Goal: Task Accomplishment & Management: Manage account settings

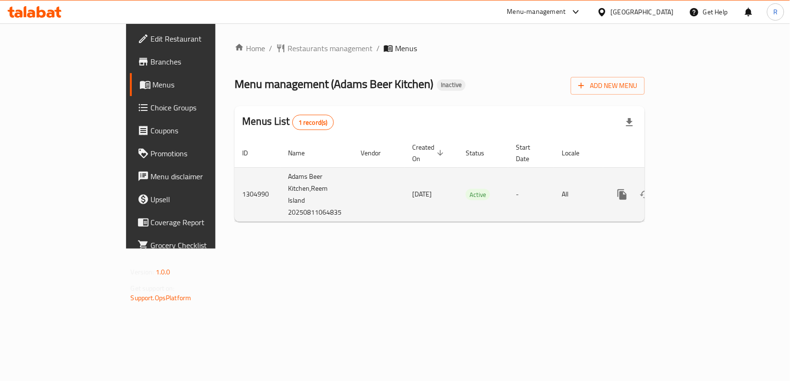
click at [702, 183] on link "enhanced table" at bounding box center [690, 194] width 23 height 23
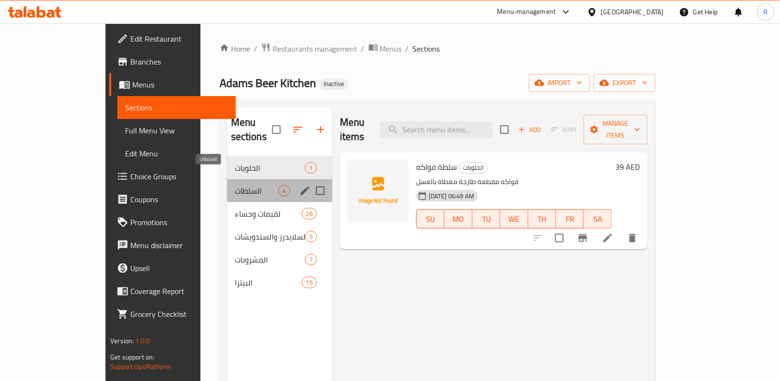
click at [235, 185] on span "السلطات" at bounding box center [256, 190] width 43 height 11
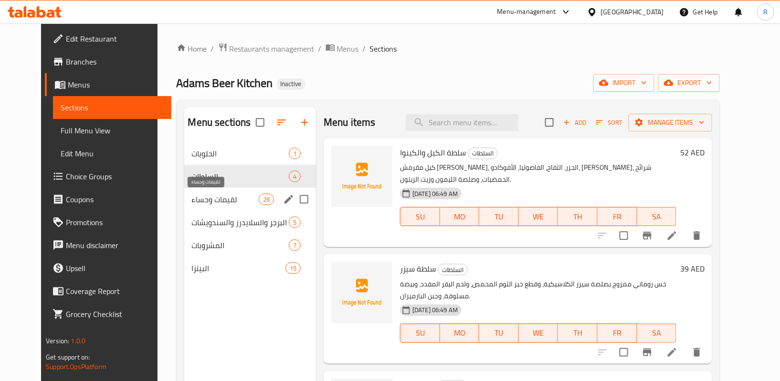
click at [219, 196] on span "لقيمات وحساء" at bounding box center [225, 198] width 67 height 11
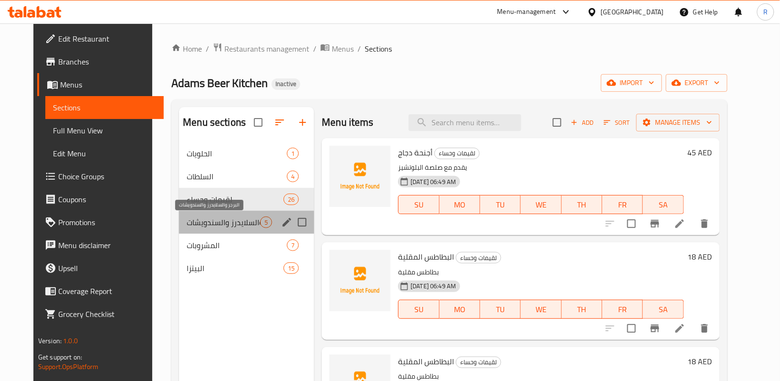
click at [224, 223] on span "البرجر والسلايدرز والسندويشات" at bounding box center [224, 221] width 74 height 11
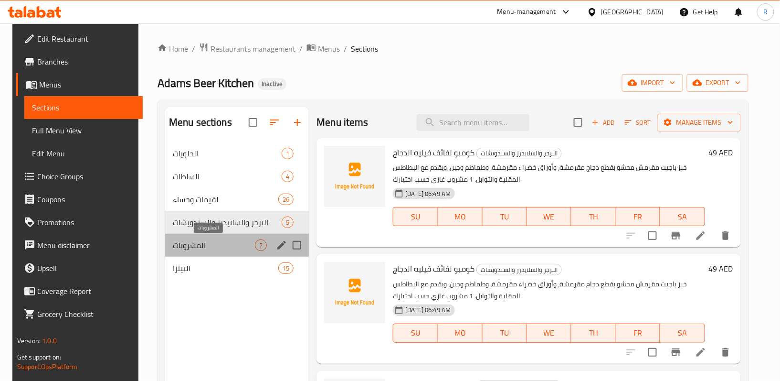
click at [207, 239] on span "المشروبات" at bounding box center [214, 244] width 82 height 11
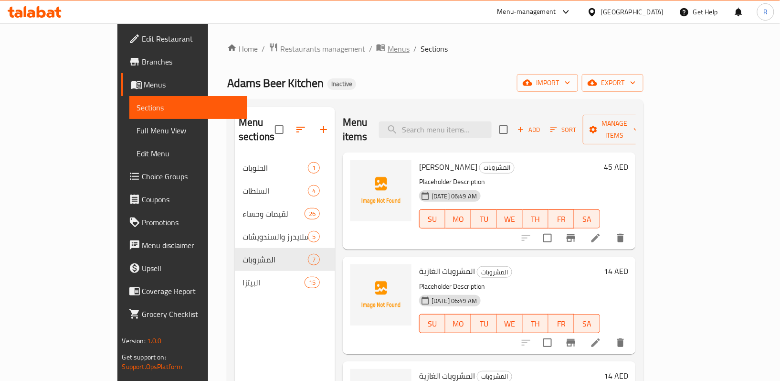
click at [388, 48] on span "Menus" at bounding box center [399, 48] width 22 height 11
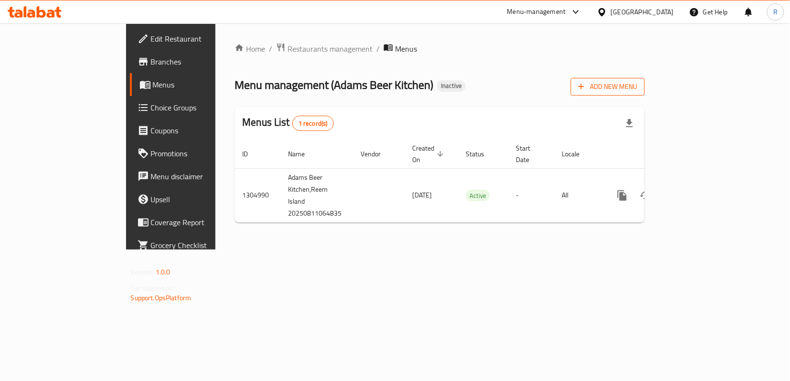
click at [637, 92] on span "Add New Menu" at bounding box center [607, 87] width 59 height 12
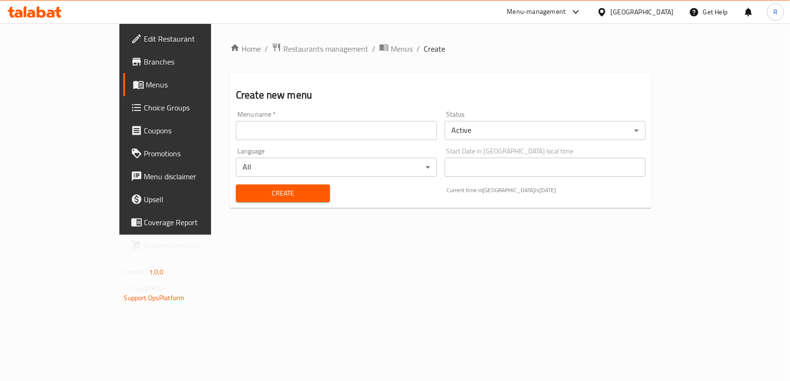
click at [331, 125] on input "text" at bounding box center [336, 130] width 201 height 19
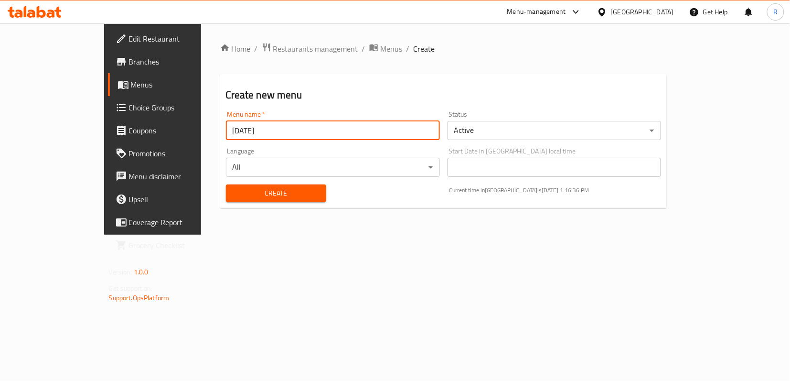
type input "[DATE]"
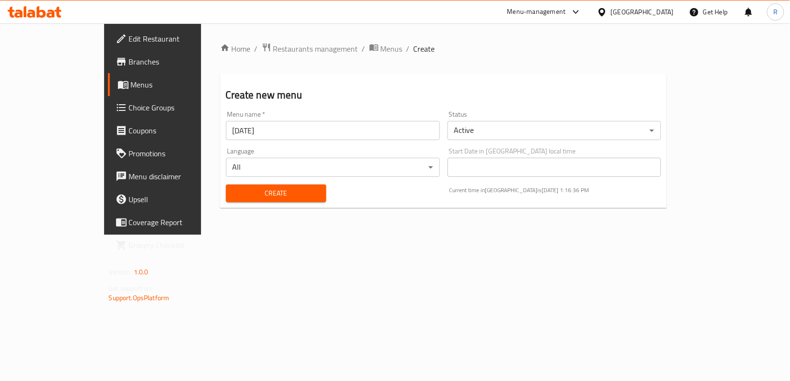
click at [277, 205] on div "Create" at bounding box center [276, 193] width 112 height 29
click at [277, 201] on button "Create" at bounding box center [276, 193] width 100 height 18
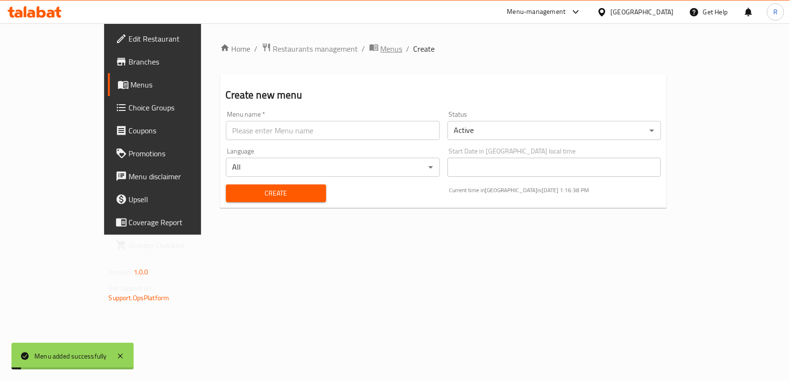
click at [381, 52] on span "Menus" at bounding box center [392, 48] width 22 height 11
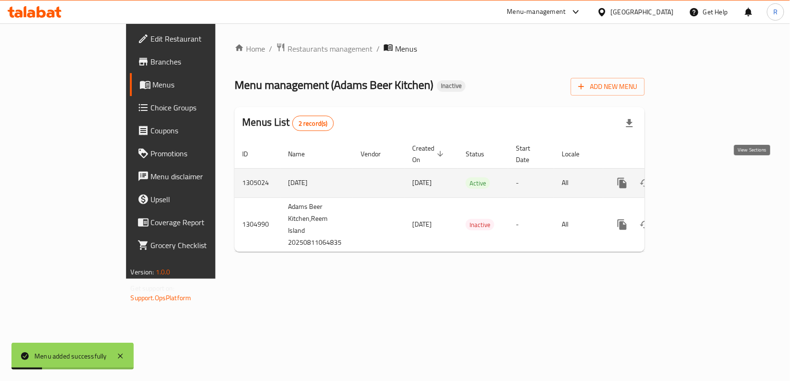
click at [697, 177] on icon "enhanced table" at bounding box center [690, 182] width 11 height 11
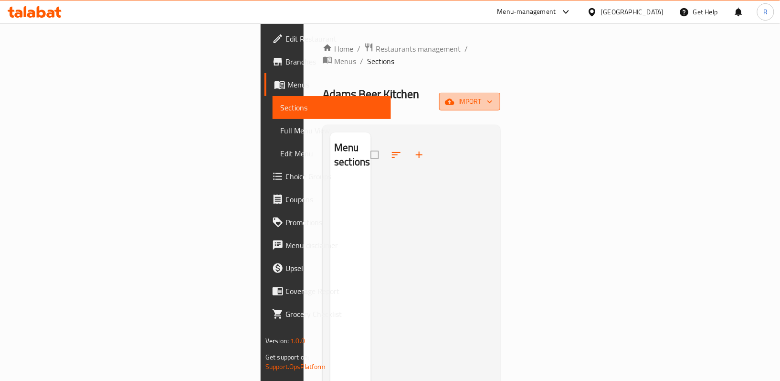
click at [493, 95] on span "import" at bounding box center [470, 101] width 46 height 12
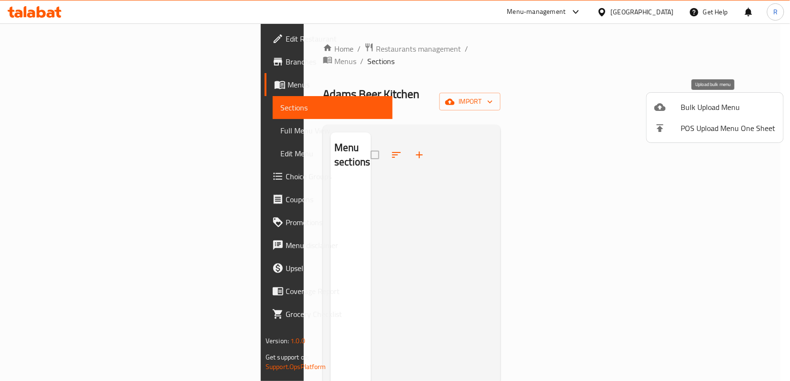
click at [689, 102] on span "Bulk Upload Menu" at bounding box center [728, 106] width 95 height 11
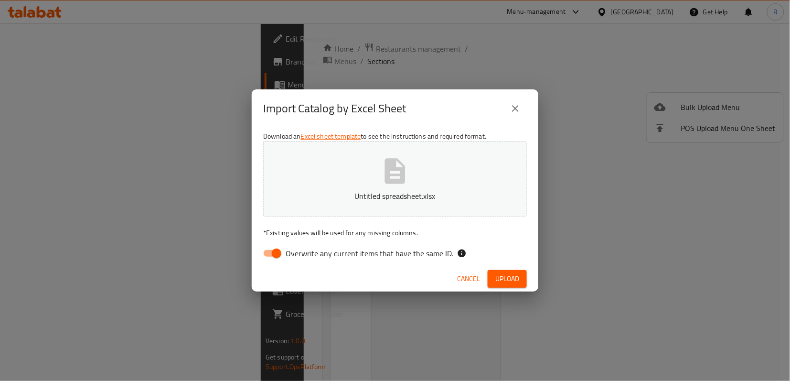
drag, startPoint x: 276, startPoint y: 251, endPoint x: 306, endPoint y: 255, distance: 29.8
click at [276, 251] on input "Overwrite any current items that have the same ID." at bounding box center [276, 253] width 54 height 18
checkbox input "false"
click at [522, 282] on button "Upload" at bounding box center [507, 279] width 39 height 18
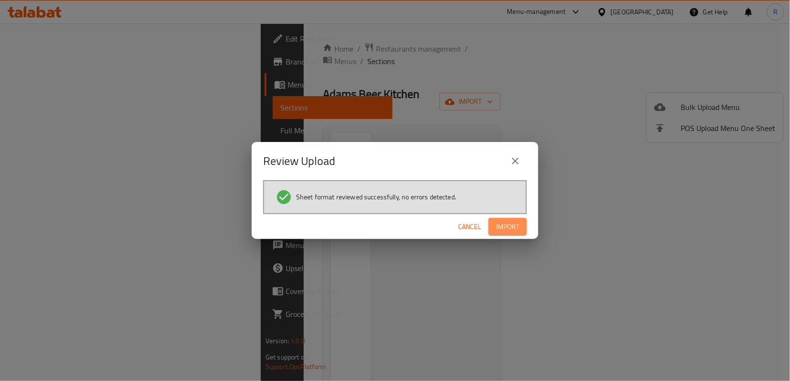
click at [503, 222] on span "Import" at bounding box center [507, 227] width 23 height 12
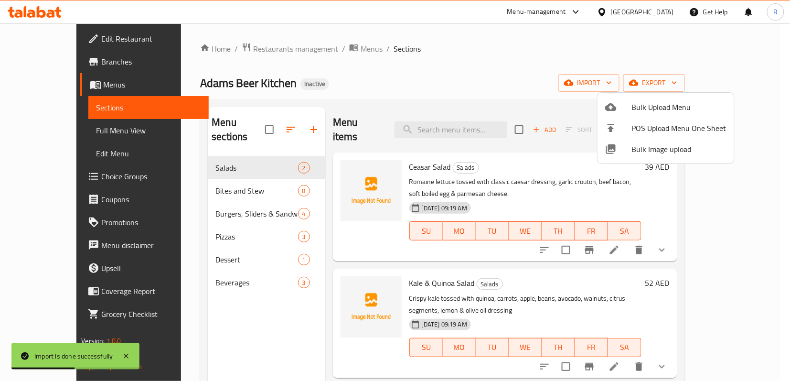
click at [510, 60] on div at bounding box center [395, 190] width 790 height 381
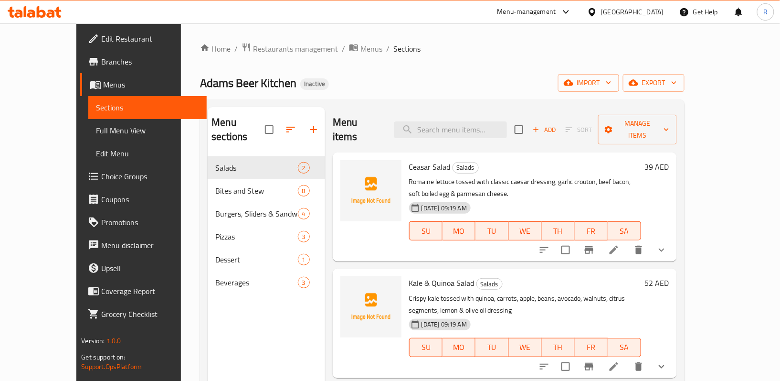
click at [668, 244] on icon "show more" at bounding box center [661, 249] width 11 height 11
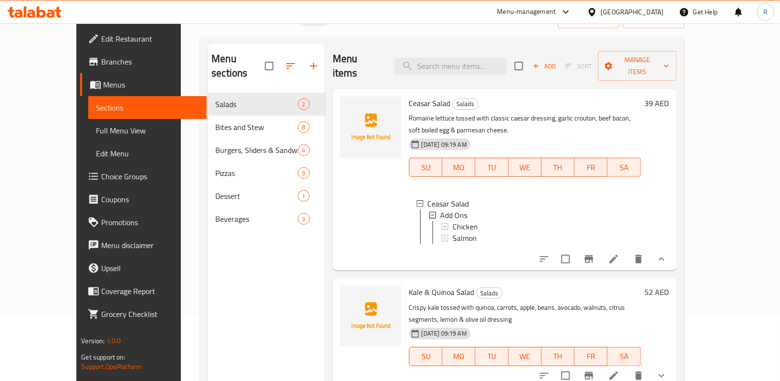
scroll to position [1, 0]
click at [668, 370] on icon "show more" at bounding box center [661, 375] width 11 height 11
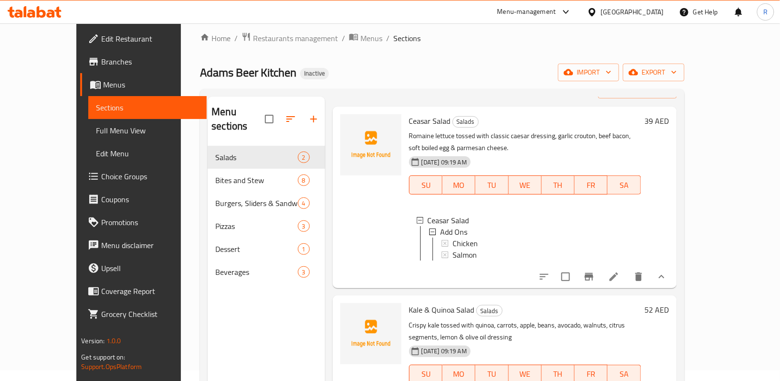
scroll to position [7, 0]
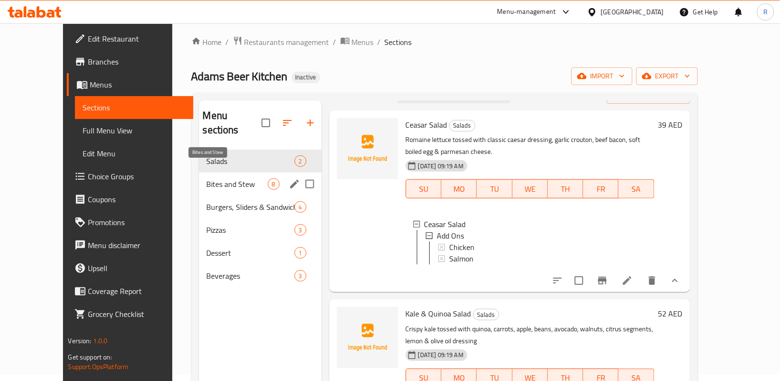
click at [207, 178] on span "Bites and Stew" at bounding box center [237, 183] width 61 height 11
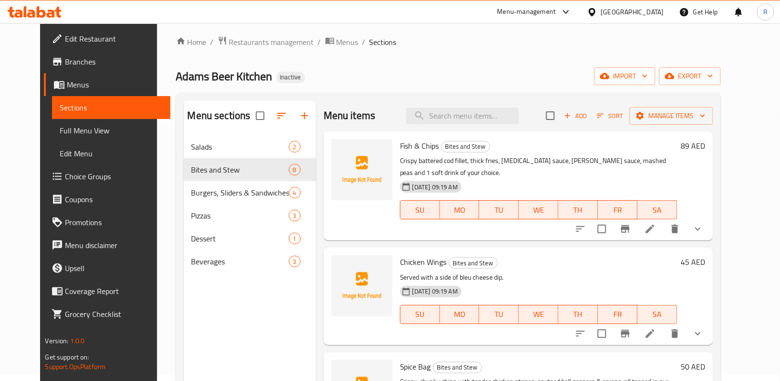
click at [704, 223] on icon "show more" at bounding box center [697, 228] width 11 height 11
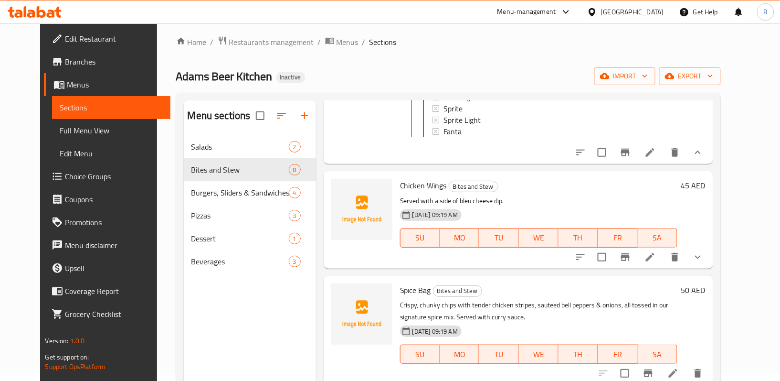
scroll to position [191, 0]
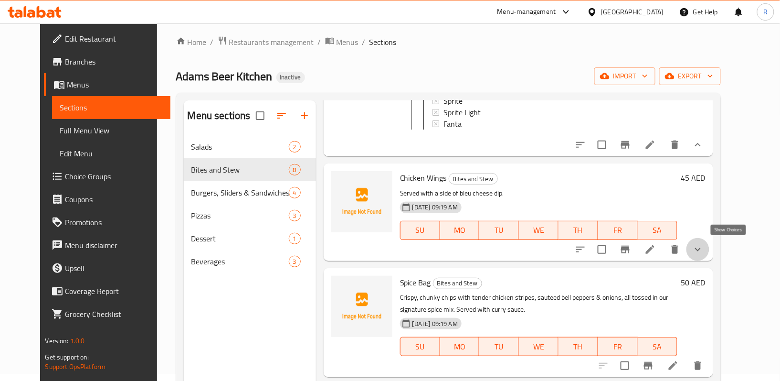
drag, startPoint x: 727, startPoint y: 249, endPoint x: 717, endPoint y: 237, distance: 15.6
click at [704, 249] on icon "show more" at bounding box center [697, 249] width 11 height 11
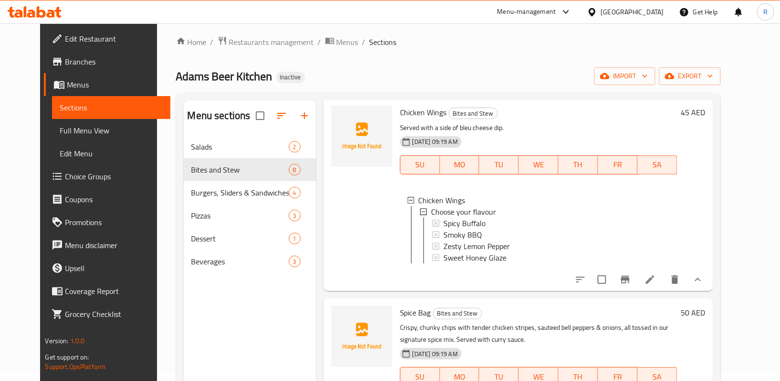
scroll to position [255, 0]
click at [655, 286] on icon at bounding box center [650, 281] width 9 height 9
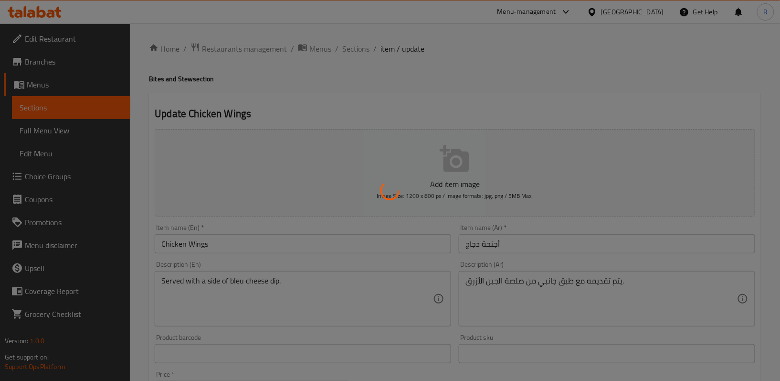
type input "اختر نكهتك"
type input "1"
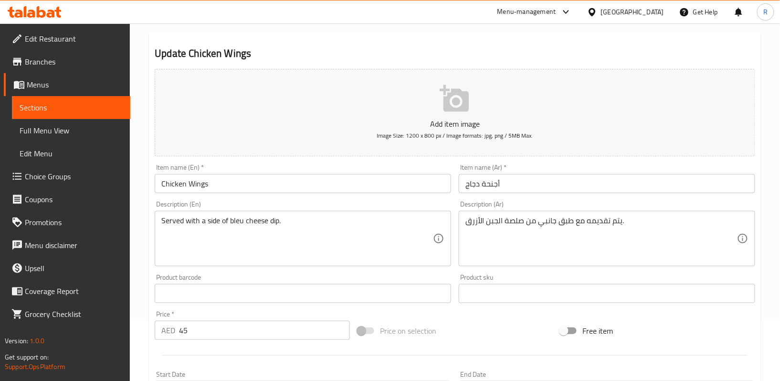
scroll to position [310, 0]
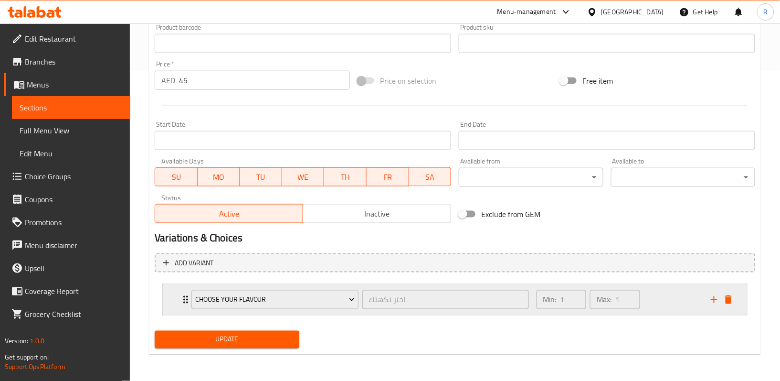
click at [178, 298] on div "Choose your flavour اختر نكهتك ​ Min: 1 ​ Max: 1 ​" at bounding box center [455, 299] width 584 height 31
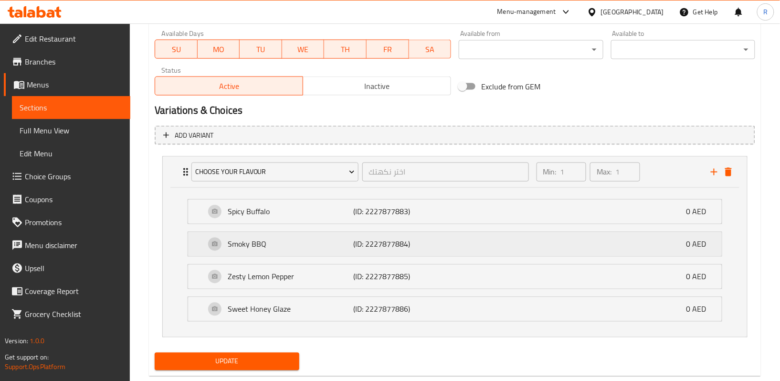
scroll to position [438, 0]
click at [321, 306] on p "Sweet Honey Glaze" at bounding box center [291, 308] width 126 height 11
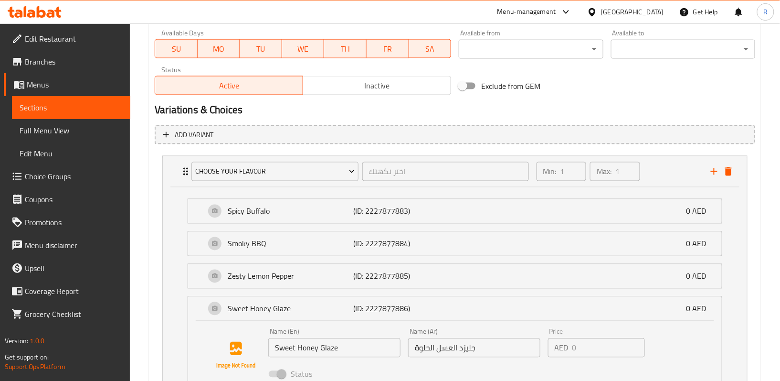
click at [326, 260] on li "Zesty Lemon Pepper (ID: 2227877885) 0 AED Name (En) Zesty Lemon Pepper Name (En…" at bounding box center [455, 276] width 550 height 32
click at [321, 280] on p "Zesty Lemon Pepper" at bounding box center [291, 275] width 126 height 11
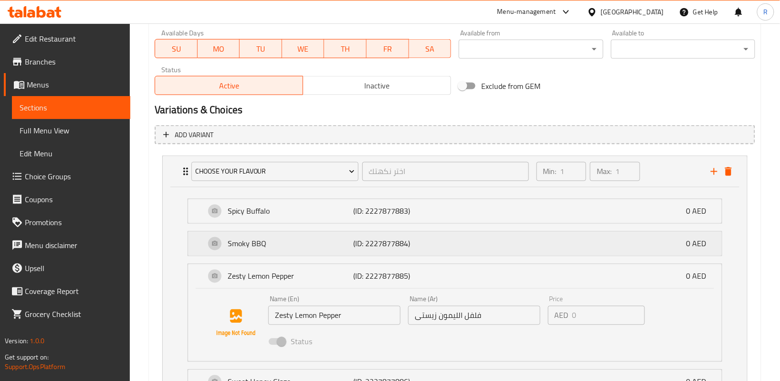
click at [321, 249] on p "Smoky BBQ" at bounding box center [291, 243] width 126 height 11
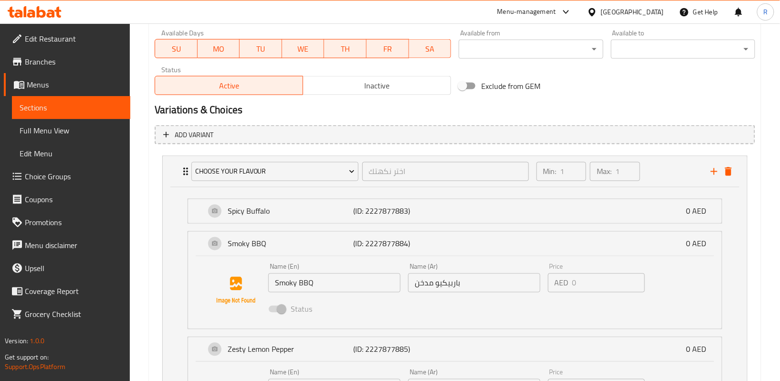
click at [321, 228] on li "Smoky BBQ (ID: 2227877884) 0 AED Name (En) Smoky BBQ Name (En) Name (Ar) باربيك…" at bounding box center [455, 280] width 550 height 106
click at [278, 215] on p "Spicy Buffalo" at bounding box center [291, 210] width 126 height 11
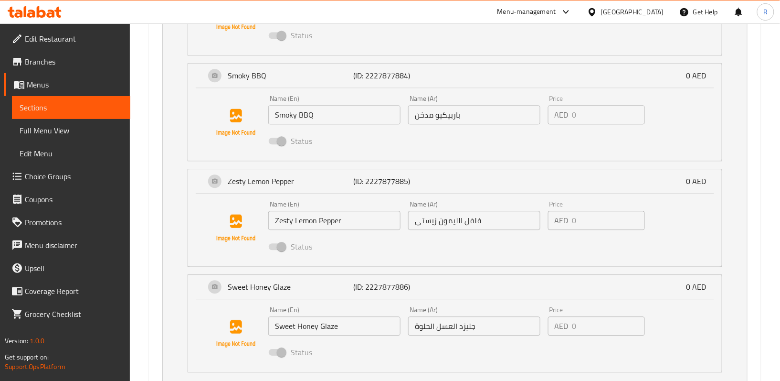
scroll to position [753, 0]
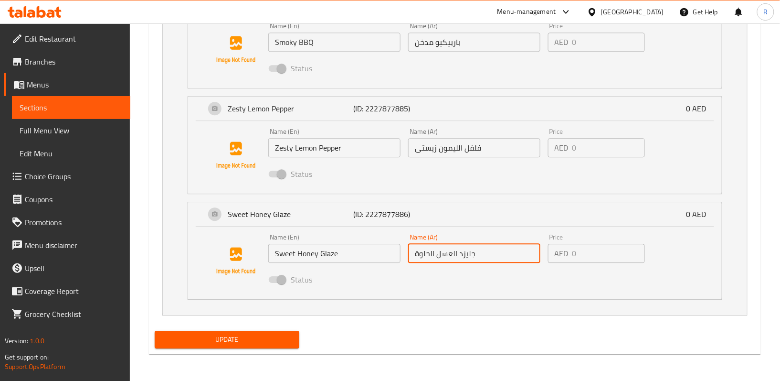
drag, startPoint x: 414, startPoint y: 258, endPoint x: 422, endPoint y: 262, distance: 8.8
click at [418, 256] on input "جليزد العسل الحلوة" at bounding box center [474, 253] width 132 height 19
click at [421, 257] on input "جليزد العسل الحلوة" at bounding box center [474, 253] width 132 height 19
click at [417, 257] on input "جليزد العسل الحلوة" at bounding box center [474, 253] width 132 height 19
click at [380, 348] on div "Update" at bounding box center [455, 339] width 608 height 25
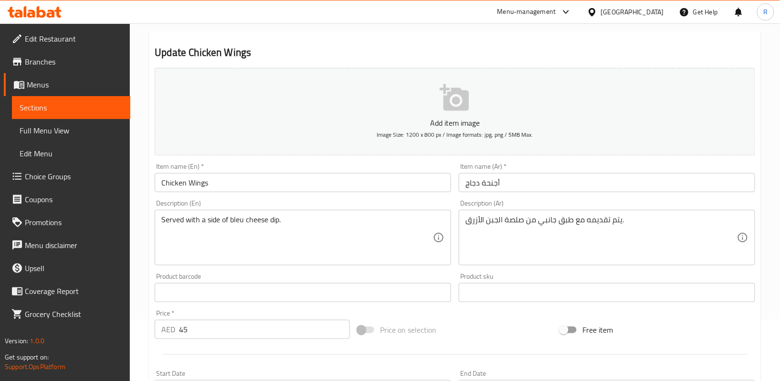
scroll to position [53, 0]
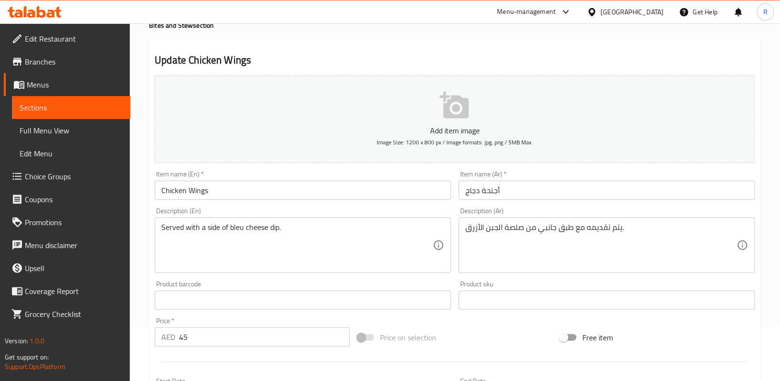
click at [42, 179] on span "Choice Groups" at bounding box center [74, 175] width 98 height 11
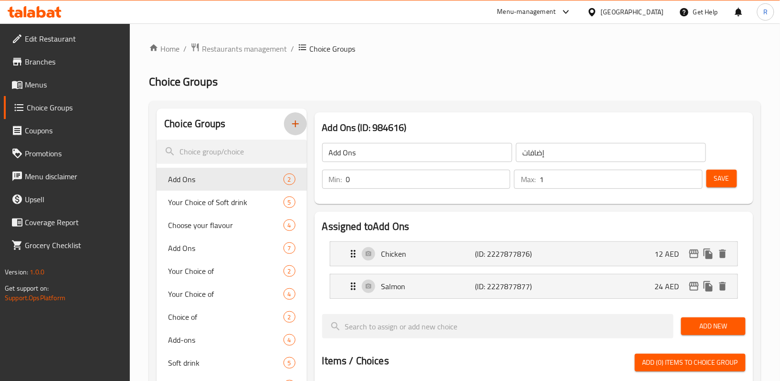
click at [291, 120] on icon "button" at bounding box center [295, 123] width 11 height 11
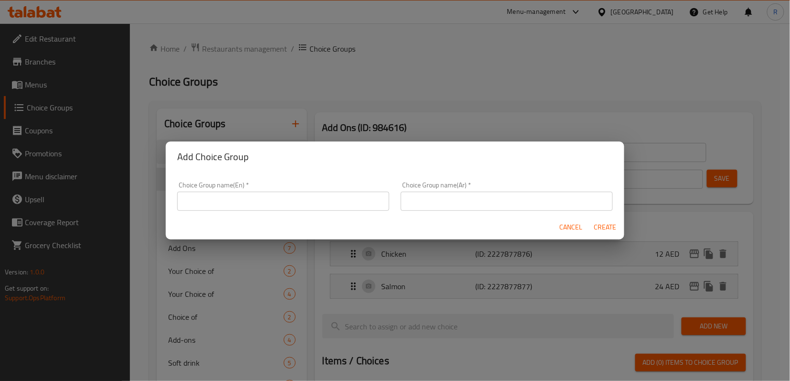
click at [292, 209] on input "text" at bounding box center [283, 200] width 212 height 19
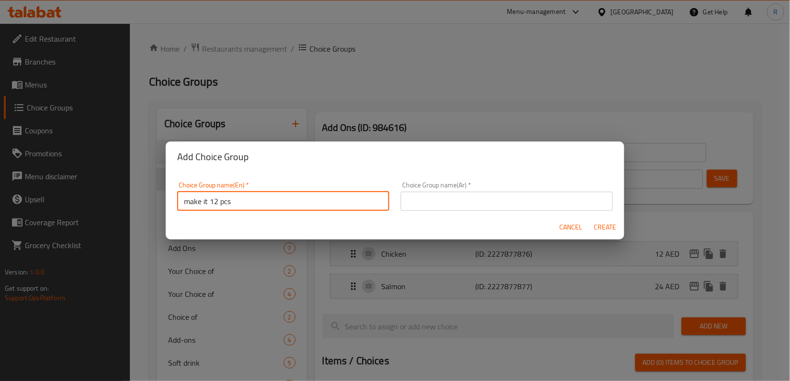
type input "make it 12 pcs"
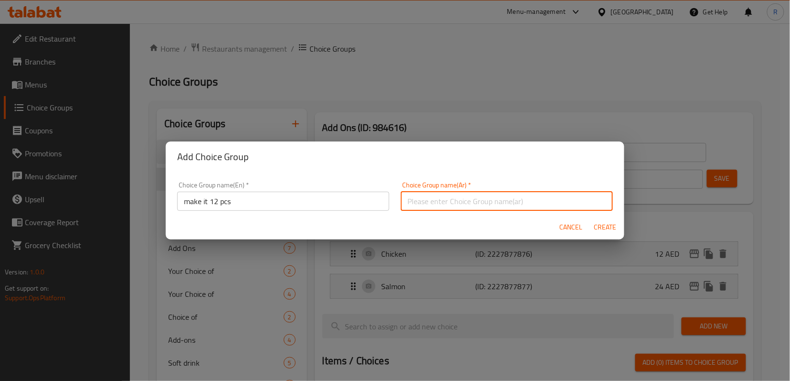
drag, startPoint x: 463, startPoint y: 203, endPoint x: 465, endPoint y: 208, distance: 5.4
click at [463, 203] on input "text" at bounding box center [507, 200] width 212 height 19
type input "h"
type input "اجعلها 12 قطعة"
click at [608, 223] on span "Create" at bounding box center [605, 227] width 23 height 12
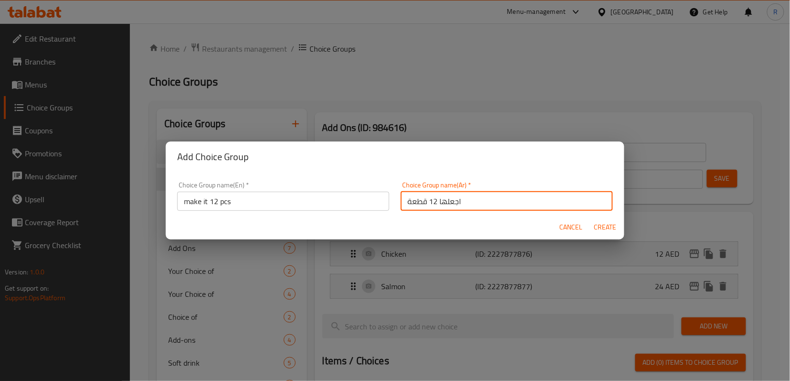
type input "make it 12 pcs"
type input "اجعلها 12 قطعة"
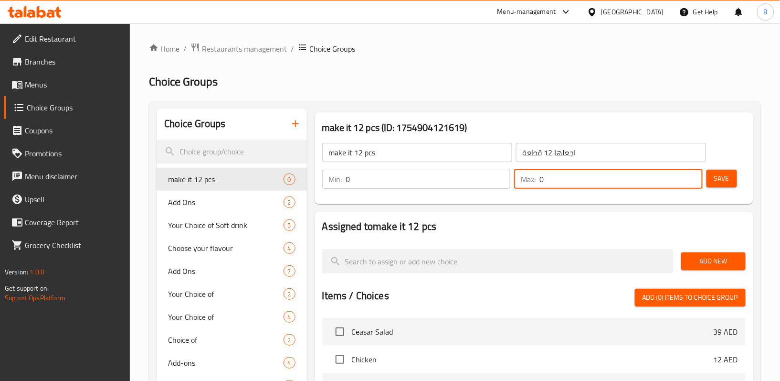
drag, startPoint x: 563, startPoint y: 180, endPoint x: 542, endPoint y: 190, distance: 23.3
click at [546, 188] on input "0" at bounding box center [621, 179] width 163 height 19
drag, startPoint x: 553, startPoint y: 177, endPoint x: 540, endPoint y: 185, distance: 15.9
click at [541, 185] on input "0" at bounding box center [621, 179] width 163 height 19
type input "1"
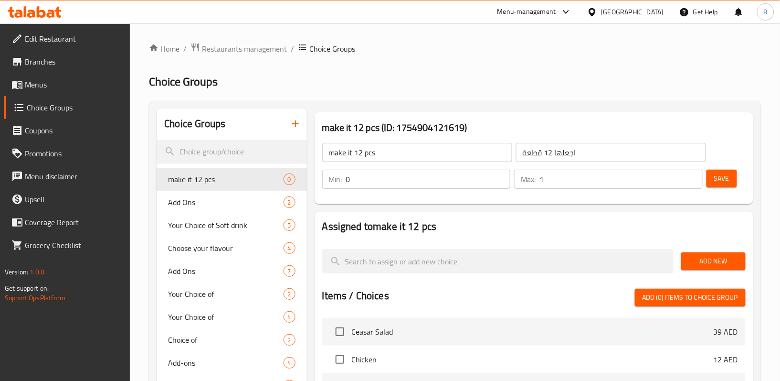
click at [540, 194] on div "Min: 0 ​ Max: 1 ​ Save" at bounding box center [532, 179] width 431 height 31
click at [719, 178] on span "Save" at bounding box center [721, 178] width 15 height 12
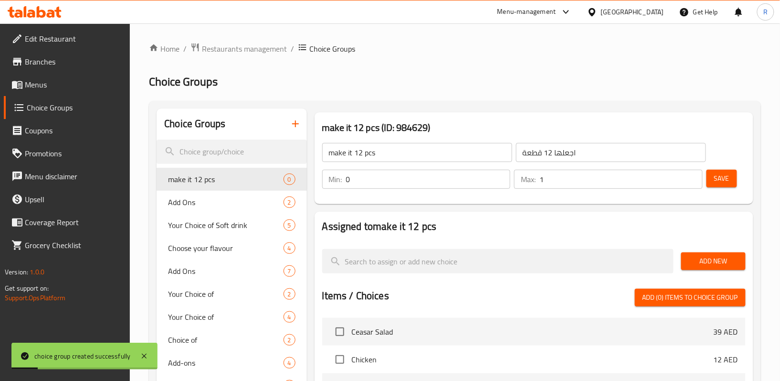
click at [711, 258] on span "Add New" at bounding box center [713, 261] width 49 height 12
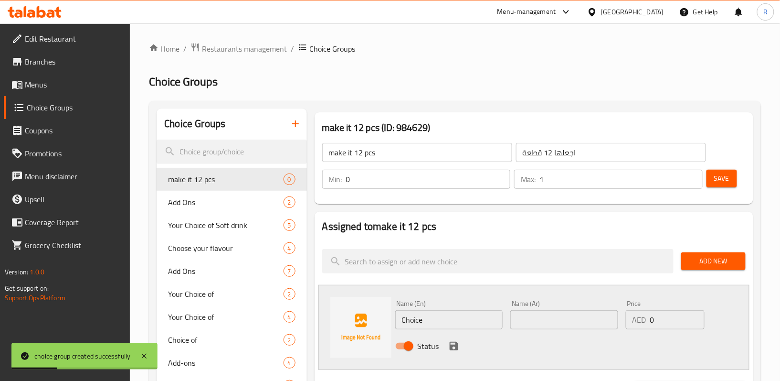
drag, startPoint x: 424, startPoint y: 324, endPoint x: 379, endPoint y: 329, distance: 45.7
click at [379, 329] on div "Name (En) Choice Name (En) Name (Ar) Name (Ar) Price AED 0 Price Status" at bounding box center [533, 327] width 431 height 85
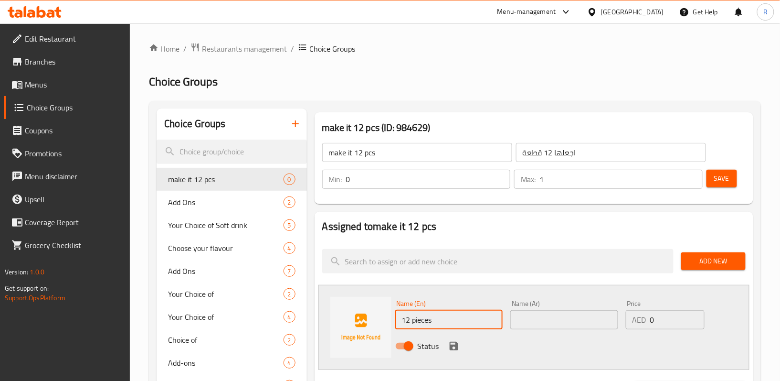
type input "12 pieces"
drag, startPoint x: 527, startPoint y: 327, endPoint x: 530, endPoint y: 308, distance: 19.7
click at [527, 327] on input "text" at bounding box center [563, 319] width 107 height 19
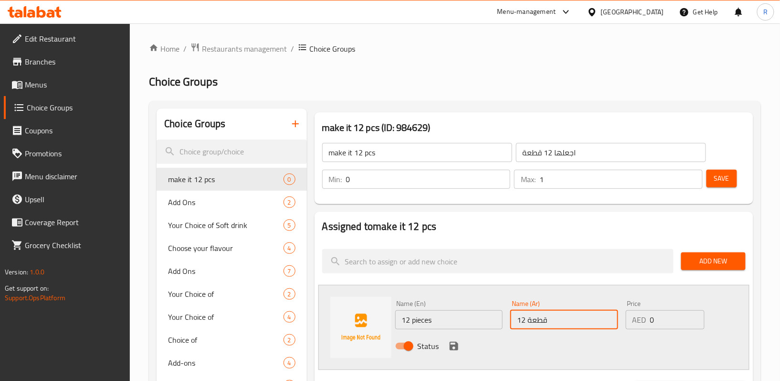
type input "12 قطعة"
drag, startPoint x: 657, startPoint y: 328, endPoint x: 638, endPoint y: 329, distance: 19.6
click at [638, 329] on div "AED 0 Price" at bounding box center [665, 319] width 79 height 19
type input "34"
click at [576, 99] on div "Home / Restaurants management / Choice Groups Choice Groups Choice Groups make …" at bounding box center [455, 381] width 612 height 678
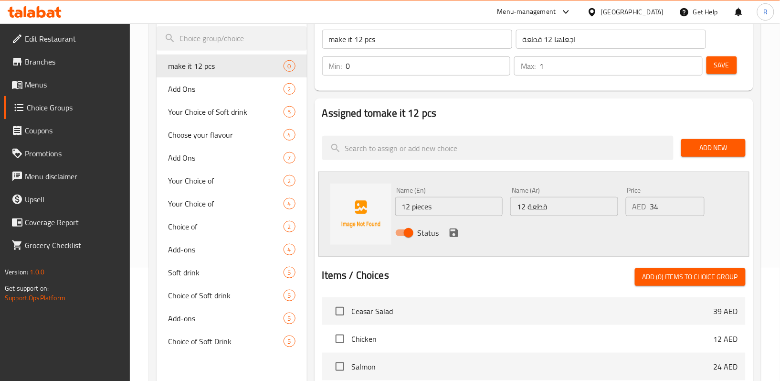
scroll to position [127, 0]
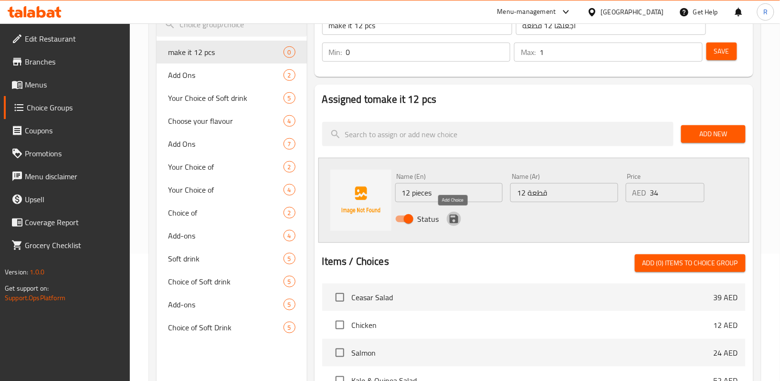
click at [457, 217] on icon "save" at bounding box center [454, 218] width 9 height 9
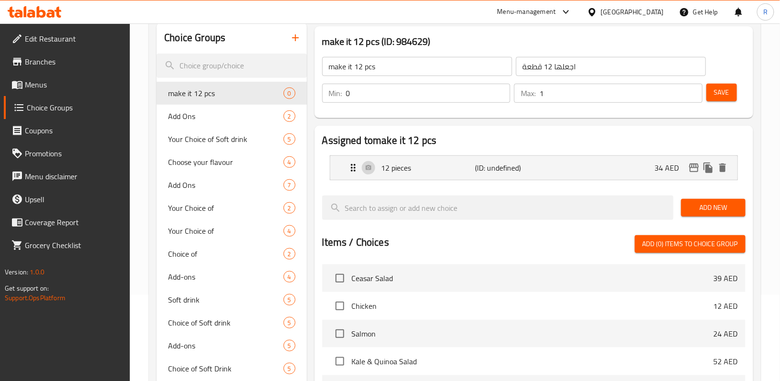
scroll to position [64, 0]
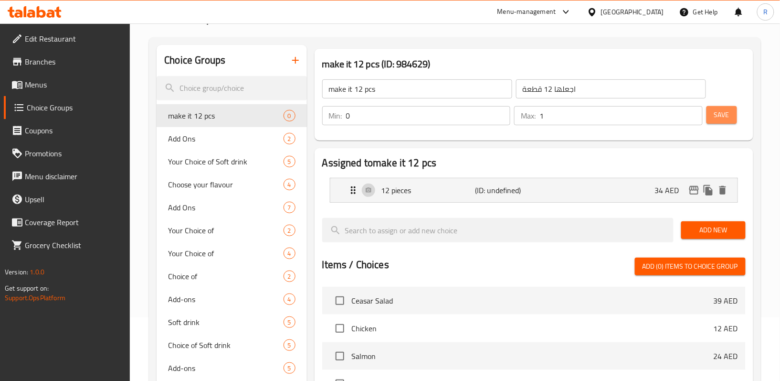
click at [725, 118] on span "Save" at bounding box center [721, 115] width 15 height 12
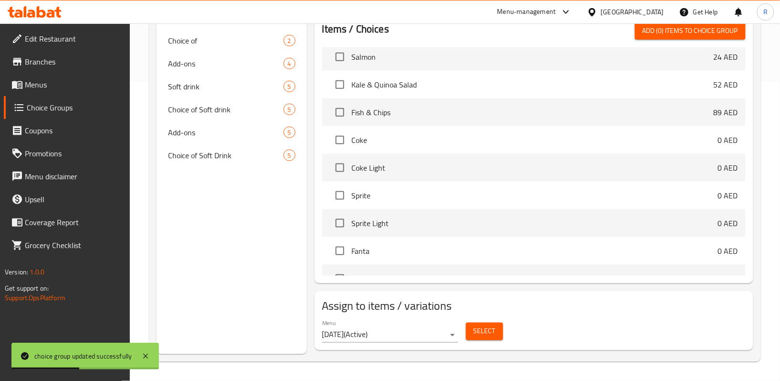
click at [478, 329] on span "Select" at bounding box center [485, 331] width 22 height 12
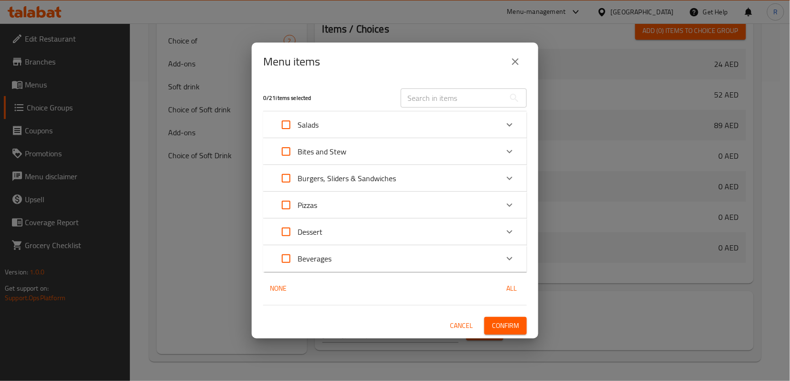
click at [510, 146] on icon "Expand" at bounding box center [509, 151] width 11 height 11
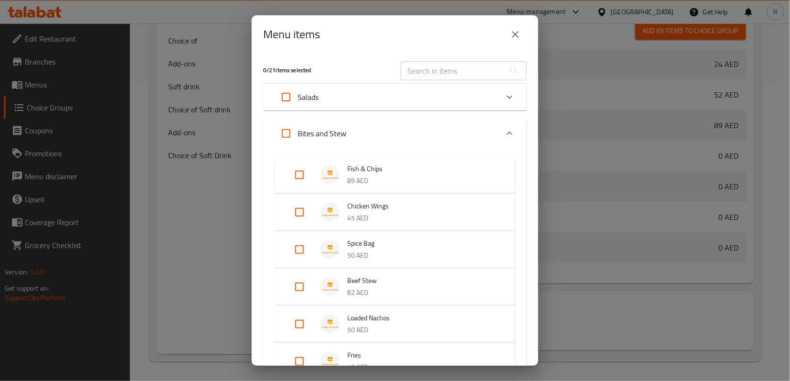
click at [297, 209] on input "Expand" at bounding box center [299, 212] width 23 height 23
checkbox input "true"
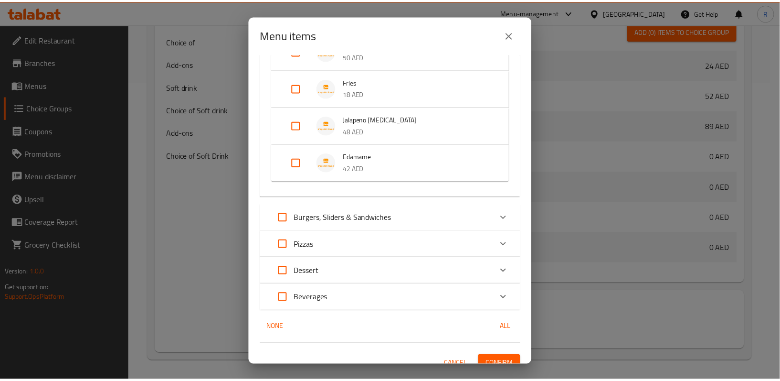
scroll to position [293, 0]
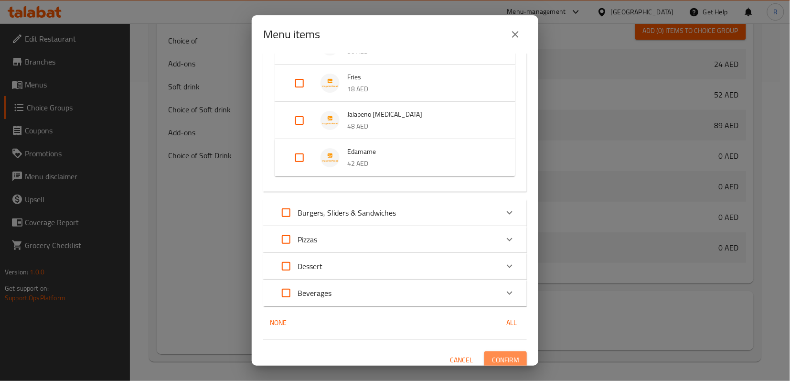
click at [507, 360] on span "Confirm" at bounding box center [505, 360] width 27 height 12
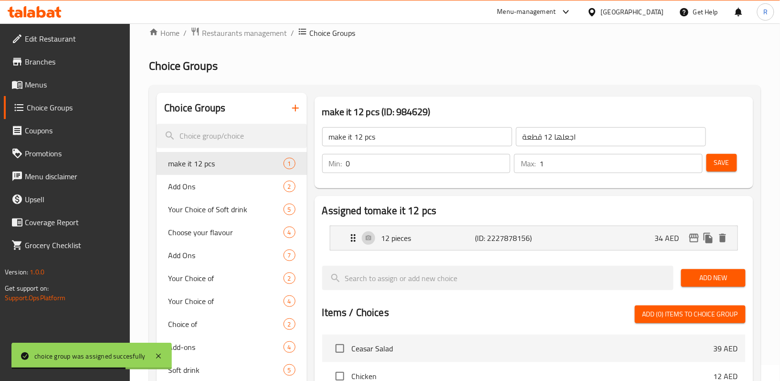
scroll to position [0, 0]
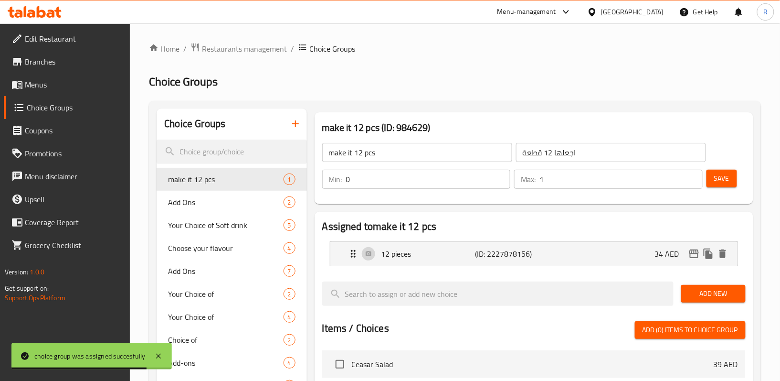
click at [85, 77] on link "Menus" at bounding box center [67, 84] width 127 height 23
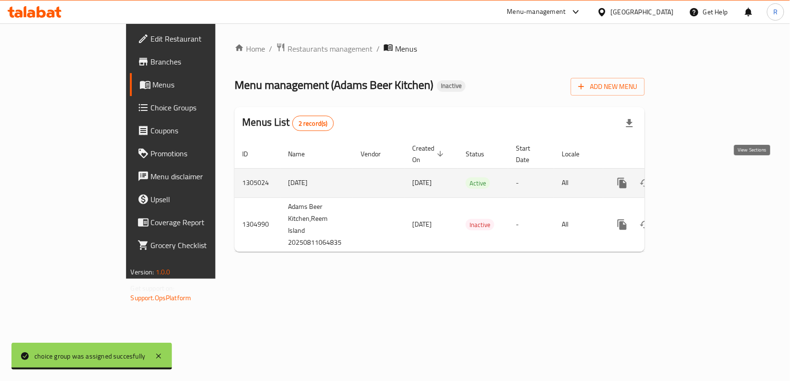
click at [702, 171] on link "enhanced table" at bounding box center [690, 182] width 23 height 23
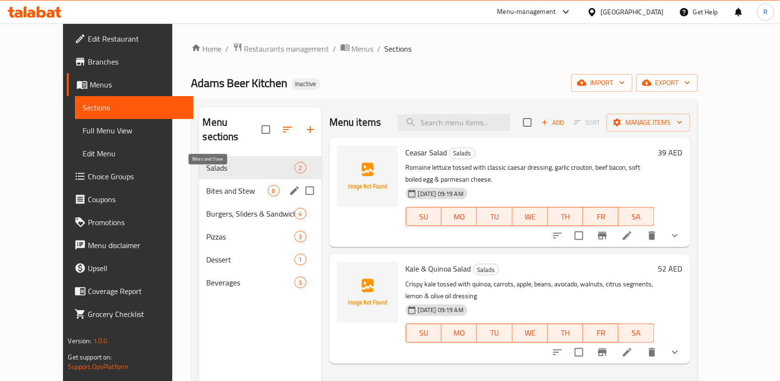
click at [207, 185] on span "Bites and Stew" at bounding box center [237, 190] width 61 height 11
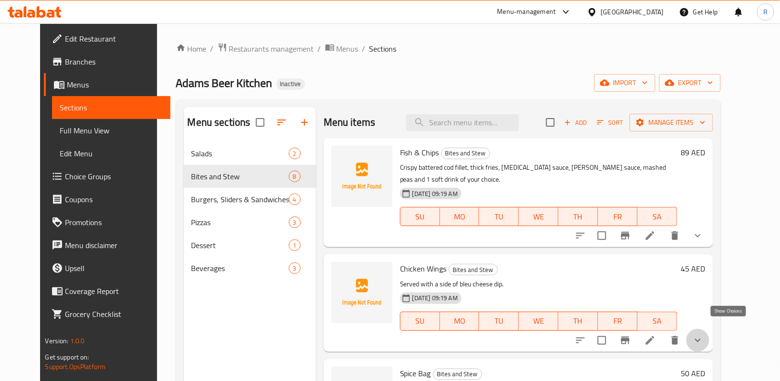
click at [704, 334] on icon "show more" at bounding box center [697, 339] width 11 height 11
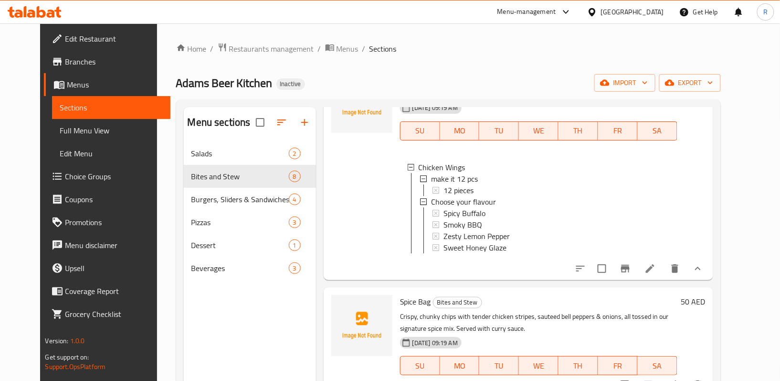
scroll to position [191, 0]
click at [656, 262] on icon at bounding box center [650, 267] width 11 height 11
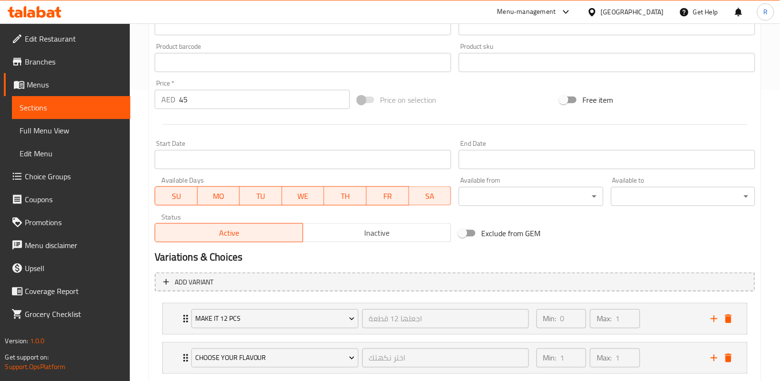
scroll to position [350, 0]
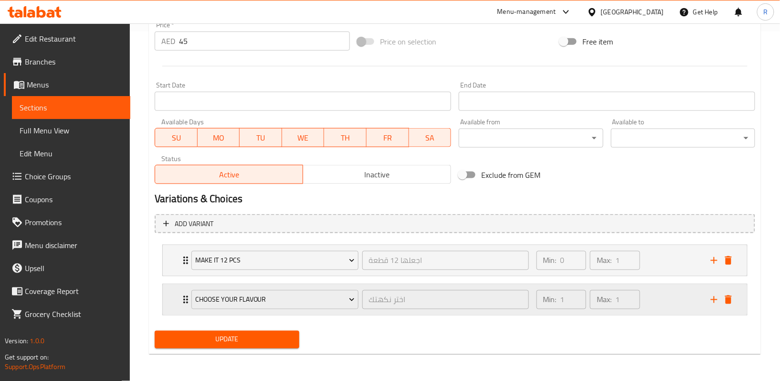
click at [180, 276] on div "Choose your flavour اختر نكهتك ​ Min: 1 ​ Max: 1 ​" at bounding box center [455, 260] width 584 height 31
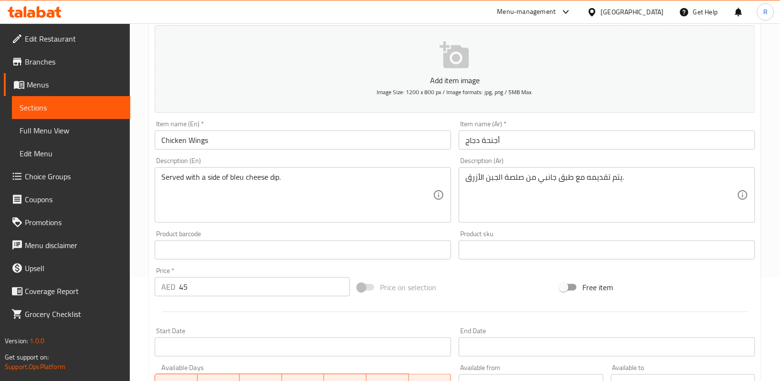
scroll to position [0, 0]
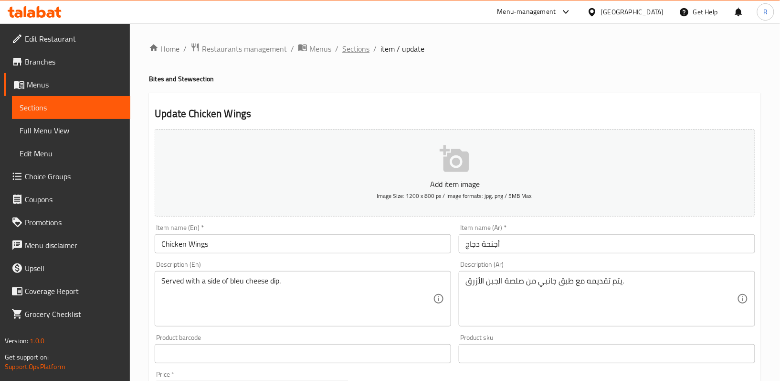
click at [356, 52] on span "Sections" at bounding box center [355, 48] width 27 height 11
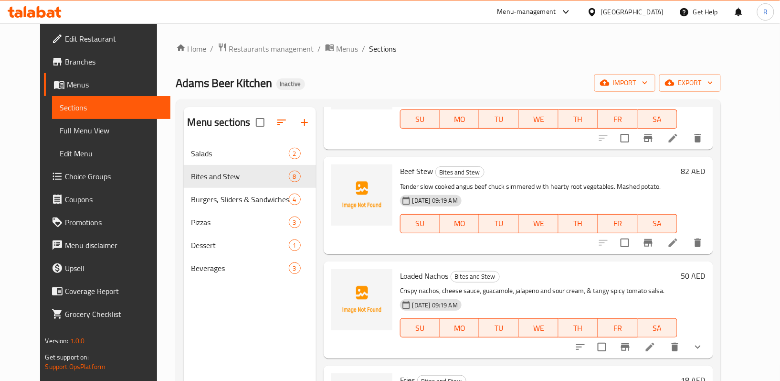
scroll to position [382, 0]
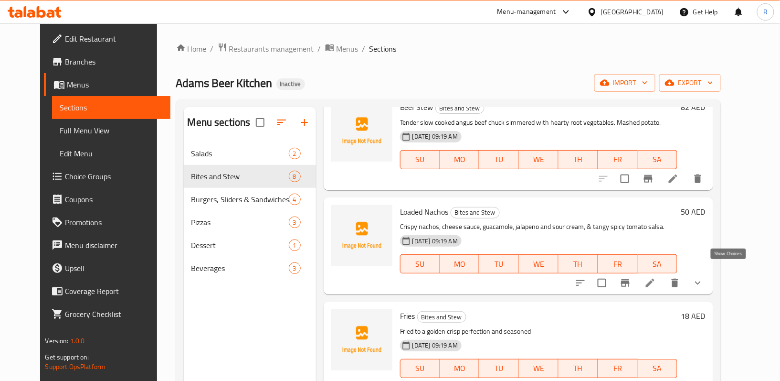
click at [704, 277] on icon "show more" at bounding box center [697, 282] width 11 height 11
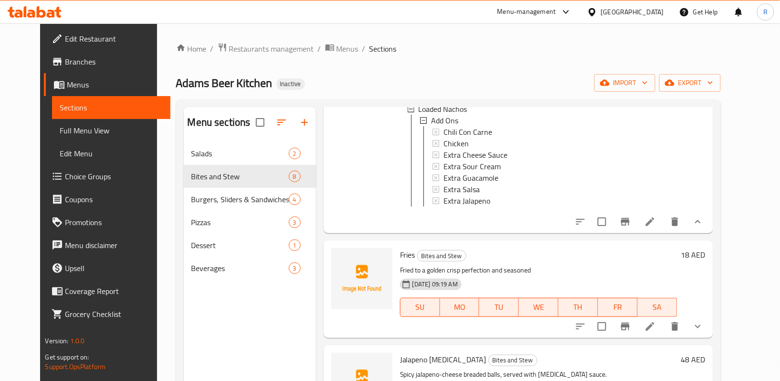
scroll to position [509, 0]
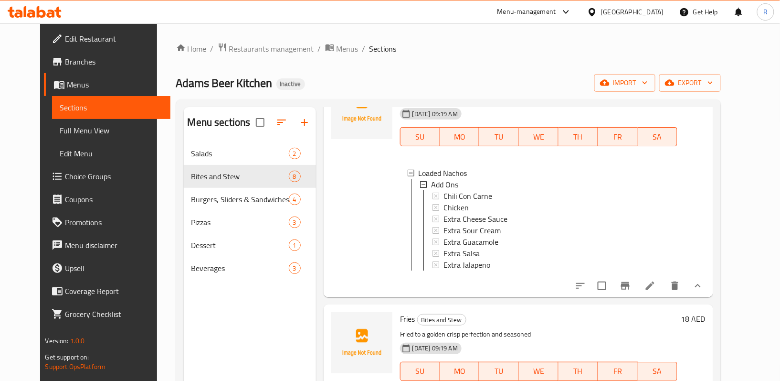
click at [656, 289] on icon at bounding box center [650, 285] width 11 height 11
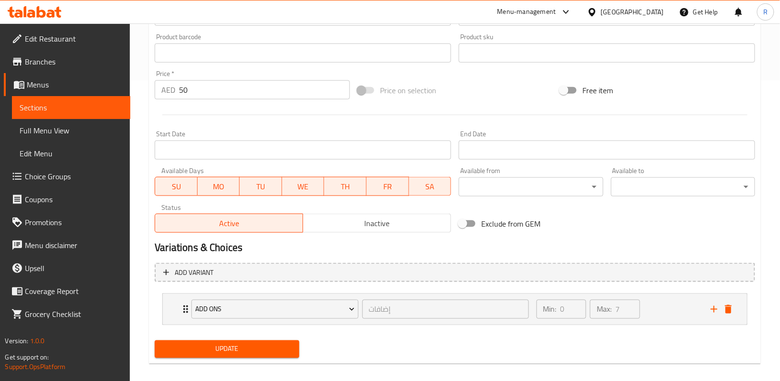
scroll to position [310, 0]
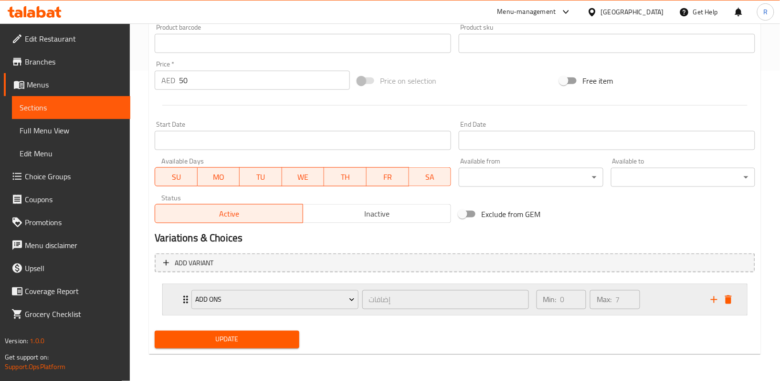
click at [184, 297] on div "Add Ons إضافات ​ Min: 0 ​ Max: 7 ​" at bounding box center [458, 299] width 556 height 31
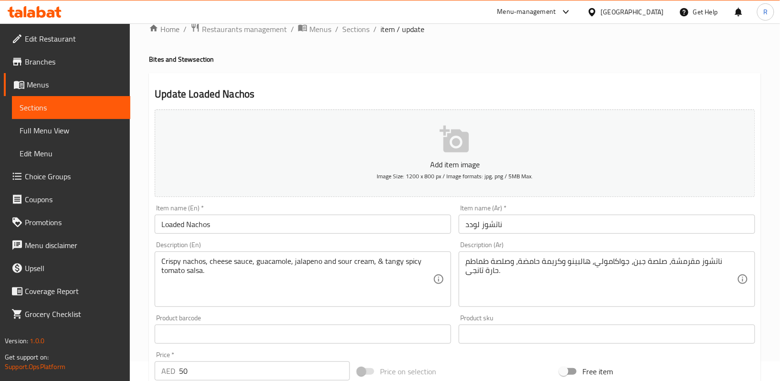
scroll to position [0, 0]
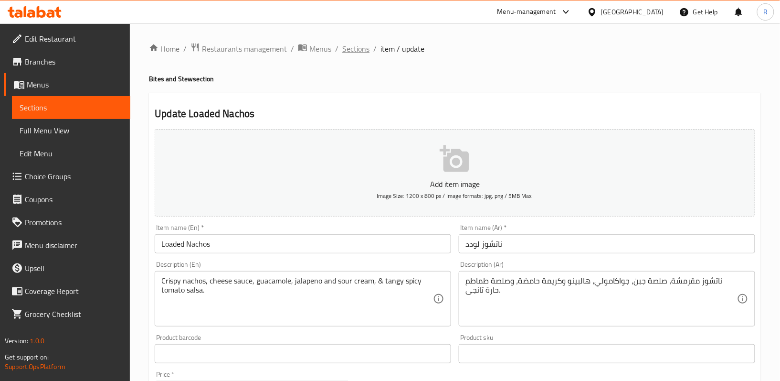
click at [350, 43] on span "Sections" at bounding box center [355, 48] width 27 height 11
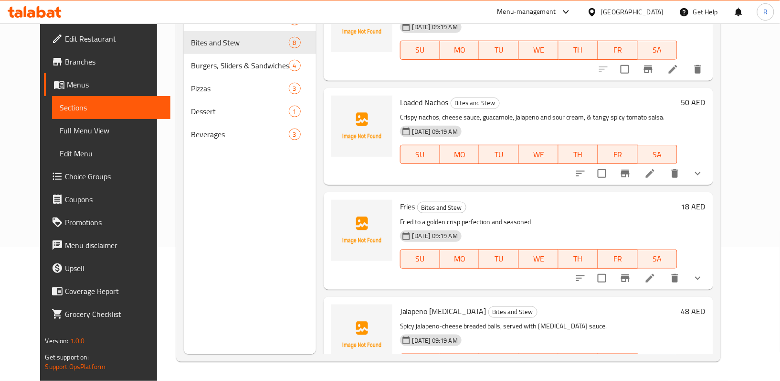
scroll to position [362, 0]
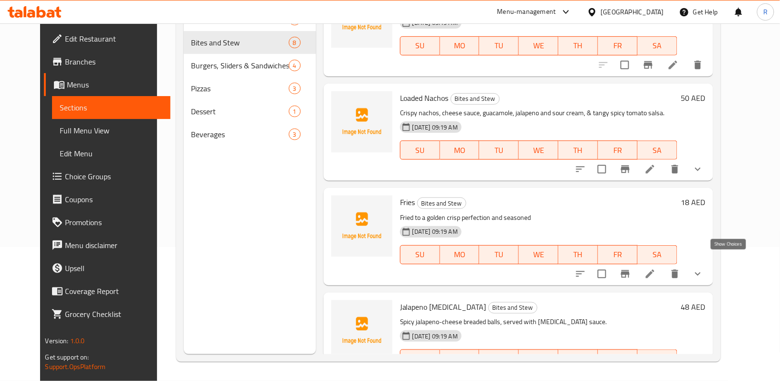
click at [704, 268] on icon "show more" at bounding box center [697, 273] width 11 height 11
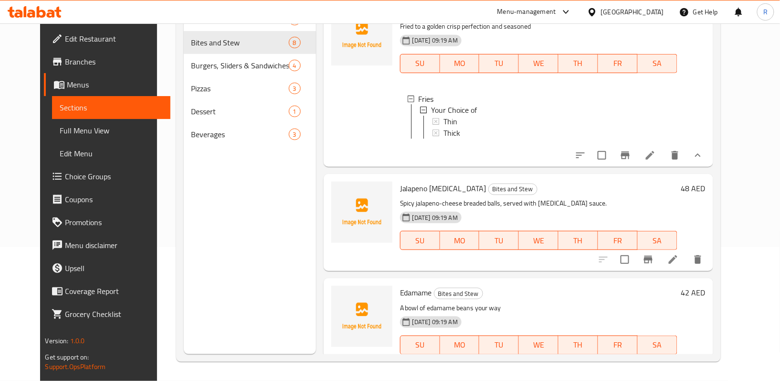
scroll to position [572, 0]
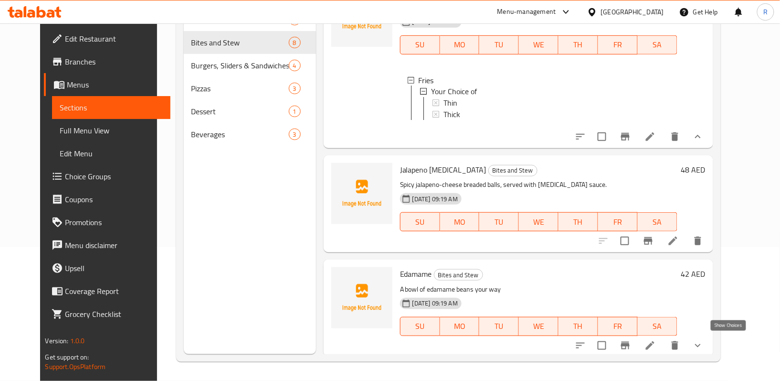
drag, startPoint x: 729, startPoint y: 339, endPoint x: 704, endPoint y: 297, distance: 48.8
click at [704, 339] on icon "show more" at bounding box center [697, 344] width 11 height 11
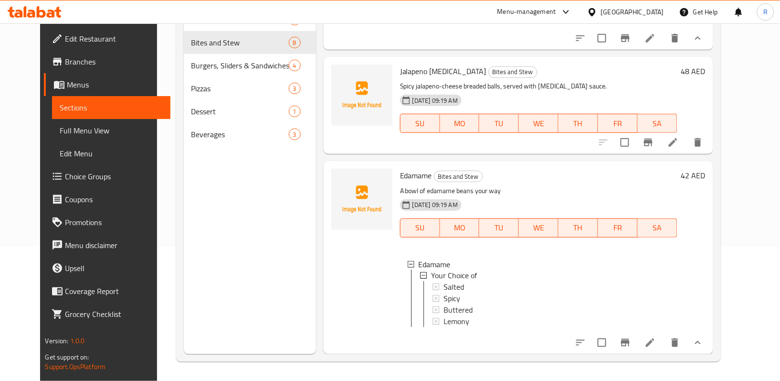
scroll to position [677, 0]
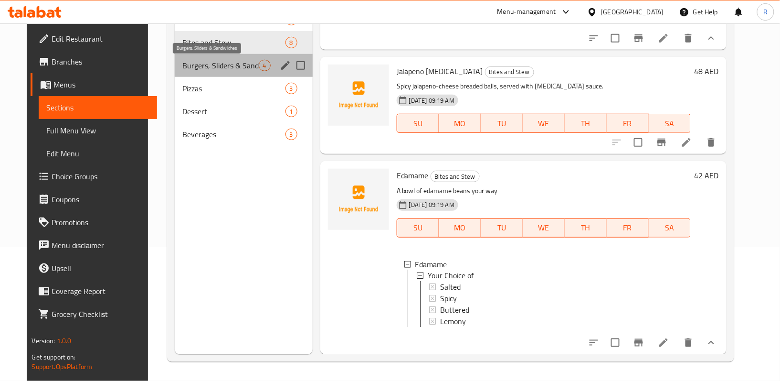
click at [201, 64] on span "Burgers, Sliders & Sandwiches" at bounding box center [220, 65] width 76 height 11
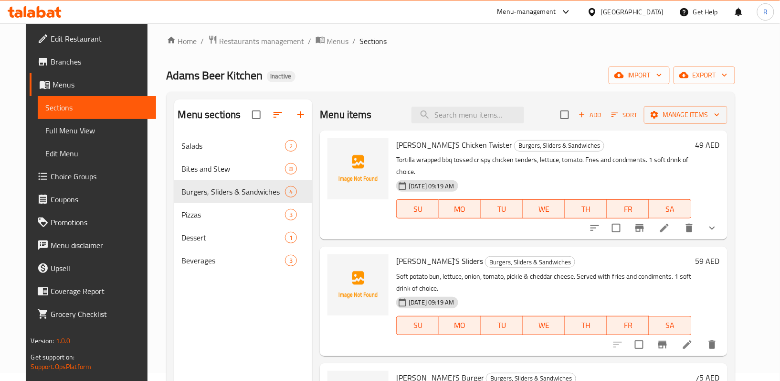
scroll to position [7, 0]
click at [715, 227] on icon "show more" at bounding box center [713, 228] width 6 height 3
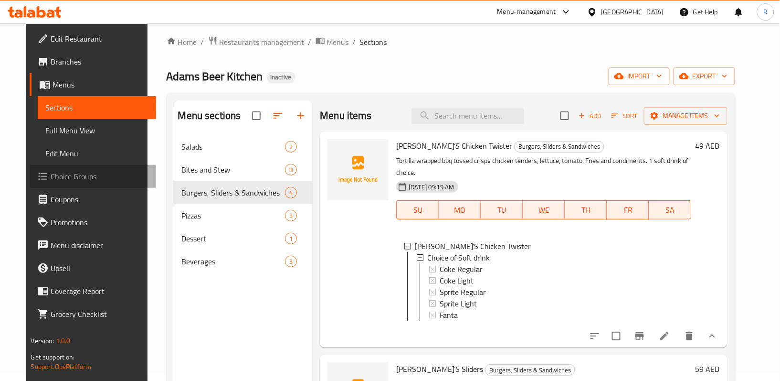
click at [74, 173] on span "Choice Groups" at bounding box center [100, 175] width 98 height 11
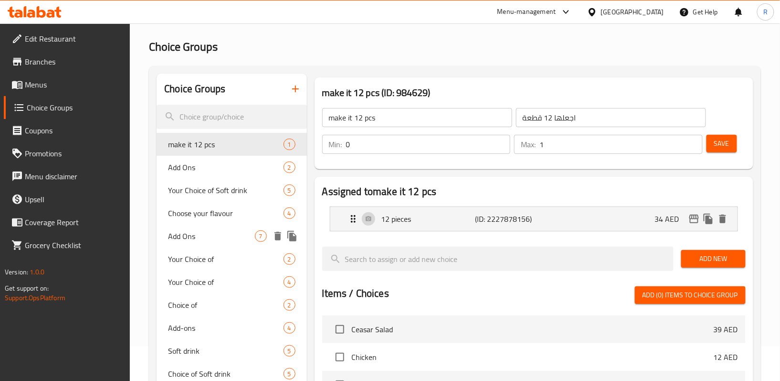
scroll to position [64, 0]
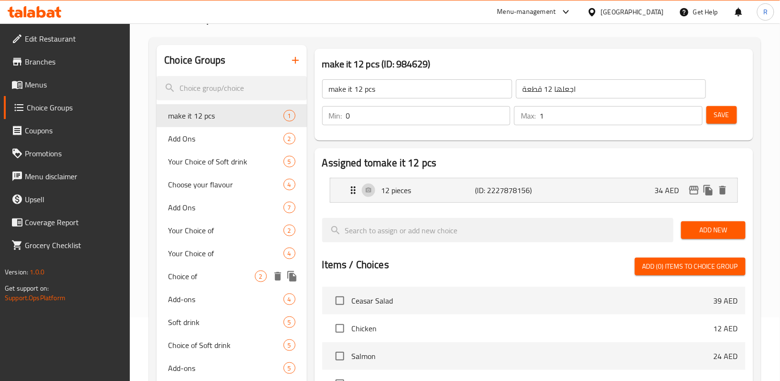
click at [207, 274] on span "Choice of" at bounding box center [211, 275] width 86 height 11
type input "Choice of"
type input "اختيار من"
type input "1"
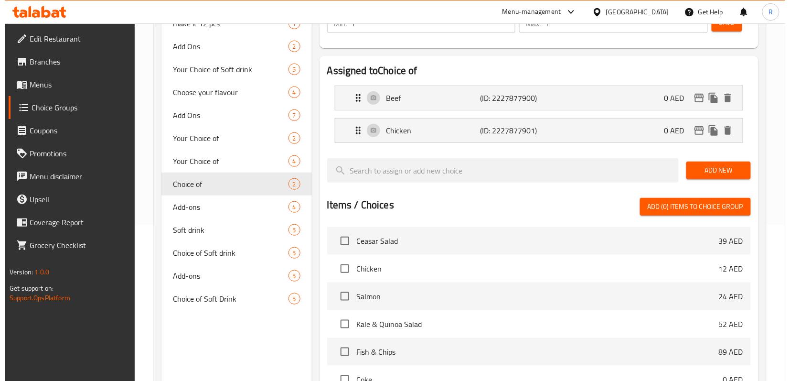
scroll to position [332, 0]
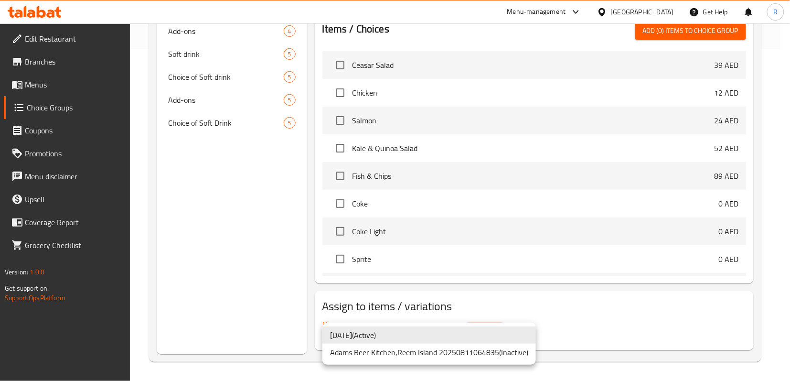
click at [508, 283] on div at bounding box center [395, 190] width 790 height 381
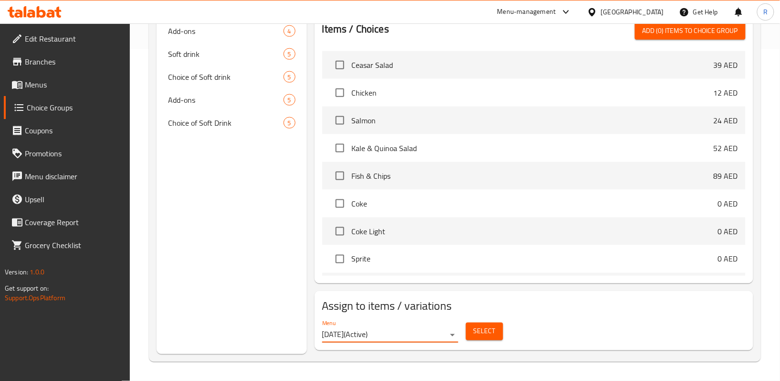
click at [478, 334] on span "Select" at bounding box center [485, 331] width 22 height 12
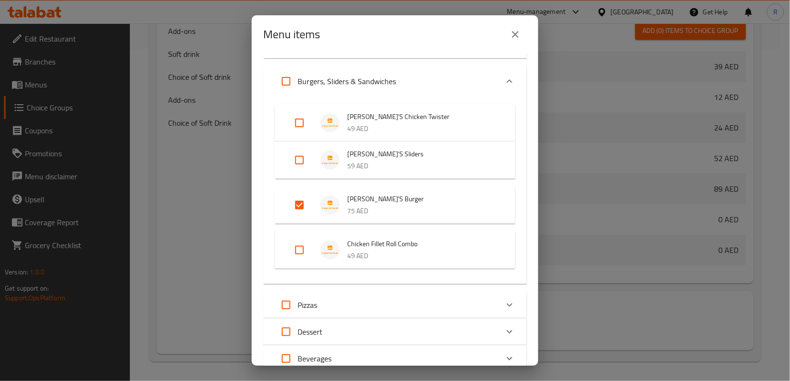
scroll to position [86, 0]
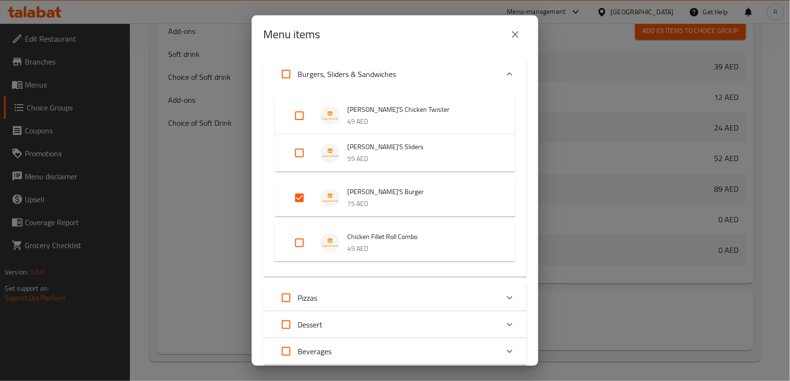
click at [304, 199] on input "Expand" at bounding box center [299, 197] width 23 height 23
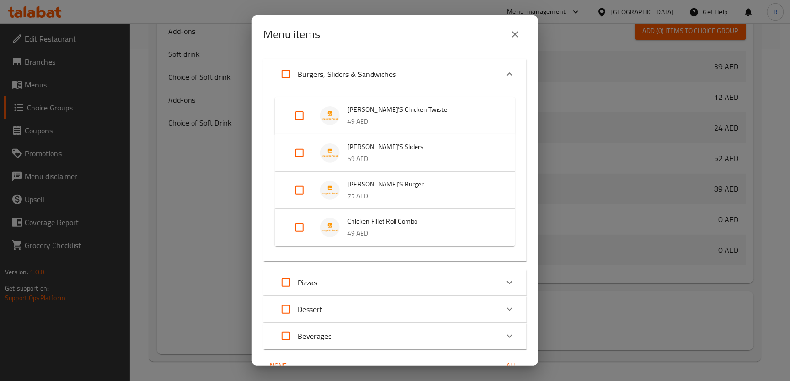
click at [304, 199] on input "Expand" at bounding box center [299, 190] width 23 height 23
checkbox input "true"
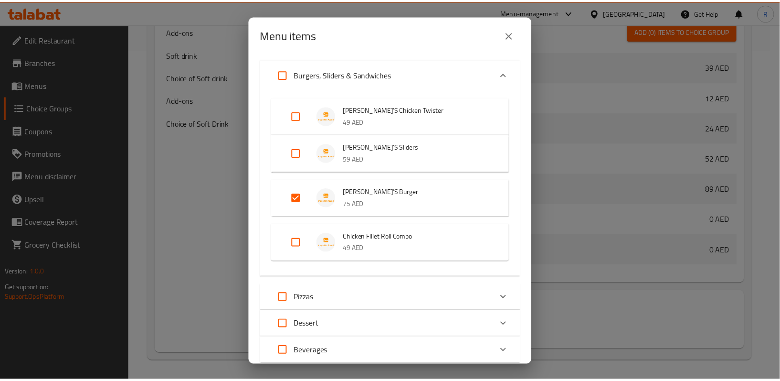
scroll to position [149, 0]
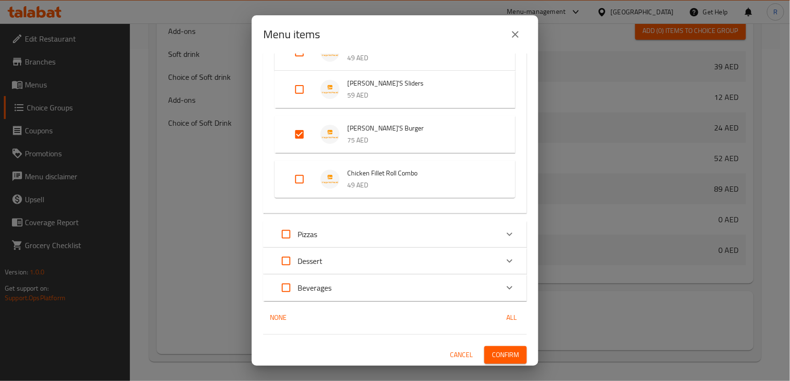
click at [505, 349] on span "Confirm" at bounding box center [505, 355] width 27 height 12
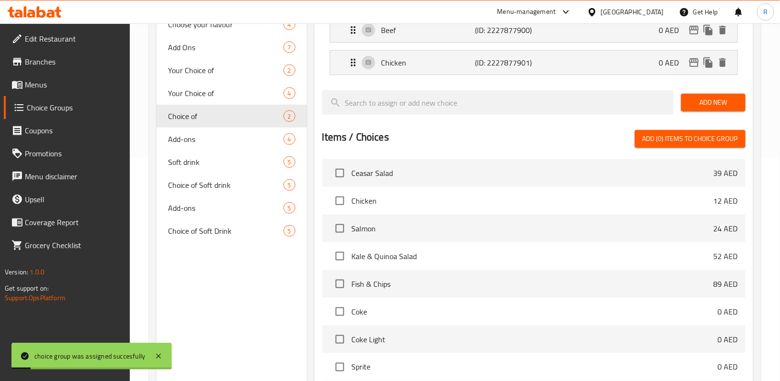
scroll to position [14, 0]
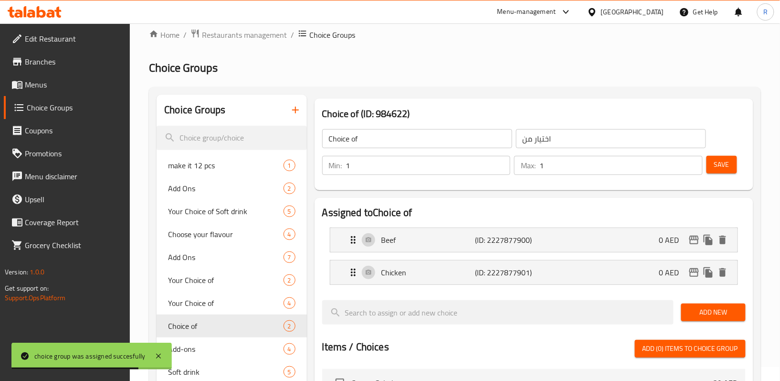
click at [79, 80] on span "Menus" at bounding box center [74, 84] width 98 height 11
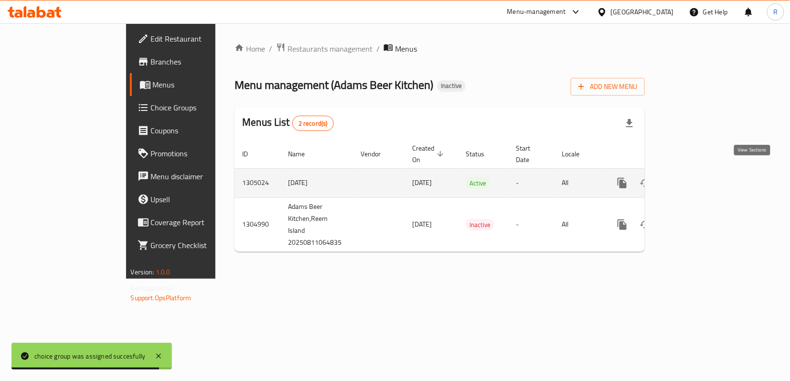
click at [697, 177] on icon "enhanced table" at bounding box center [690, 182] width 11 height 11
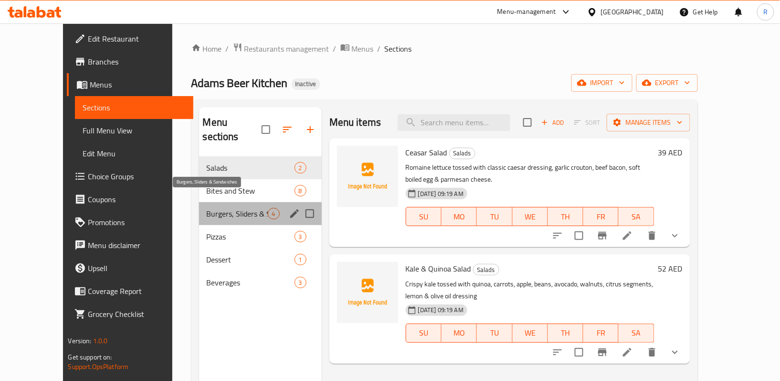
click at [224, 208] on span "Burgers, Sliders & Sandwiches" at bounding box center [237, 213] width 61 height 11
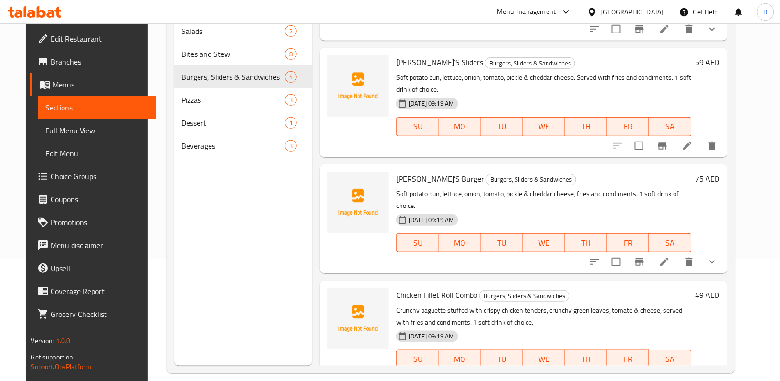
scroll to position [134, 0]
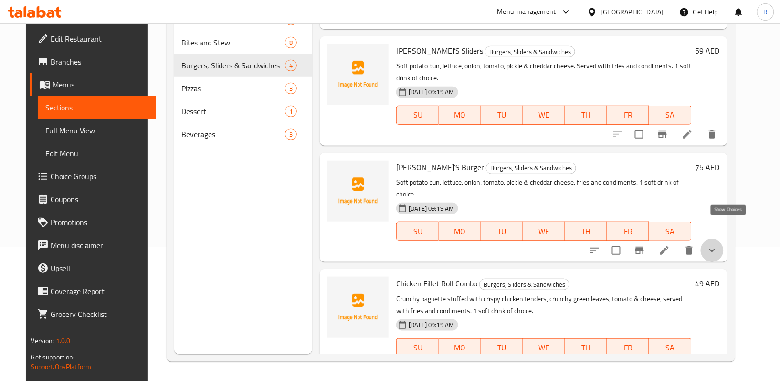
click at [718, 244] on icon "show more" at bounding box center [712, 249] width 11 height 11
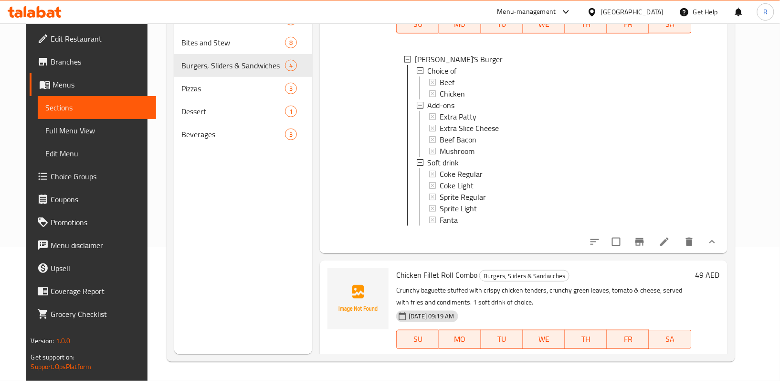
scroll to position [292, 0]
click at [670, 235] on icon at bounding box center [664, 240] width 11 height 11
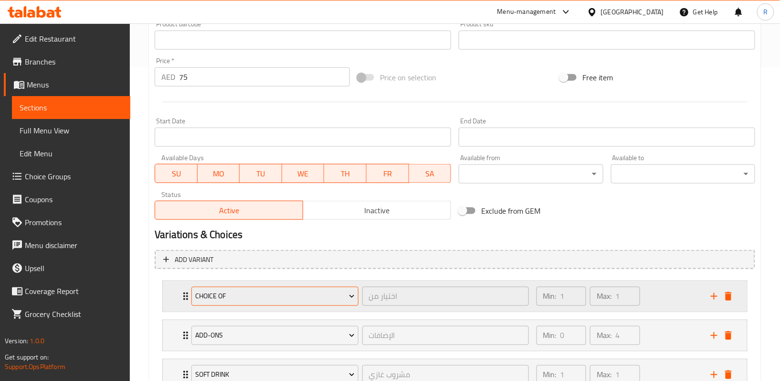
scroll to position [382, 0]
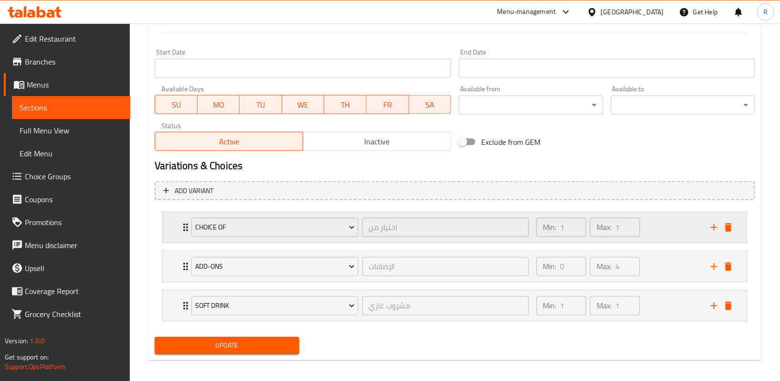
click at [178, 229] on div "Choice of اختيار من ​ Min: 1 ​ Max: 1 ​" at bounding box center [455, 227] width 584 height 31
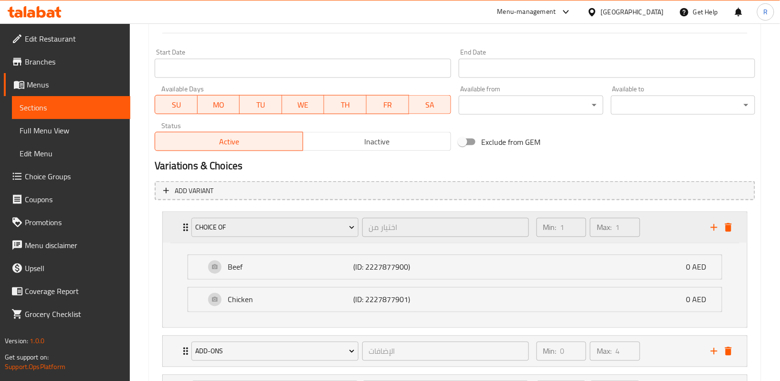
click at [178, 229] on div "Choice of اختيار من ​ Min: 1 ​ Max: 1 ​" at bounding box center [455, 227] width 584 height 31
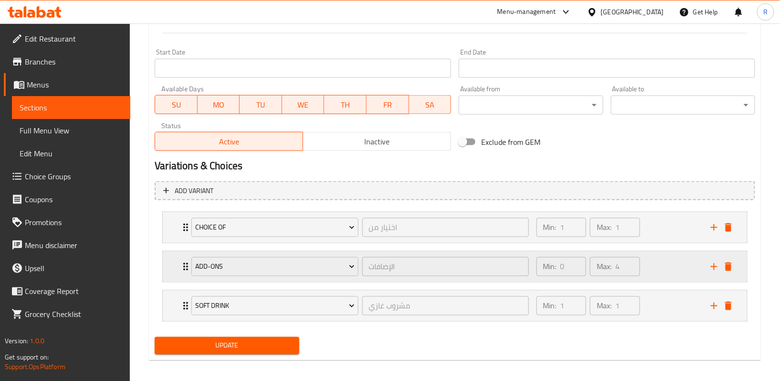
click at [176, 243] on div "Add-ons الإضافات ​ Min: 0 ​ Max: 4 ​" at bounding box center [455, 227] width 584 height 31
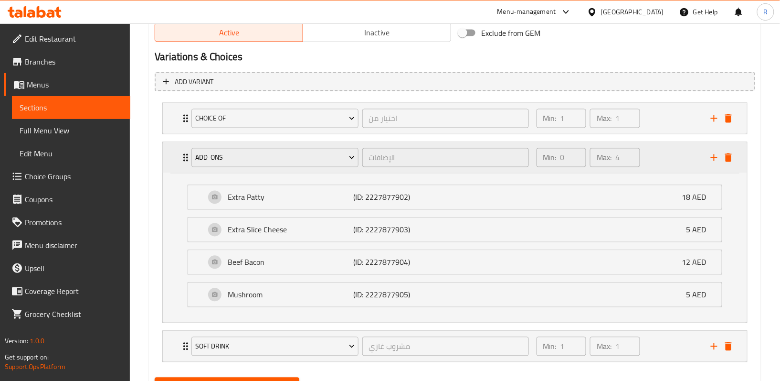
scroll to position [509, 0]
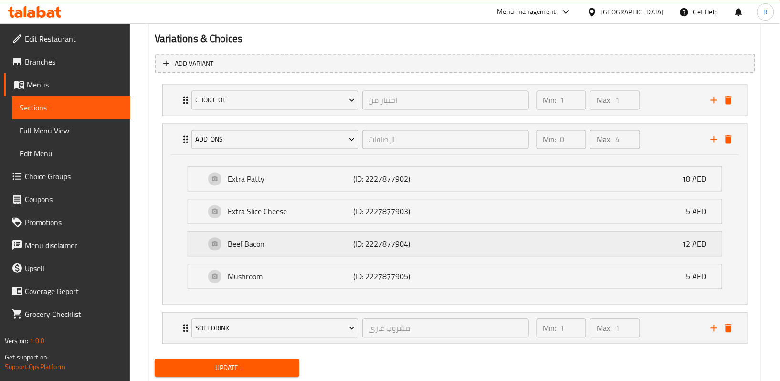
click at [320, 255] on div "Beef Bacon (ID: 2227877904) 12 AED" at bounding box center [457, 244] width 505 height 24
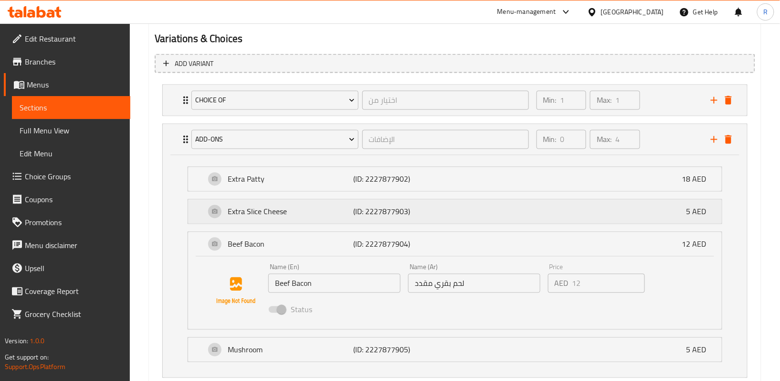
click at [482, 212] on div "Extra Slice Cheese (ID: 2227877903) 5 AED" at bounding box center [457, 212] width 505 height 24
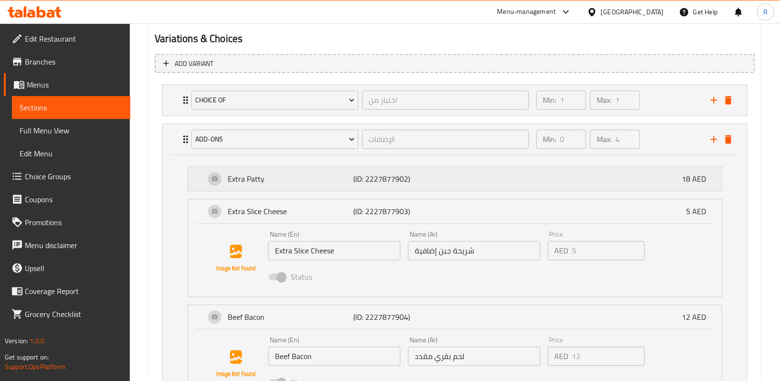
click at [480, 188] on div "Extra [PERSON_NAME] (ID: 2227877902) 18 AED" at bounding box center [457, 179] width 505 height 24
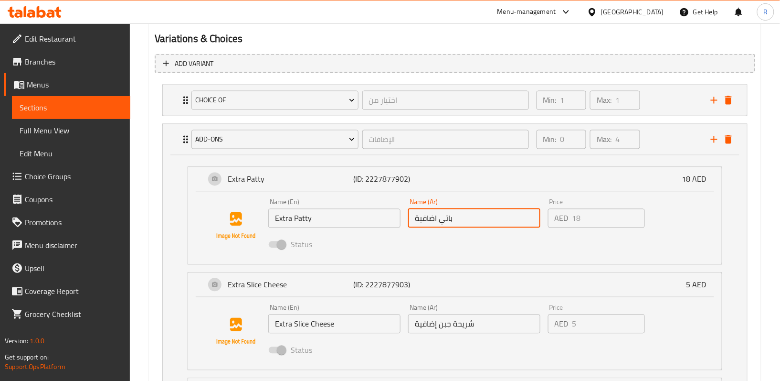
drag, startPoint x: 455, startPoint y: 222, endPoint x: 408, endPoint y: 230, distance: 48.0
click at [408, 230] on div "Name (Ar) باتي اضافية Name (Ar)" at bounding box center [474, 213] width 140 height 37
click at [468, 213] on input "باتي اضافية" at bounding box center [474, 218] width 132 height 19
drag, startPoint x: 465, startPoint y: 218, endPoint x: 441, endPoint y: 221, distance: 24.0
click at [441, 221] on input "باتي اضافية" at bounding box center [474, 218] width 132 height 19
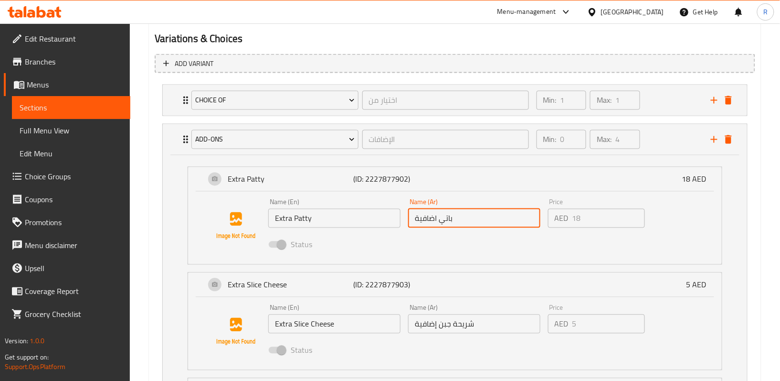
click at [85, 177] on span "Choice Groups" at bounding box center [74, 175] width 98 height 11
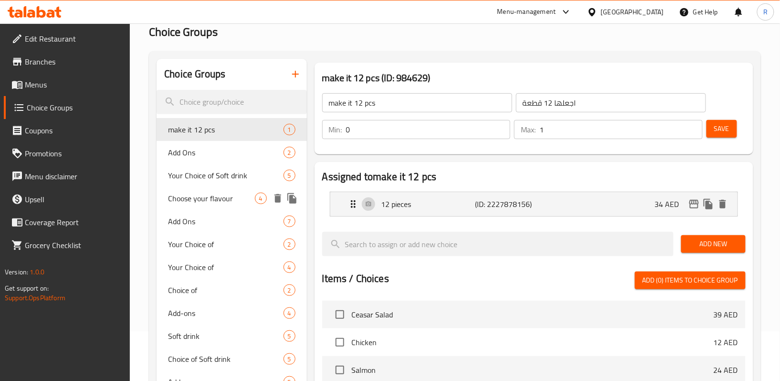
scroll to position [72, 0]
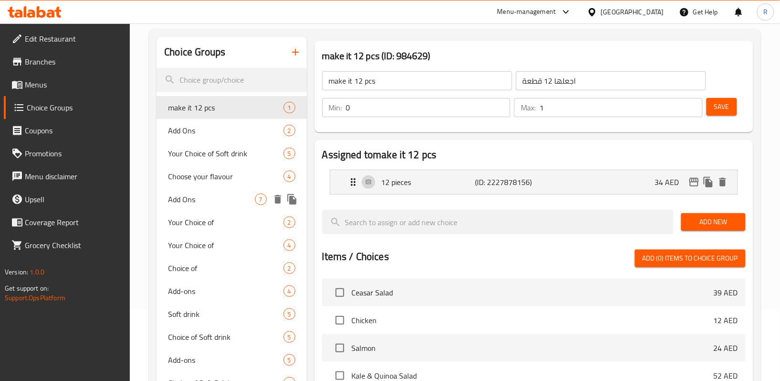
click at [211, 203] on span "Add Ons" at bounding box center [211, 198] width 86 height 11
type input "Add Ons"
type input "إضافات"
type input "7"
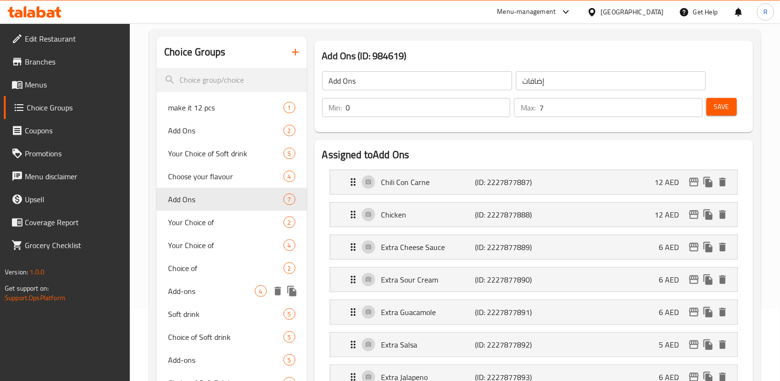
click at [213, 294] on span "Add-ons" at bounding box center [211, 290] width 86 height 11
type input "Add-ons"
type input "الإضافات"
type input "4"
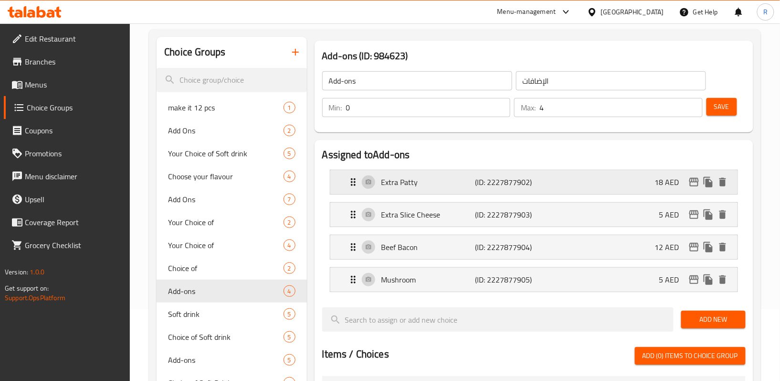
click at [442, 184] on p "Extra Patty" at bounding box center [429, 181] width 94 height 11
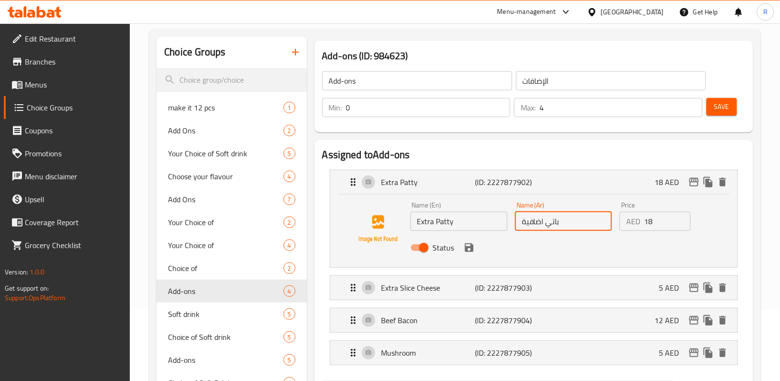
drag, startPoint x: 568, startPoint y: 225, endPoint x: 548, endPoint y: 232, distance: 20.5
click at [548, 232] on div "Name (Ar) باتي اضافية Name (Ar)" at bounding box center [563, 216] width 105 height 37
click at [472, 247] on icon "save" at bounding box center [469, 247] width 9 height 9
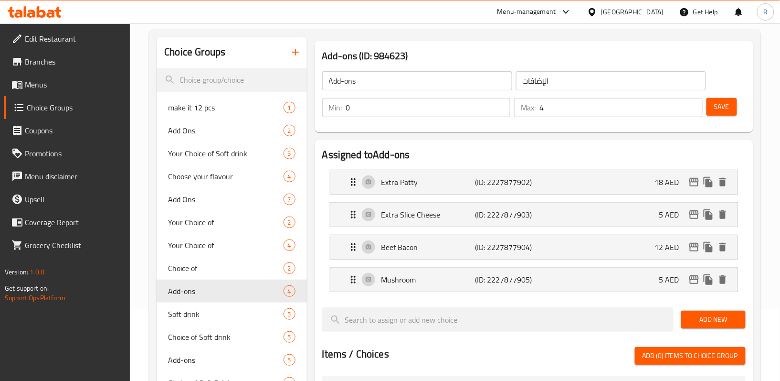
type input "شريحة اضافية"
click at [736, 109] on button "Save" at bounding box center [722, 107] width 31 height 18
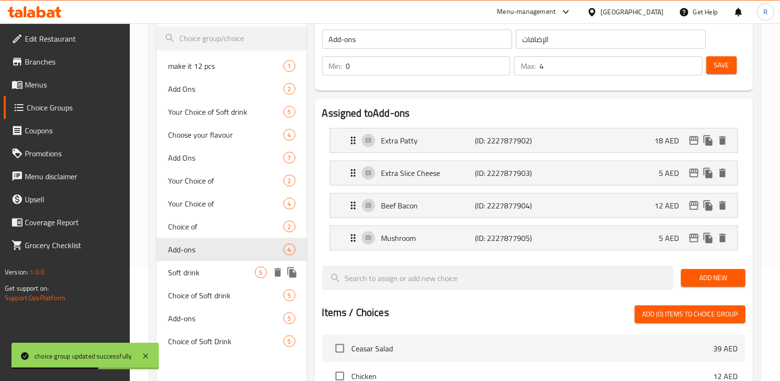
scroll to position [136, 0]
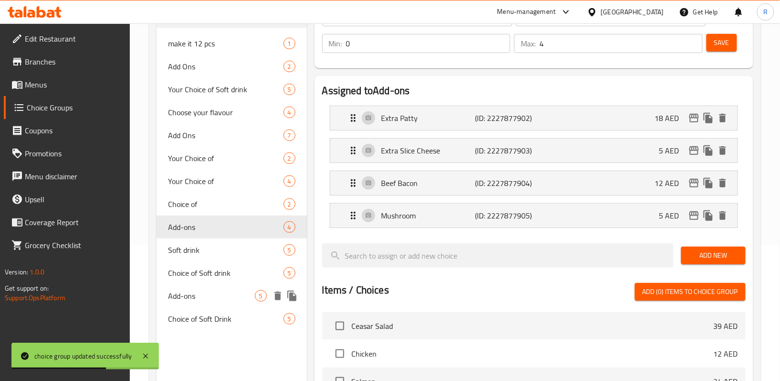
click at [203, 289] on div "Add-ons 5" at bounding box center [232, 295] width 150 height 23
type input "5"
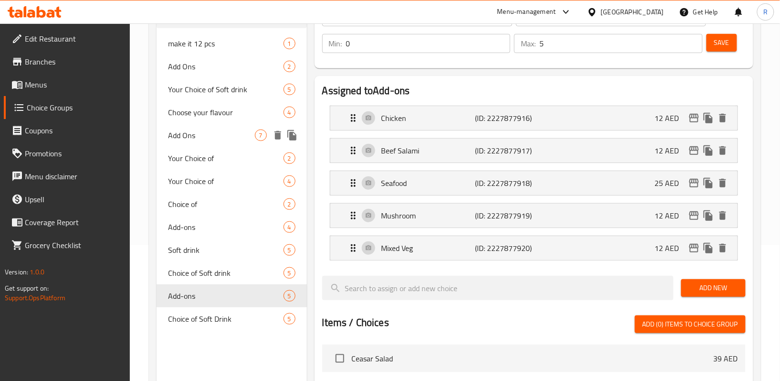
click at [212, 132] on span "Add Ons" at bounding box center [211, 134] width 86 height 11
type input "Add Ons"
type input "إضافات"
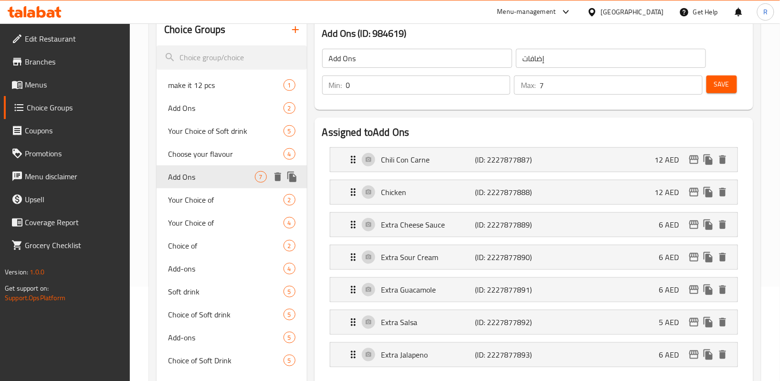
scroll to position [72, 0]
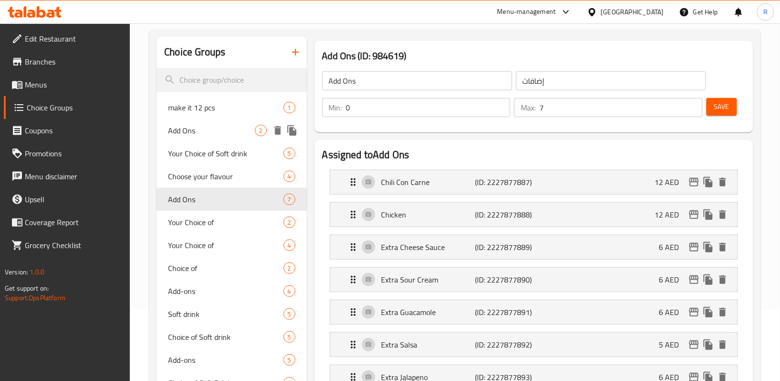
click at [216, 126] on span "Add Ons" at bounding box center [211, 130] width 86 height 11
type input "1"
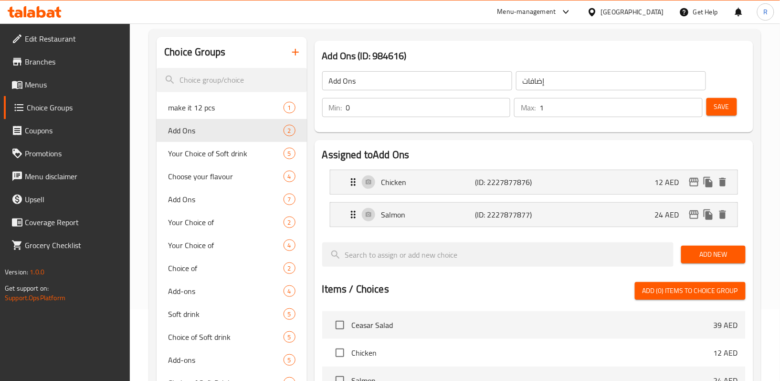
click at [56, 81] on span "Menus" at bounding box center [74, 84] width 98 height 11
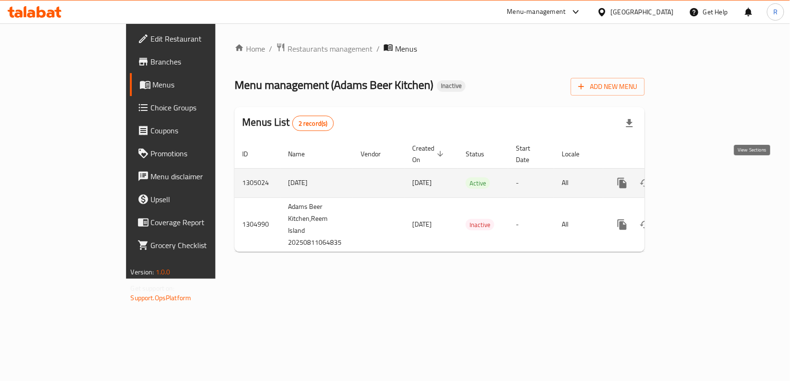
click at [702, 175] on link "enhanced table" at bounding box center [690, 182] width 23 height 23
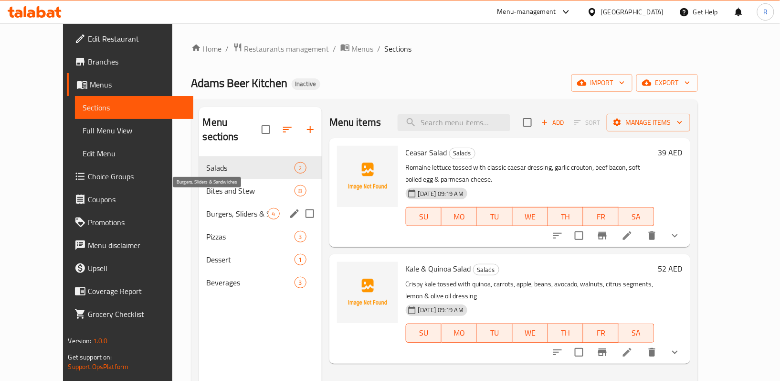
click at [207, 208] on span "Burgers, Sliders & Sandwiches" at bounding box center [237, 213] width 61 height 11
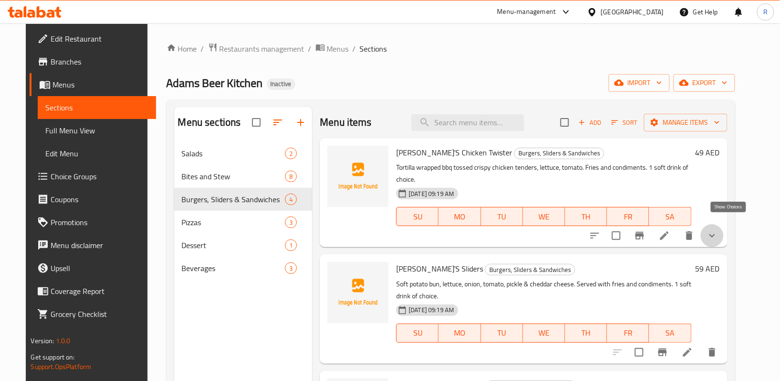
click at [718, 230] on icon "show more" at bounding box center [712, 235] width 11 height 11
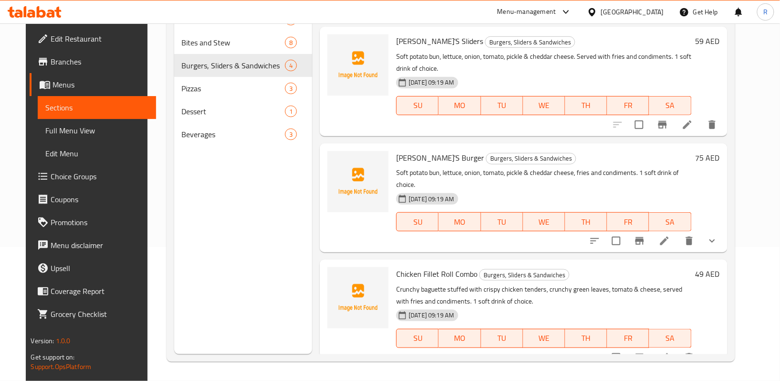
scroll to position [71, 0]
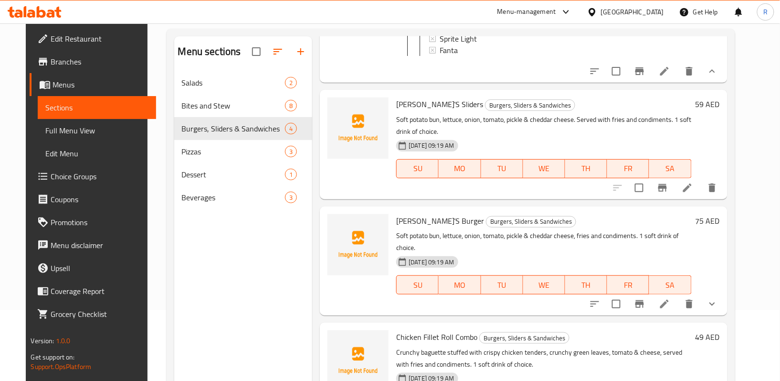
click at [71, 176] on span "Choice Groups" at bounding box center [100, 175] width 98 height 11
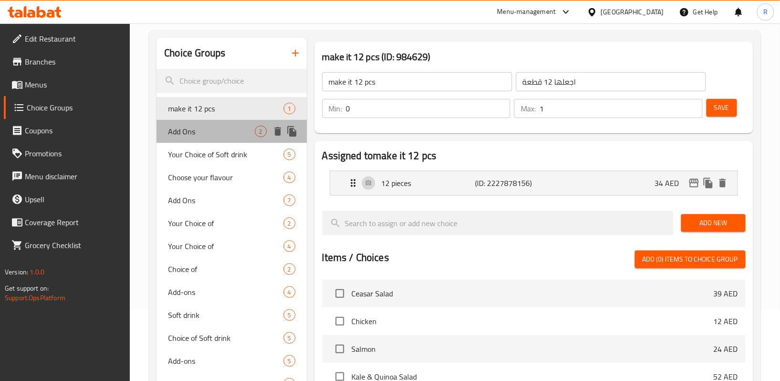
click at [197, 130] on span "Add Ons" at bounding box center [211, 131] width 86 height 11
type input "Add Ons"
type input "إضافات"
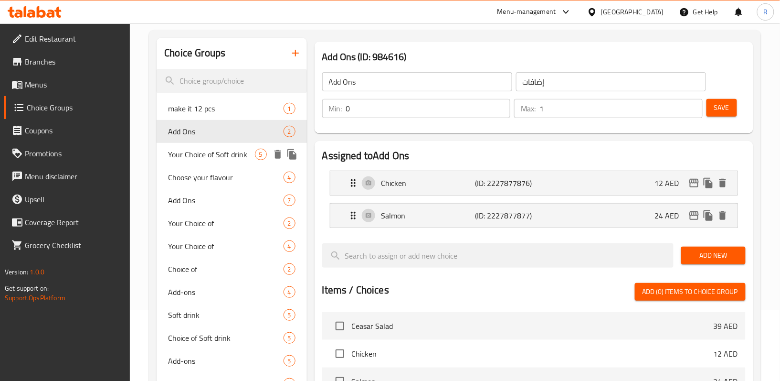
click at [197, 157] on span "Your Choice of Soft drink" at bounding box center [211, 153] width 86 height 11
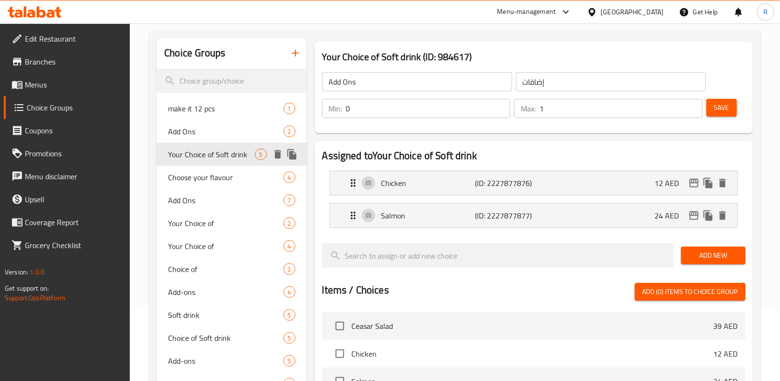
type input "Your Choice of Soft drink"
type input "اختيارك من المشروبات الغازية"
type input "1"
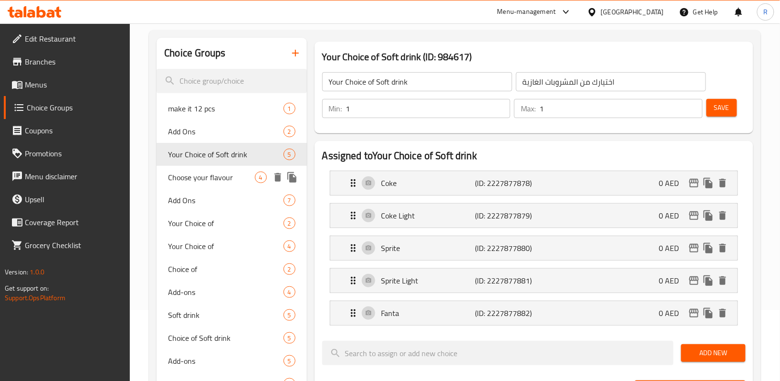
click at [200, 177] on span "Choose your flavour" at bounding box center [211, 176] width 86 height 11
type input "Choose your flavour"
type input "اختر نكهتك"
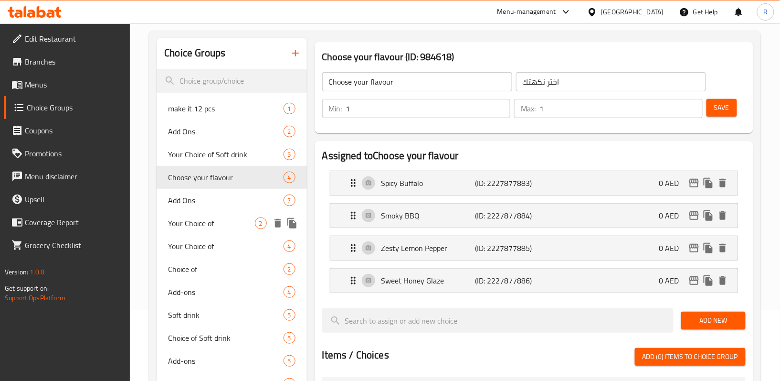
click at [205, 228] on span "Your Choice of" at bounding box center [211, 222] width 86 height 11
type input "Your Choice of"
type input "اختيارك من"
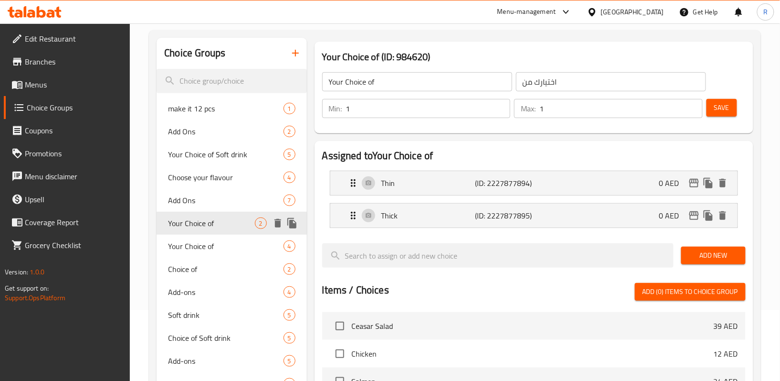
click at [206, 250] on span "Your Choice of" at bounding box center [225, 245] width 115 height 11
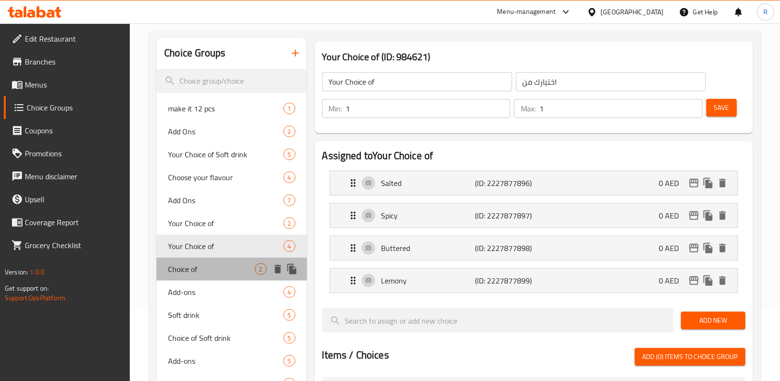
click at [217, 275] on div "Choice of 2" at bounding box center [232, 268] width 150 height 23
type input "Choice of"
type input "اختيار من"
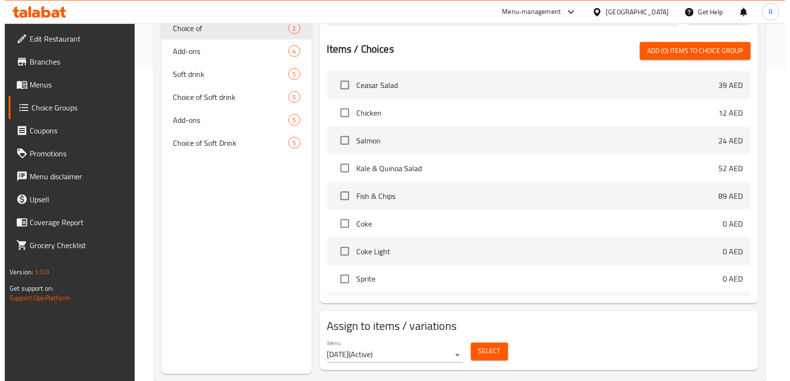
scroll to position [332, 0]
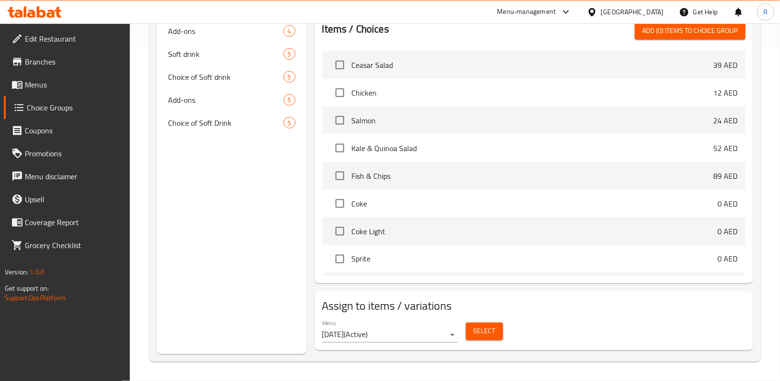
click at [484, 325] on span "Select" at bounding box center [485, 331] width 22 height 12
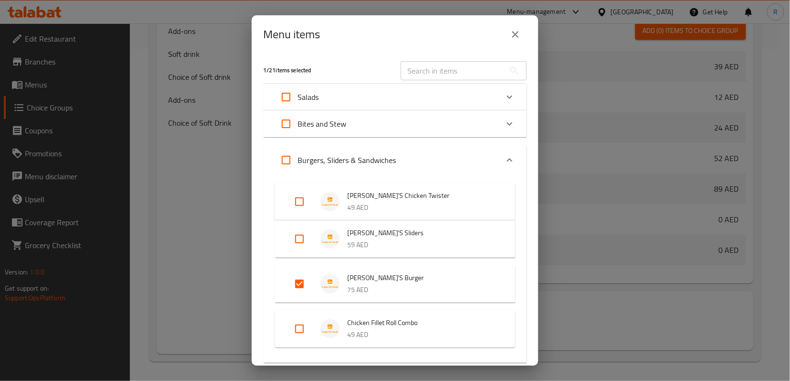
click at [301, 236] on input "Expand" at bounding box center [299, 238] width 23 height 23
checkbox input "true"
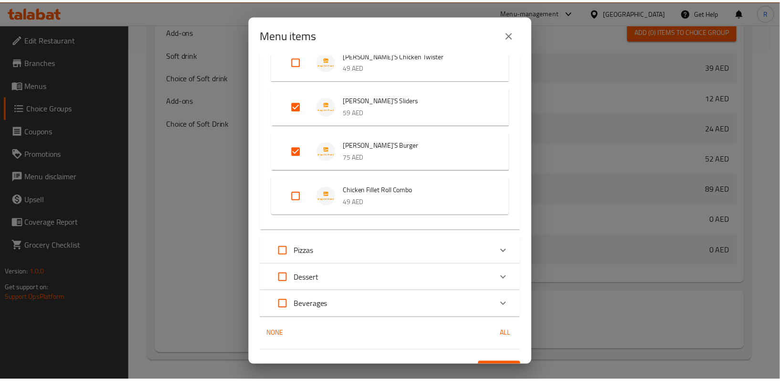
scroll to position [159, 0]
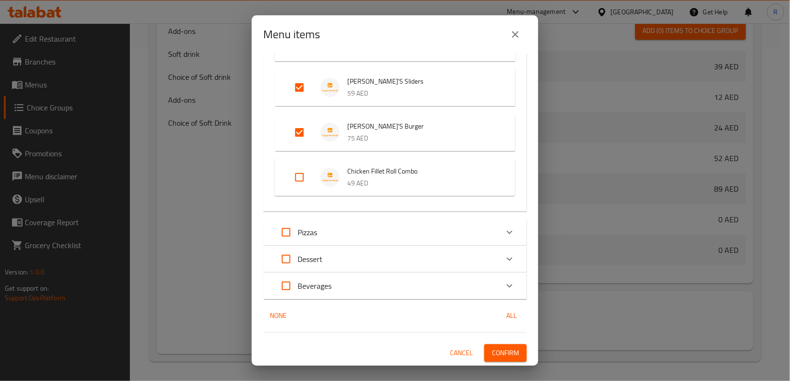
click at [507, 352] on span "Confirm" at bounding box center [505, 353] width 27 height 12
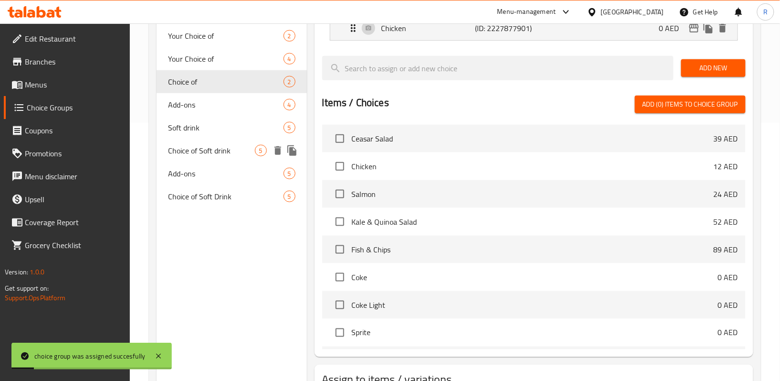
scroll to position [141, 0]
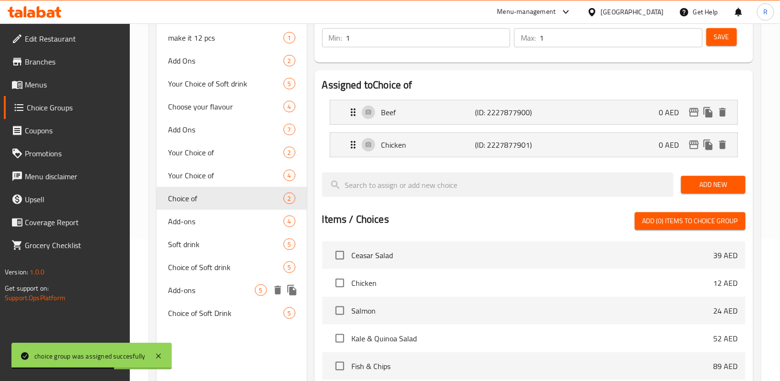
click at [210, 289] on span "Add-ons" at bounding box center [211, 289] width 86 height 11
type input "Add-ons"
type input "الإضافات"
type input "0"
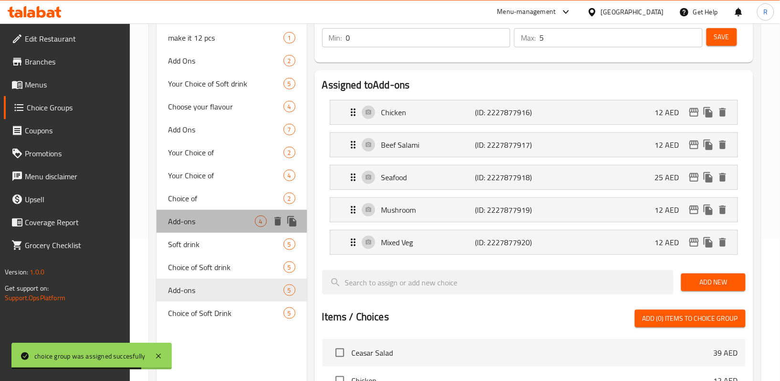
click at [211, 216] on span "Add-ons" at bounding box center [211, 220] width 86 height 11
type input "4"
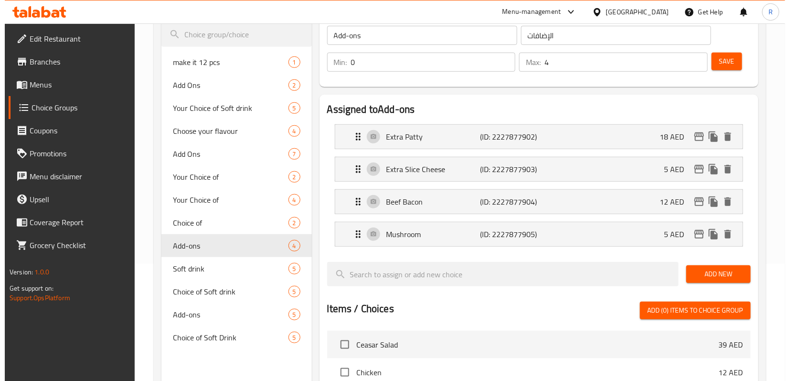
scroll to position [398, 0]
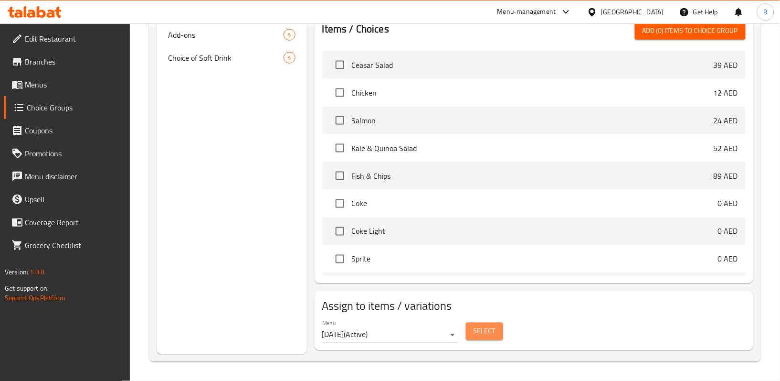
click at [482, 327] on span "Select" at bounding box center [485, 331] width 22 height 12
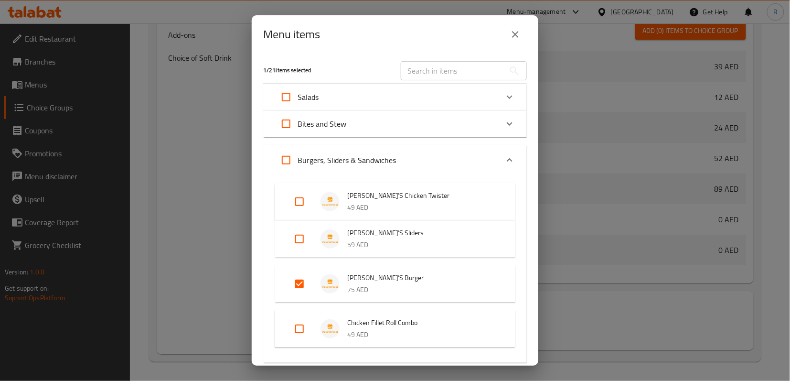
click at [302, 237] on input "Expand" at bounding box center [299, 238] width 23 height 23
checkbox input "true"
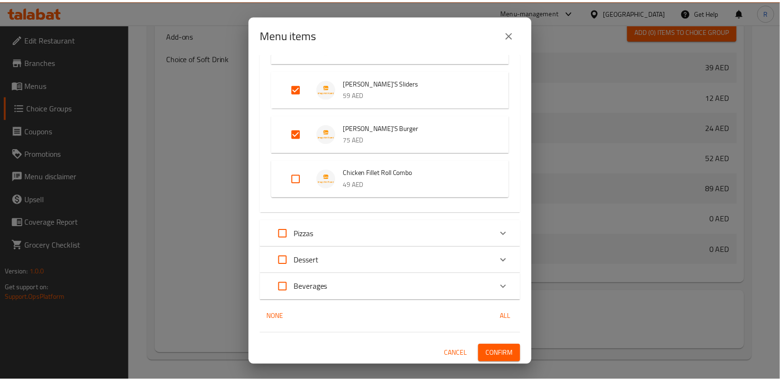
scroll to position [159, 0]
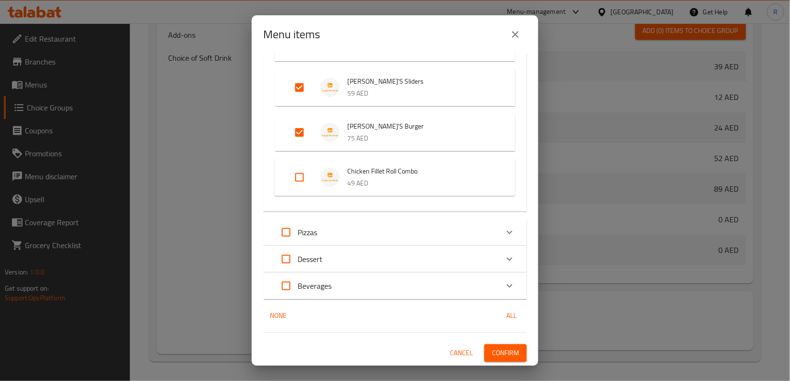
click at [497, 352] on span "Confirm" at bounding box center [505, 353] width 27 height 12
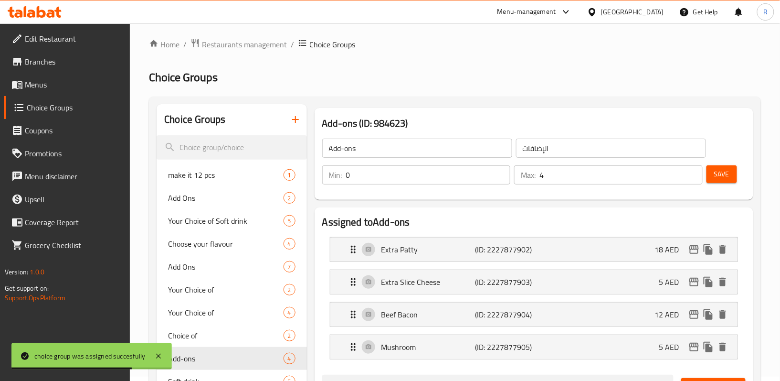
scroll to position [0, 0]
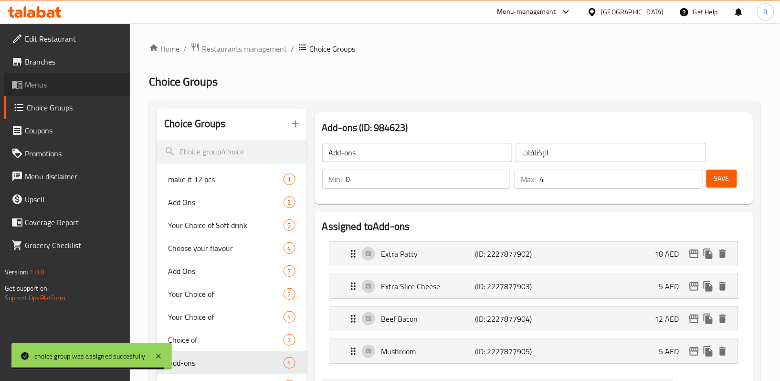
click at [56, 85] on span "Menus" at bounding box center [74, 84] width 98 height 11
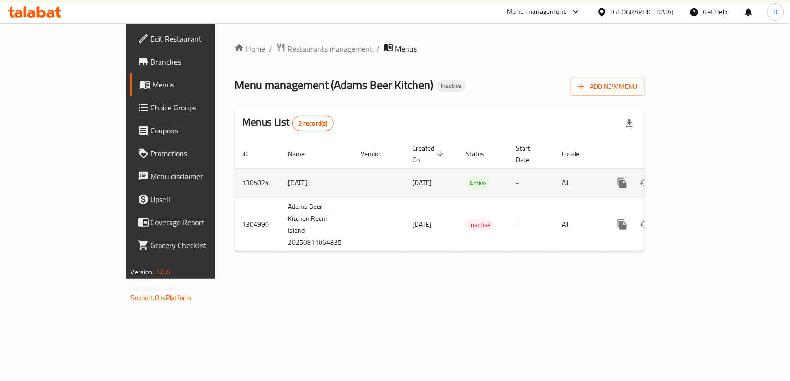
click at [697, 177] on icon "enhanced table" at bounding box center [690, 182] width 11 height 11
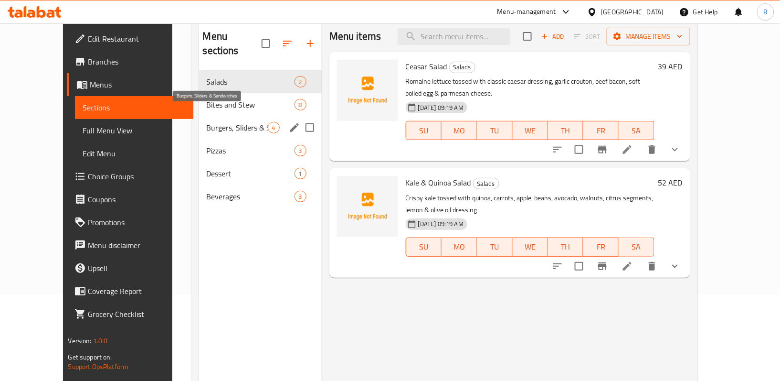
scroll to position [64, 0]
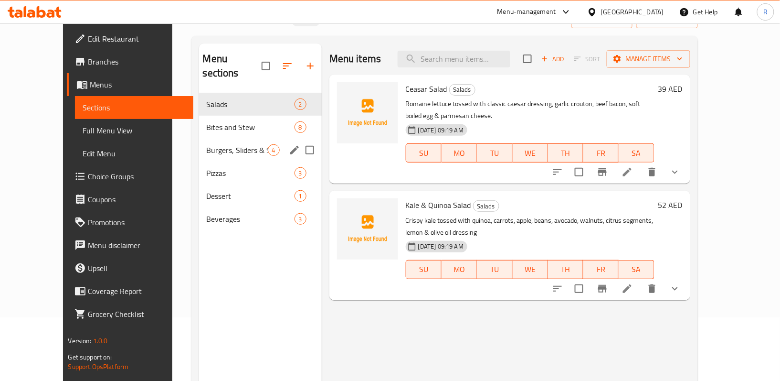
click at [222, 144] on span "Burgers, Sliders & Sandwiches" at bounding box center [237, 149] width 61 height 11
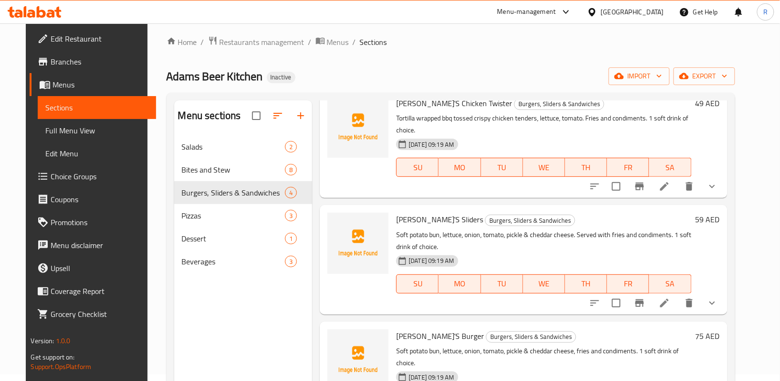
scroll to position [64, 0]
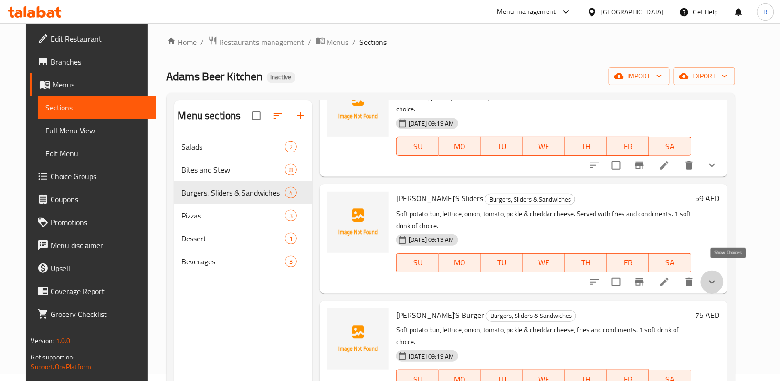
click at [718, 276] on icon "show more" at bounding box center [712, 281] width 11 height 11
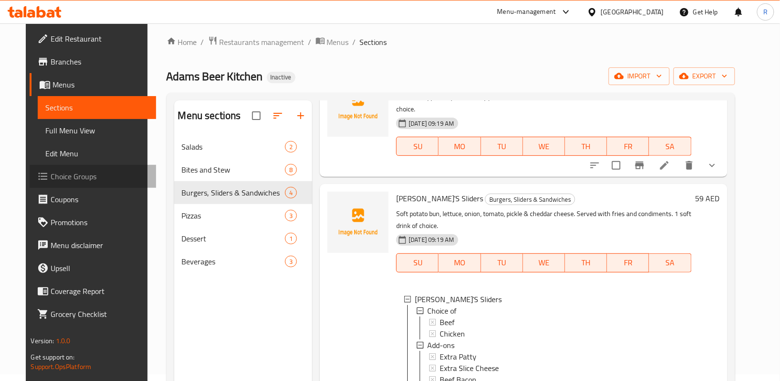
click at [61, 175] on span "Choice Groups" at bounding box center [100, 175] width 98 height 11
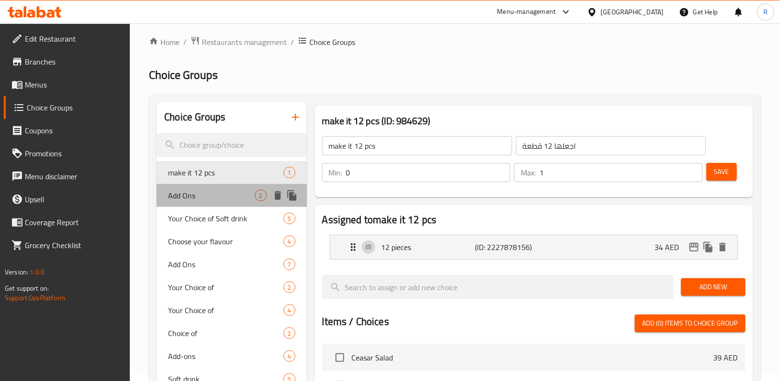
click at [197, 193] on span "Add Ons" at bounding box center [211, 195] width 86 height 11
type input "Add Ons"
type input "إضافات"
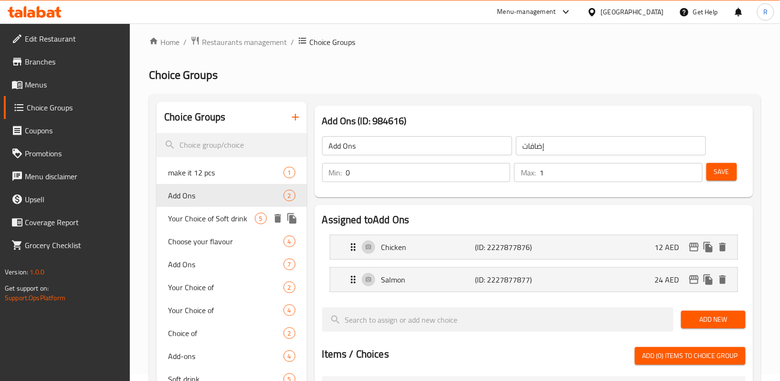
click at [207, 220] on span "Your Choice of Soft drink" at bounding box center [211, 217] width 86 height 11
type input "Your Choice of Soft drink"
type input "اختيارك من المشروبات الغازية"
type input "1"
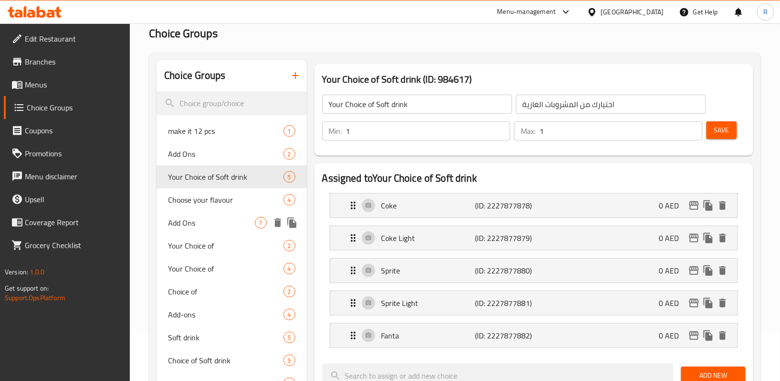
scroll to position [71, 0]
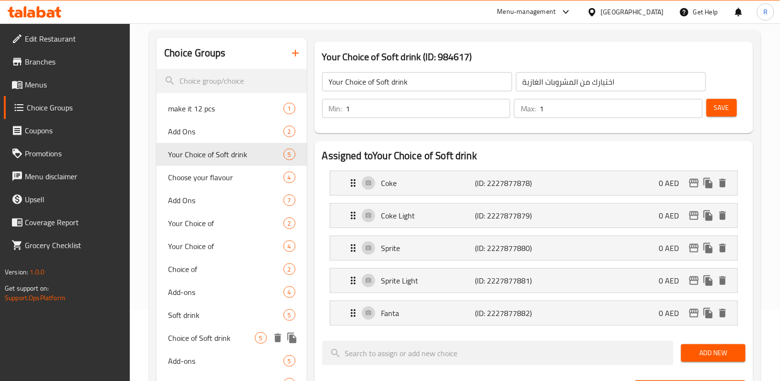
click at [216, 339] on span "Choice of Soft drink" at bounding box center [211, 337] width 86 height 11
type input "Choice of Soft drink"
type input "اختيار المشروبات الغازية"
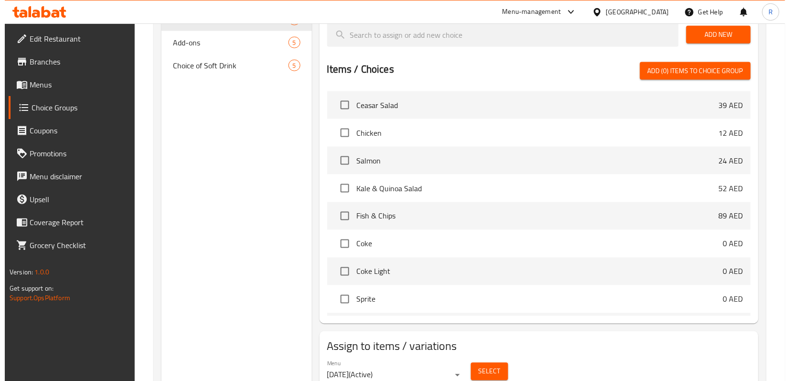
scroll to position [431, 0]
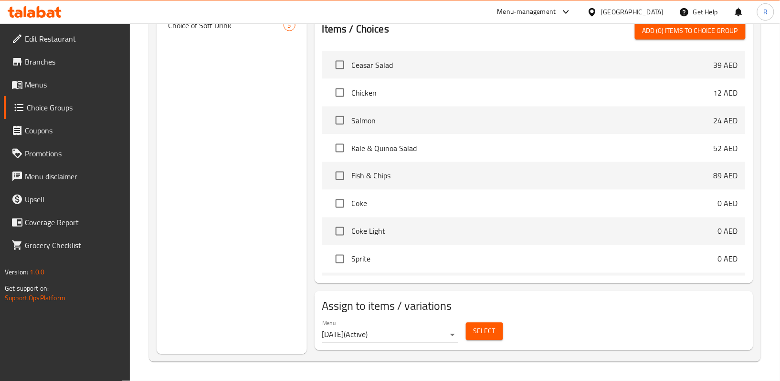
click at [491, 325] on span "Select" at bounding box center [485, 331] width 22 height 12
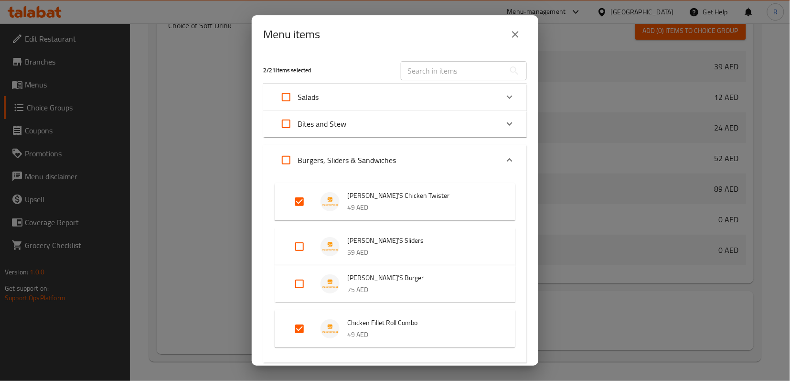
click at [302, 240] on input "Expand" at bounding box center [299, 246] width 23 height 23
checkbox input "true"
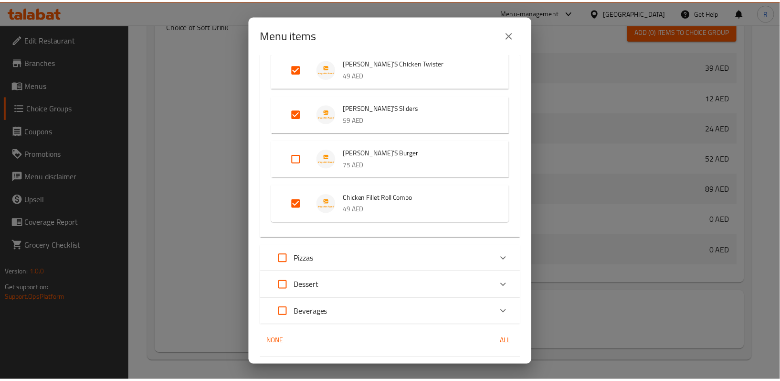
scroll to position [149, 0]
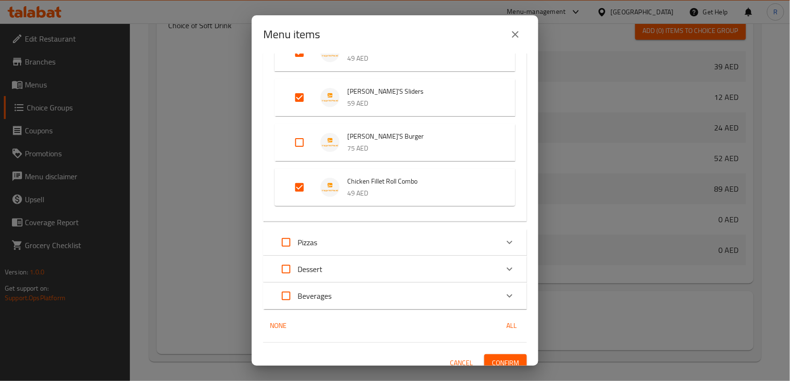
click at [507, 358] on span "Confirm" at bounding box center [505, 363] width 27 height 12
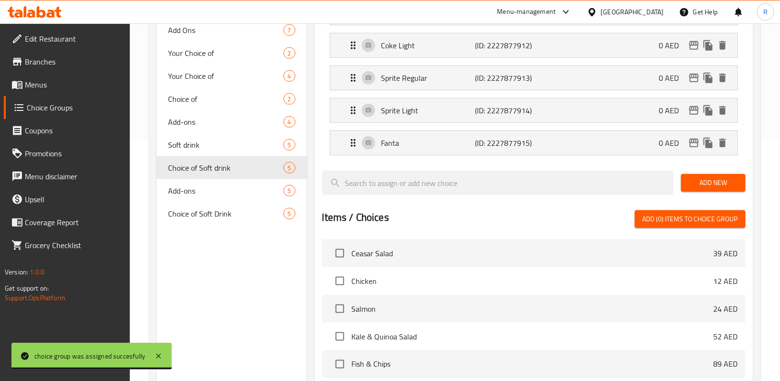
scroll to position [240, 0]
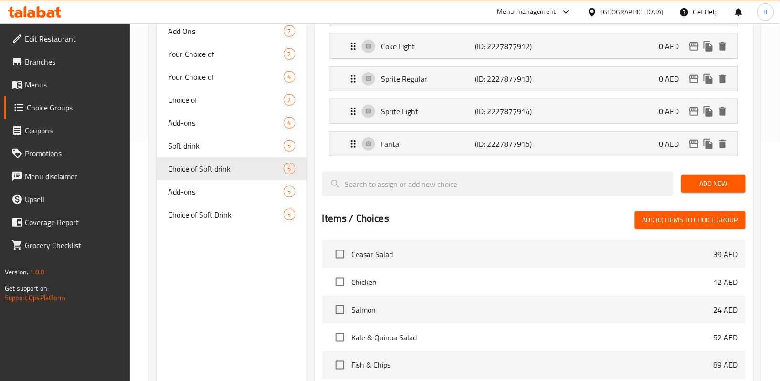
click at [74, 84] on span "Menus" at bounding box center [74, 84] width 98 height 11
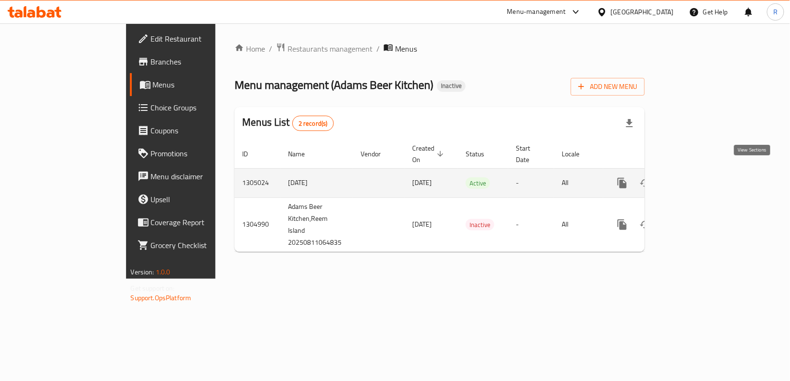
click at [695, 179] on icon "enhanced table" at bounding box center [691, 183] width 9 height 9
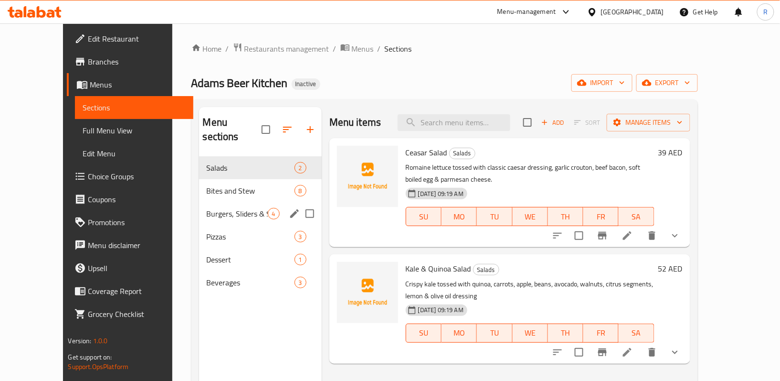
click at [212, 208] on span "Burgers, Sliders & Sandwiches" at bounding box center [237, 213] width 61 height 11
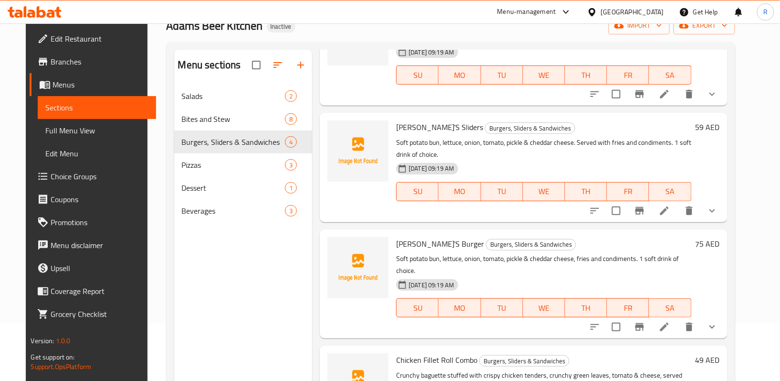
scroll to position [134, 0]
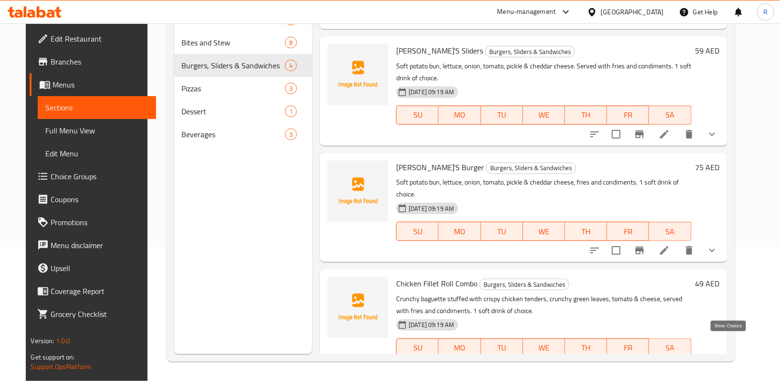
click at [715, 365] on icon "show more" at bounding box center [713, 366] width 6 height 3
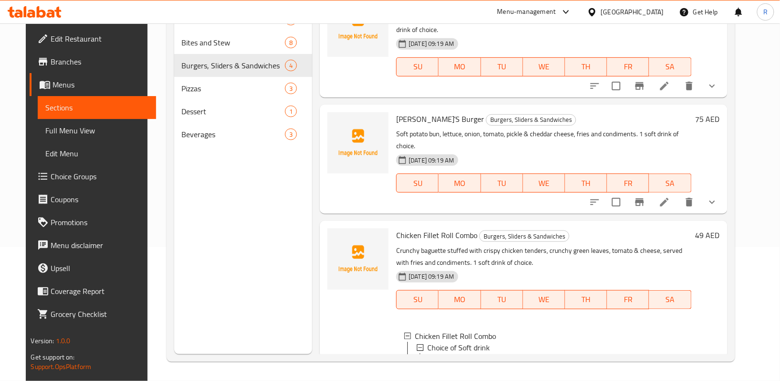
scroll to position [201, 0]
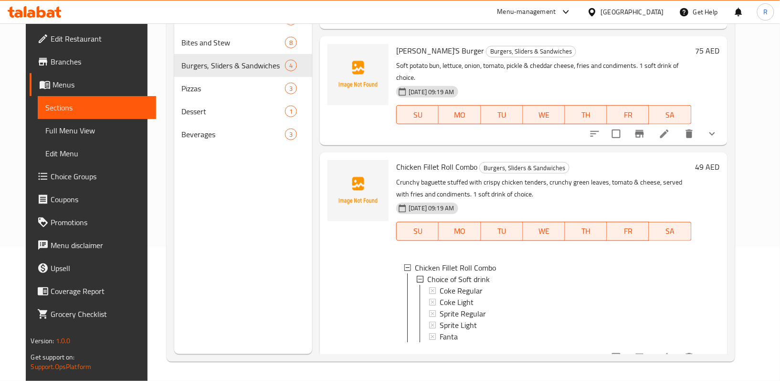
click at [669, 353] on icon at bounding box center [664, 357] width 9 height 9
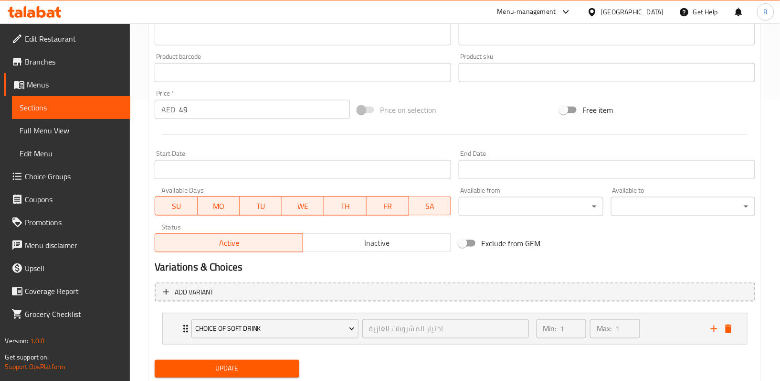
scroll to position [310, 0]
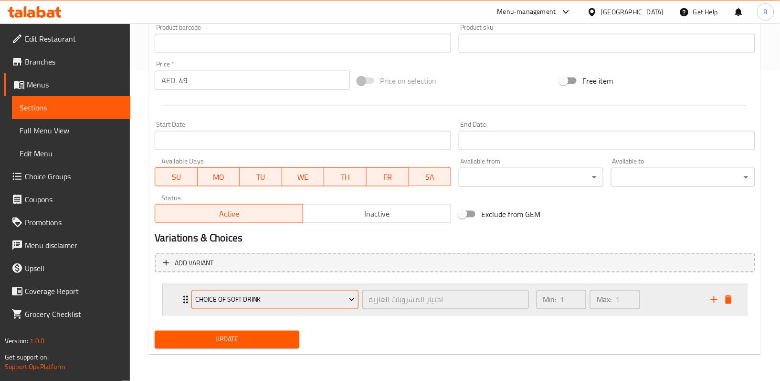
click at [191, 299] on button "Choice of Soft drink" at bounding box center [274, 299] width 167 height 19
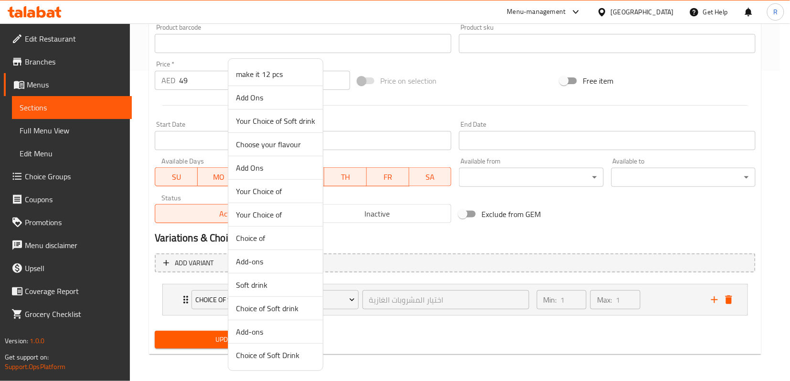
click at [177, 293] on div at bounding box center [395, 190] width 790 height 381
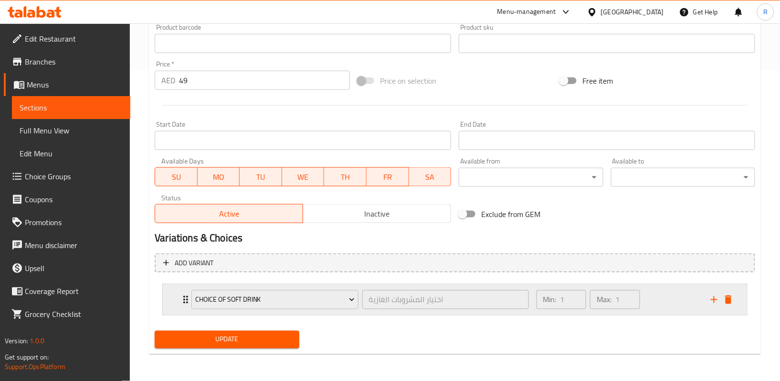
click at [187, 299] on div "Choice of Soft drink اختيار المشروبات الغازية ​" at bounding box center [360, 299] width 349 height 31
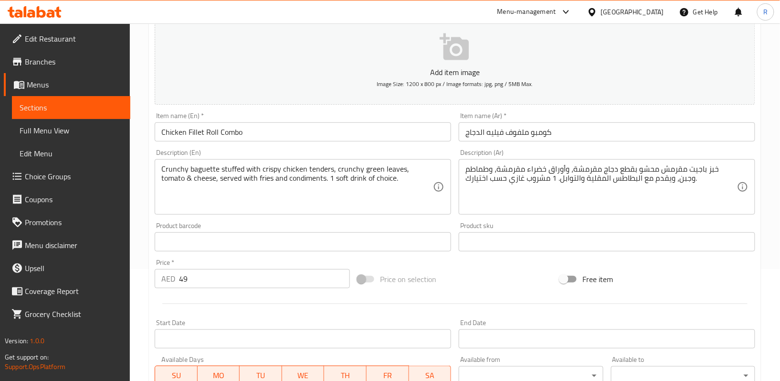
scroll to position [0, 0]
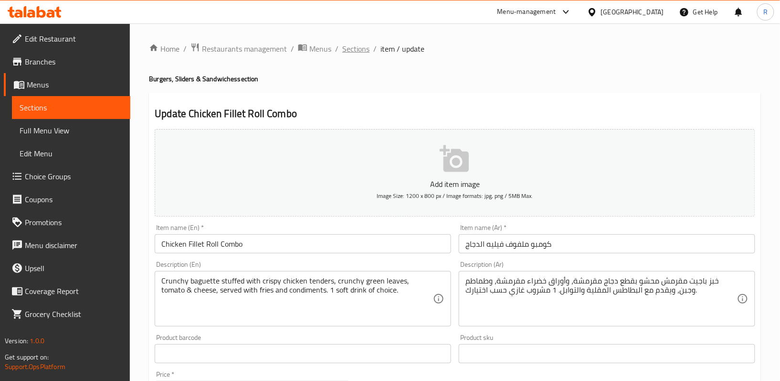
click at [360, 51] on span "Sections" at bounding box center [355, 48] width 27 height 11
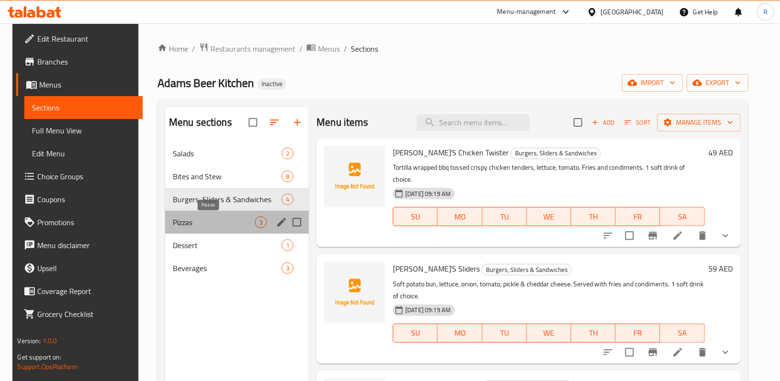
click at [199, 220] on span "Pizzas" at bounding box center [214, 221] width 82 height 11
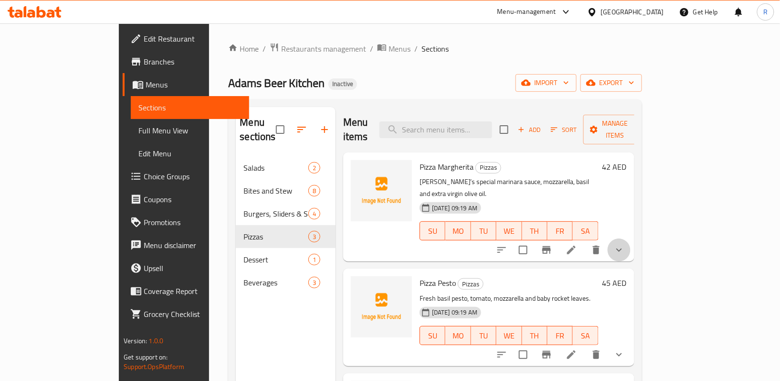
click at [625, 244] on icon "show more" at bounding box center [619, 249] width 11 height 11
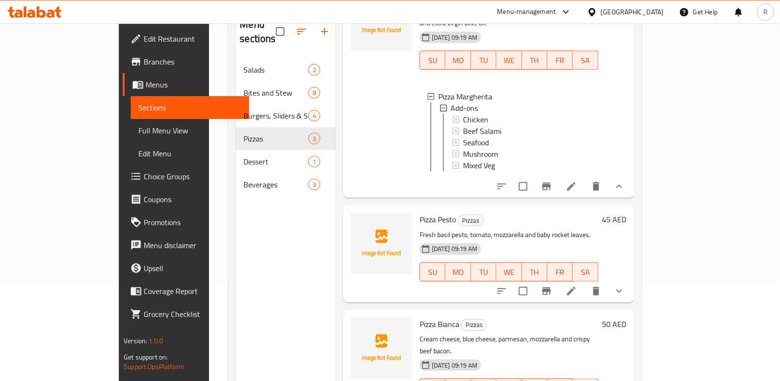
scroll to position [127, 0]
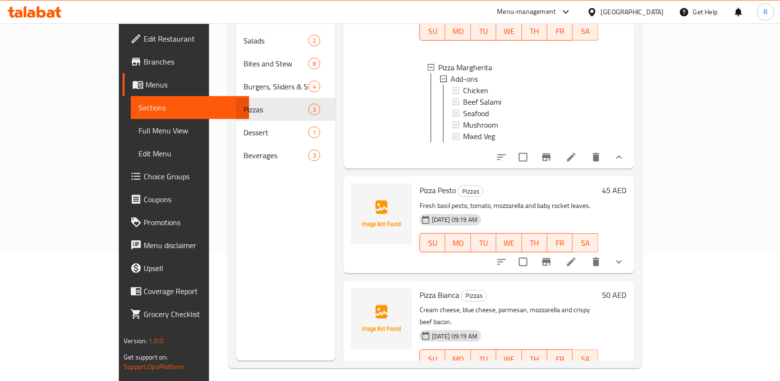
click at [625, 256] on icon "show more" at bounding box center [619, 261] width 11 height 11
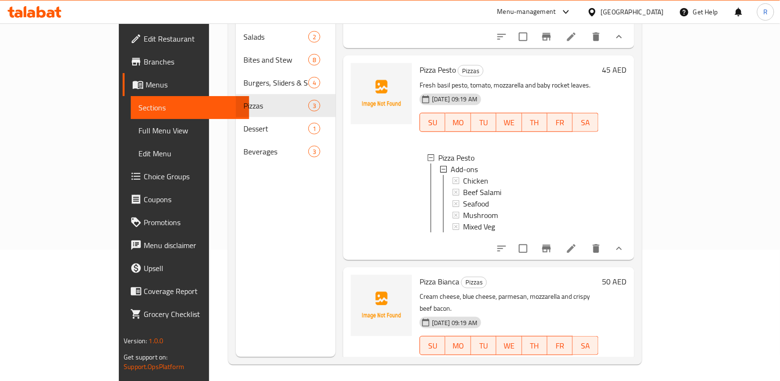
scroll to position [134, 0]
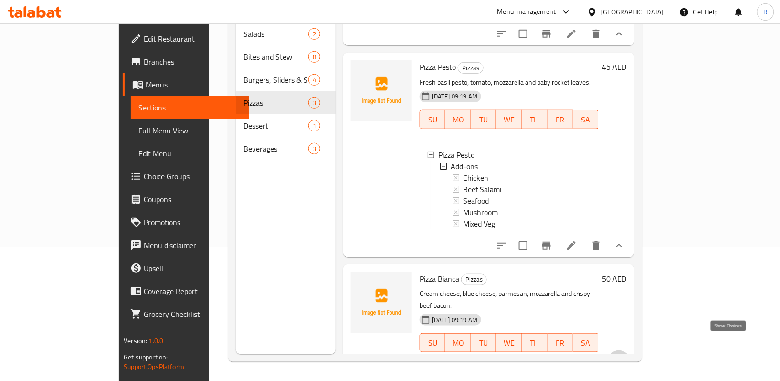
click at [625, 356] on icon "show more" at bounding box center [619, 361] width 11 height 11
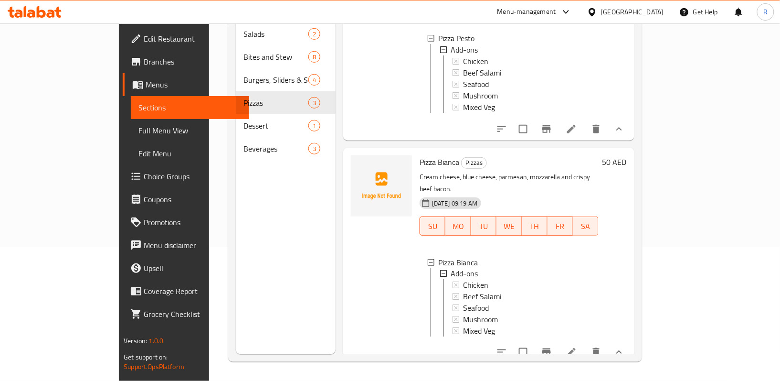
scroll to position [1, 0]
click at [577, 346] on icon at bounding box center [571, 351] width 11 height 11
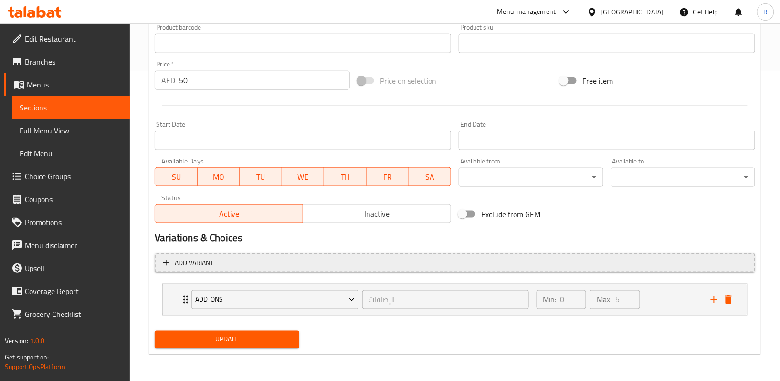
scroll to position [310, 0]
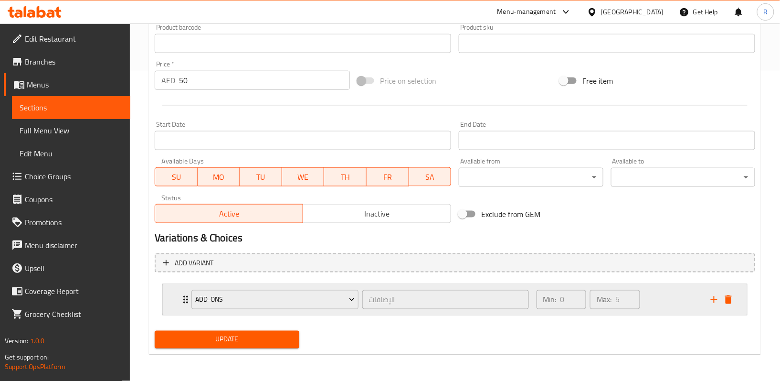
click at [180, 293] on div "Add-ons الإضافات ​ Min: 0 ​ Max: 5 ​" at bounding box center [458, 299] width 556 height 31
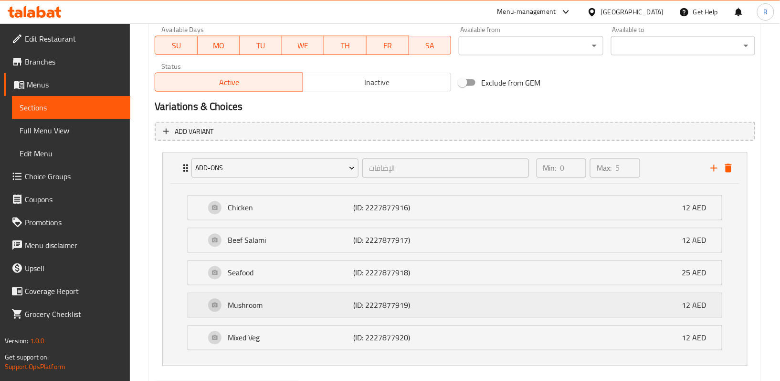
scroll to position [494, 0]
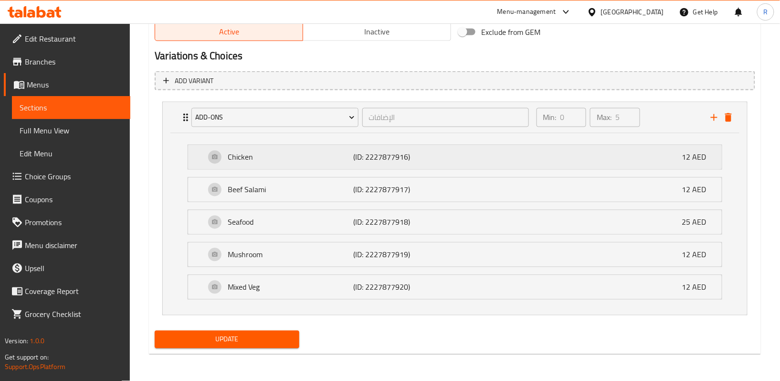
click at [288, 161] on p "Chicken" at bounding box center [291, 156] width 126 height 11
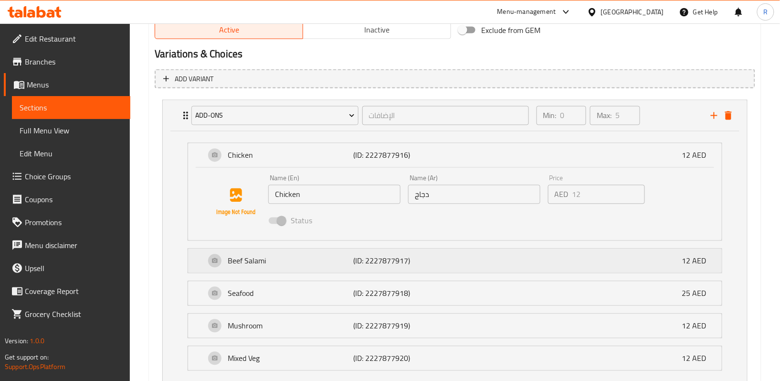
click at [321, 267] on div "Beef Salami (ID: 2227877917) 12 AED" at bounding box center [457, 261] width 505 height 24
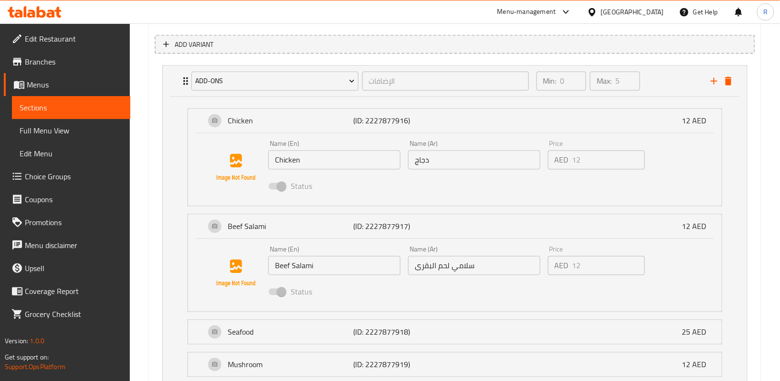
scroll to position [558, 0]
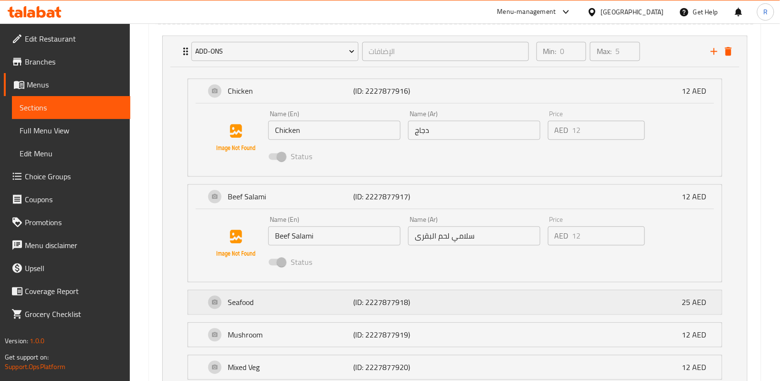
click at [289, 304] on p "Seafood" at bounding box center [291, 302] width 126 height 11
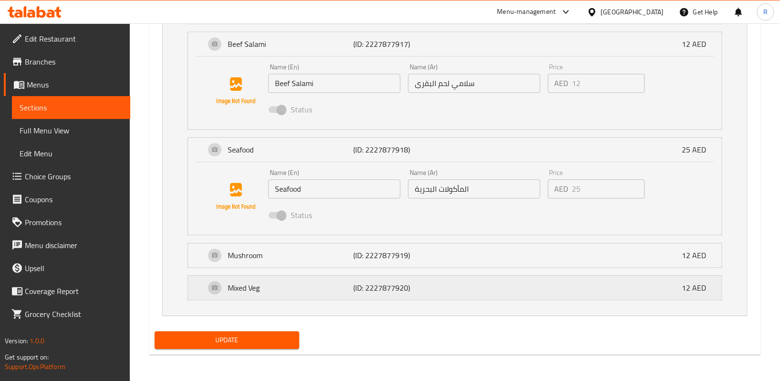
scroll to position [713, 0]
click at [301, 258] on p "Mushroom" at bounding box center [291, 254] width 126 height 11
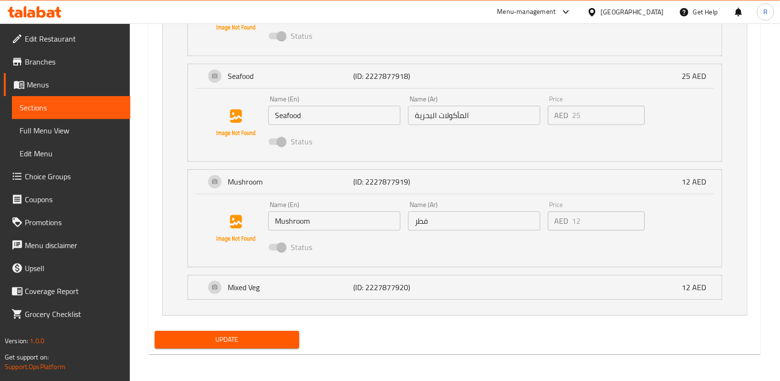
scroll to position [786, 0]
click at [288, 295] on div "Mixed Veg (ID: 2227877920) 12 AED" at bounding box center [457, 287] width 505 height 24
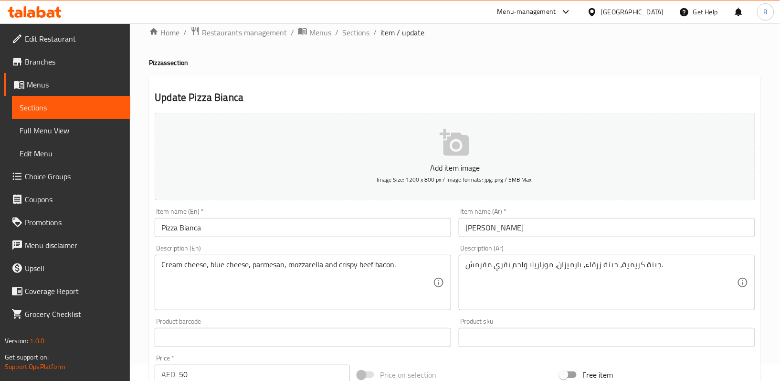
scroll to position [0, 0]
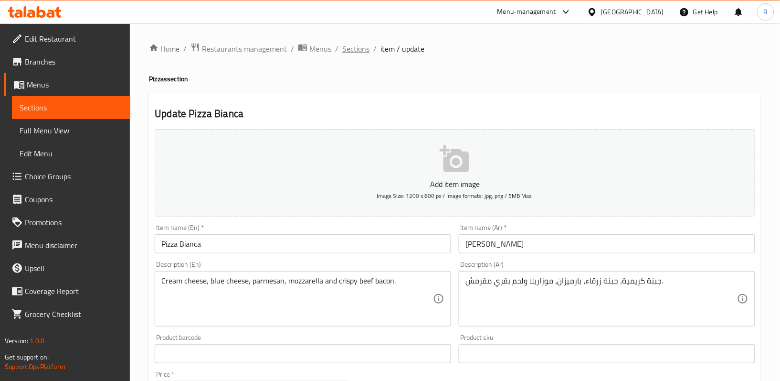
click at [357, 48] on span "Sections" at bounding box center [355, 48] width 27 height 11
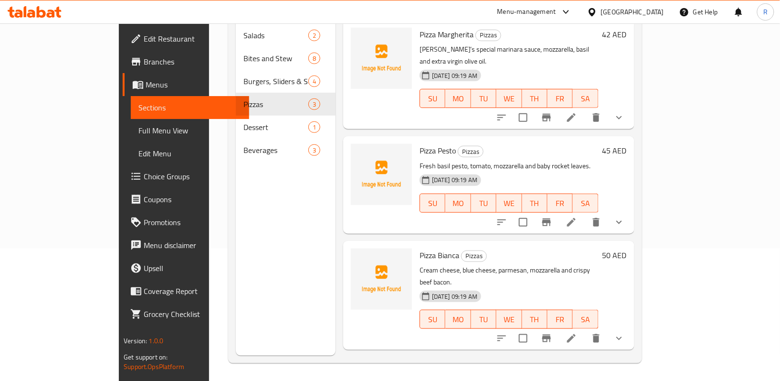
scroll to position [134, 0]
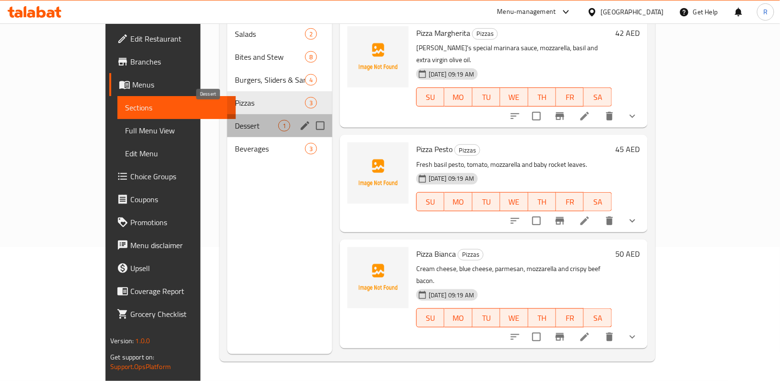
click at [235, 120] on span "Dessert" at bounding box center [256, 125] width 43 height 11
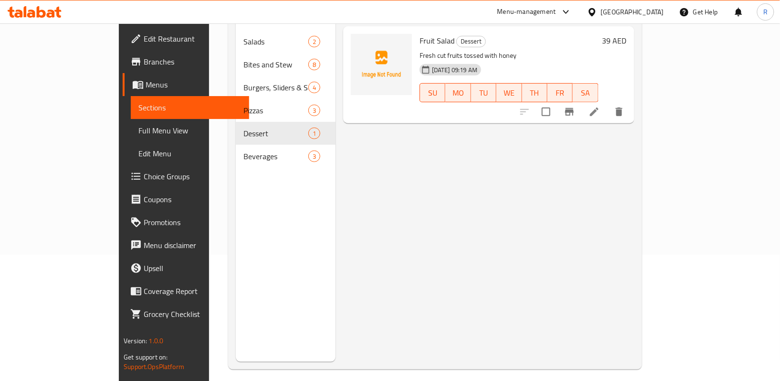
scroll to position [7, 0]
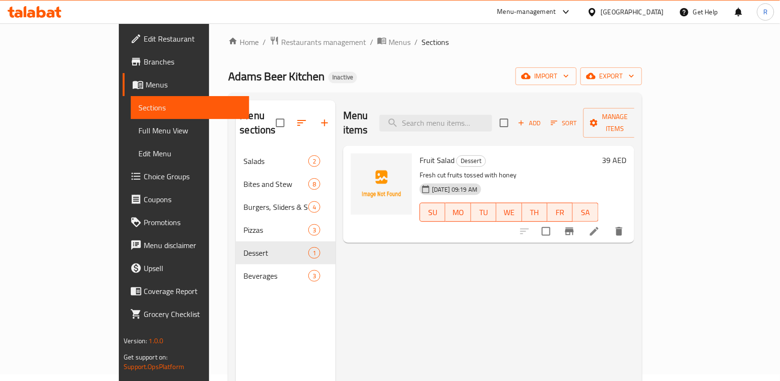
click at [600, 225] on icon at bounding box center [594, 230] width 11 height 11
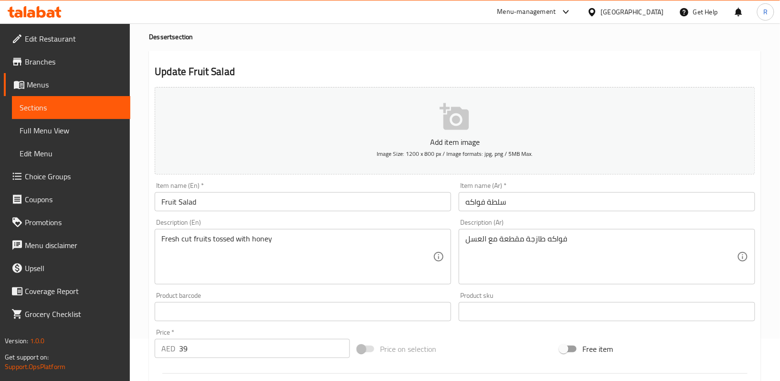
scroll to position [64, 0]
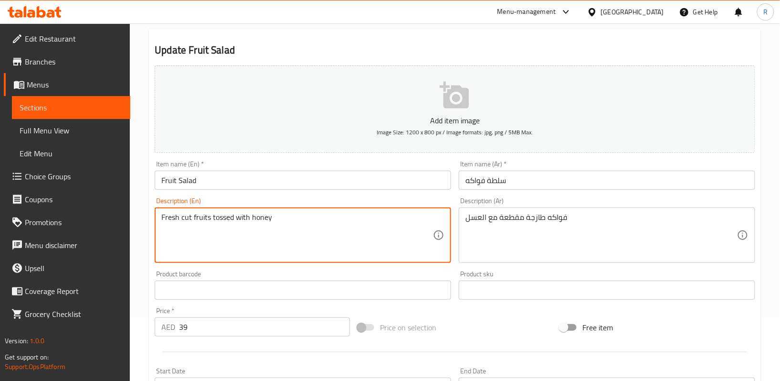
drag, startPoint x: 211, startPoint y: 216, endPoint x: 230, endPoint y: 215, distance: 18.7
click at [222, 217] on textarea "Fresh cut fruits tossed with honey" at bounding box center [297, 234] width 272 height 45
drag, startPoint x: 210, startPoint y: 218, endPoint x: 223, endPoint y: 219, distance: 13.4
click at [232, 215] on textarea "Fresh cut fruits tossed with honey" at bounding box center [297, 234] width 272 height 45
click at [220, 219] on textarea "Fresh cut fruits tossed with honey" at bounding box center [297, 234] width 272 height 45
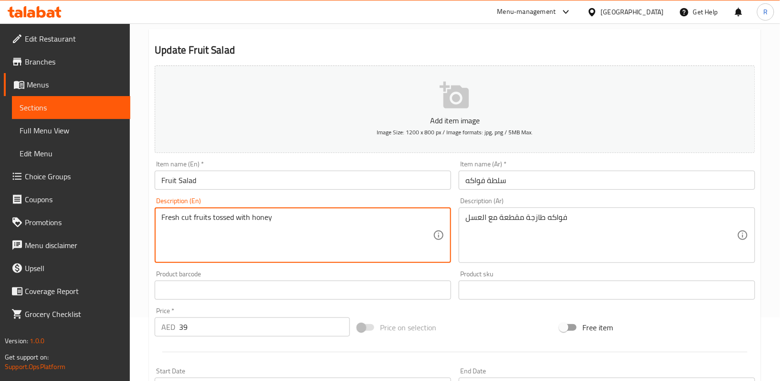
drag, startPoint x: 212, startPoint y: 220, endPoint x: 233, endPoint y: 220, distance: 20.5
click at [233, 220] on textarea "Fresh cut fruits tossed with honey" at bounding box center [297, 234] width 272 height 45
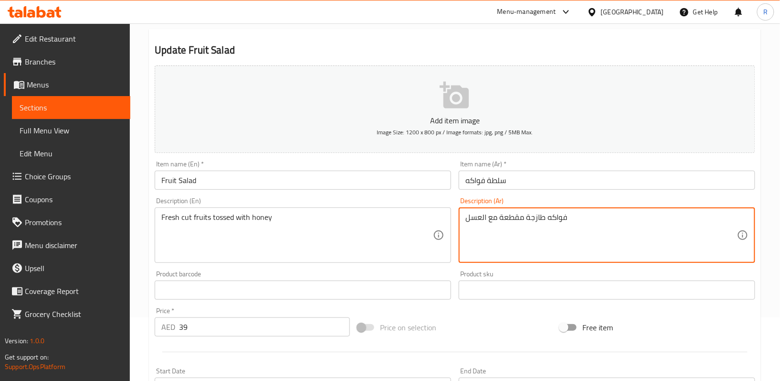
drag, startPoint x: 501, startPoint y: 218, endPoint x: 522, endPoint y: 218, distance: 20.5
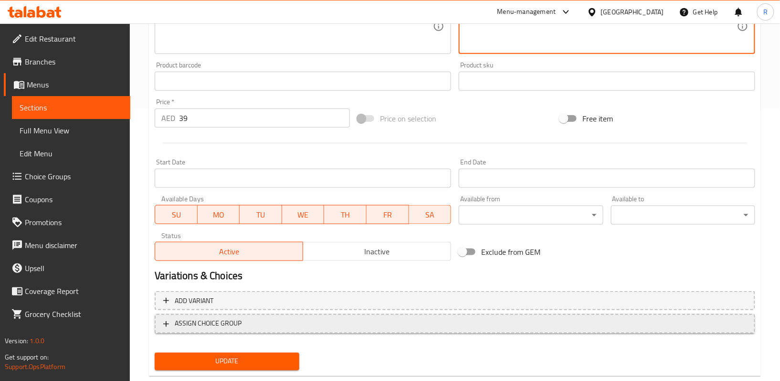
scroll to position [293, 0]
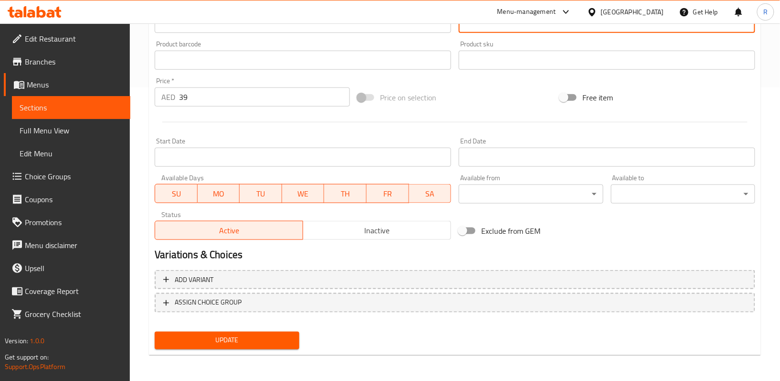
type textarea "فواكه طازجة مغموسة مع العسل"
click at [281, 338] on span "Update" at bounding box center [226, 340] width 129 height 12
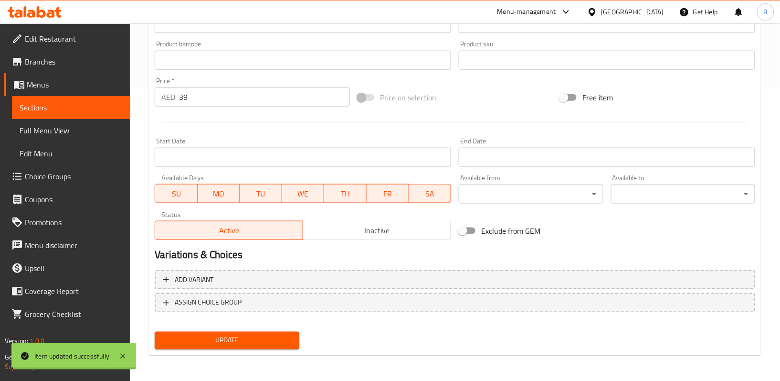
click at [281, 338] on span "Update" at bounding box center [226, 340] width 129 height 12
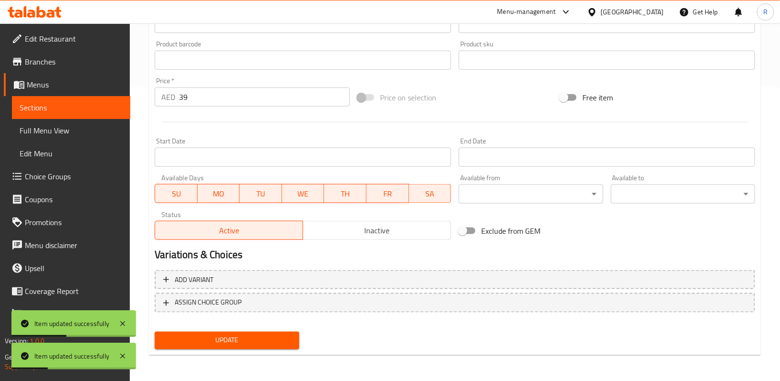
scroll to position [0, 0]
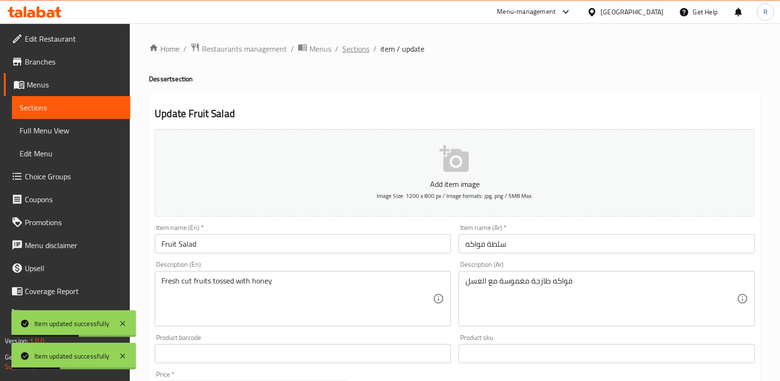
click at [365, 48] on span "Sections" at bounding box center [355, 48] width 27 height 11
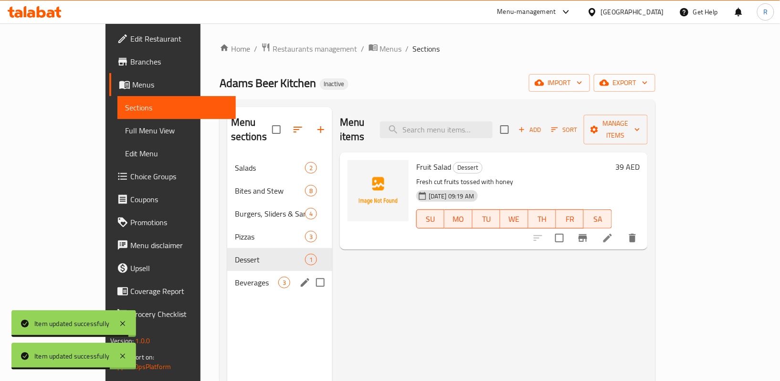
click at [235, 276] on span "Beverages" at bounding box center [256, 281] width 43 height 11
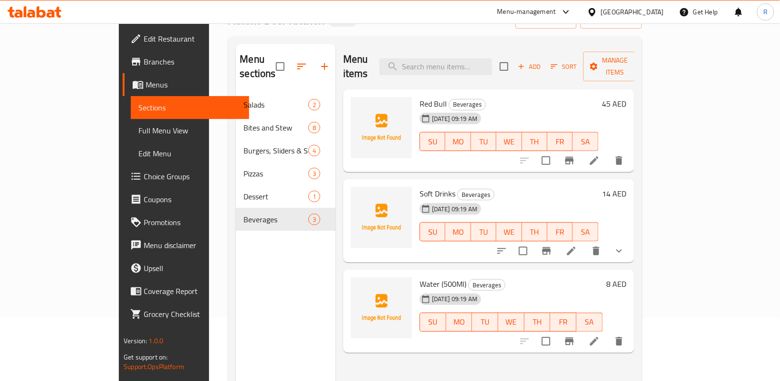
scroll to position [64, 0]
click at [625, 244] on icon "show more" at bounding box center [619, 249] width 11 height 11
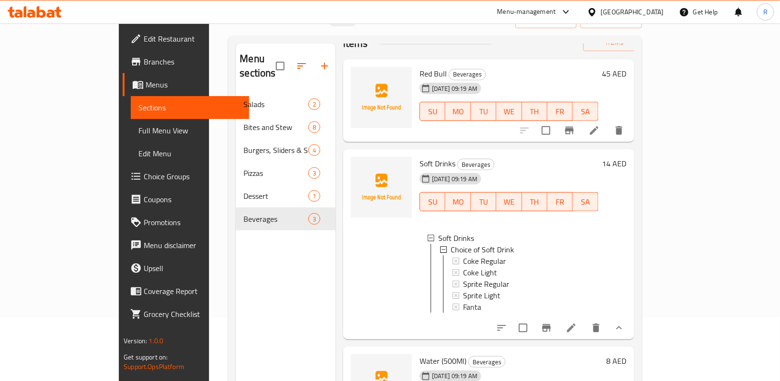
scroll to position [1, 0]
click at [577, 322] on icon at bounding box center [571, 327] width 11 height 11
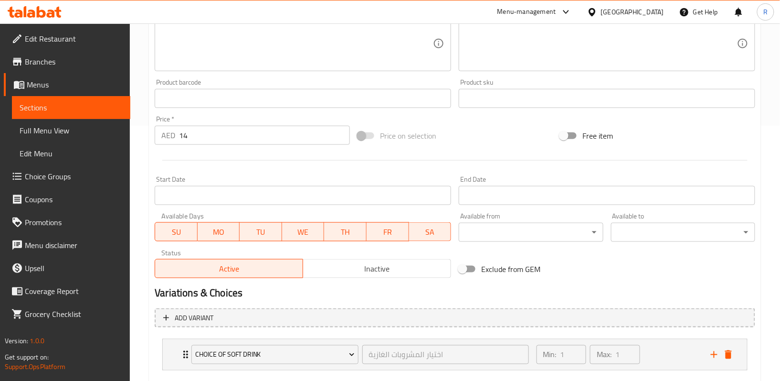
scroll to position [310, 0]
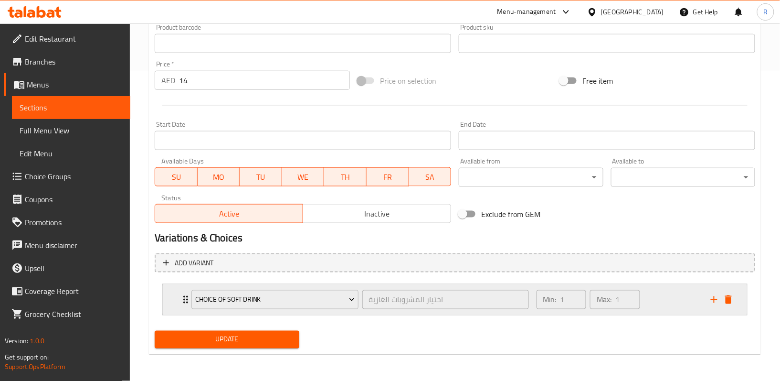
click at [187, 300] on div "Choice of Soft Drink اختيار المشروبات الغازية ​" at bounding box center [360, 299] width 349 height 31
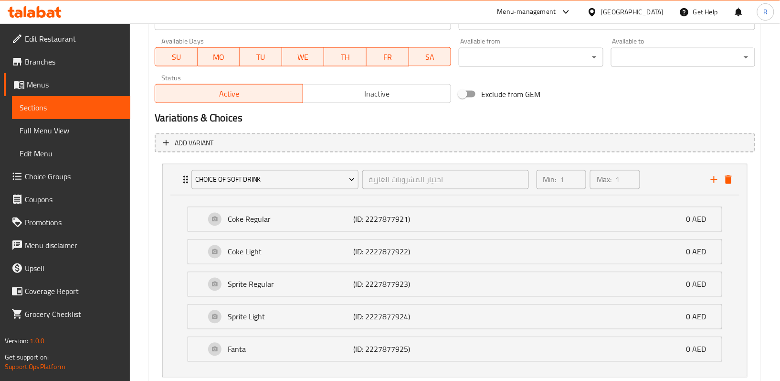
scroll to position [494, 0]
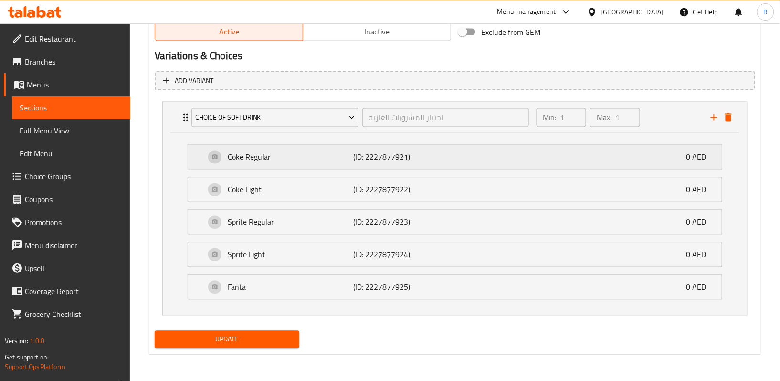
click at [288, 160] on p "Coke Regular" at bounding box center [291, 156] width 126 height 11
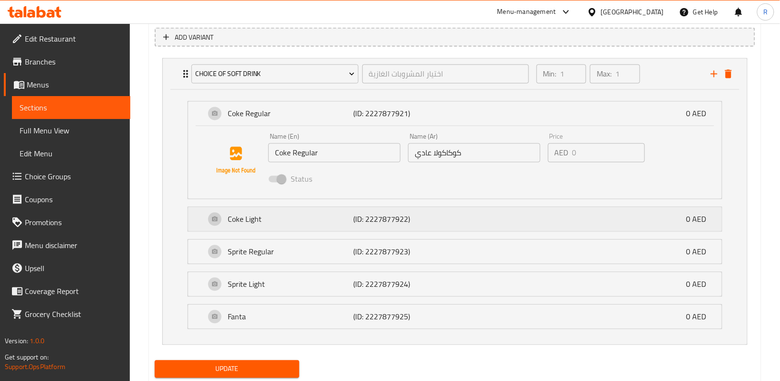
scroll to position [558, 0]
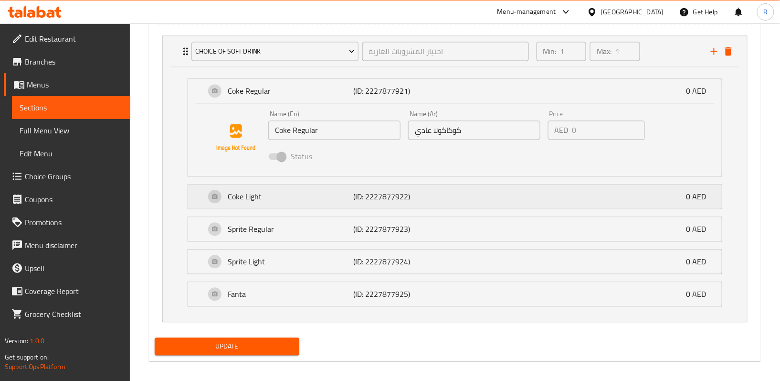
click at [300, 201] on p "Coke Light" at bounding box center [291, 196] width 126 height 11
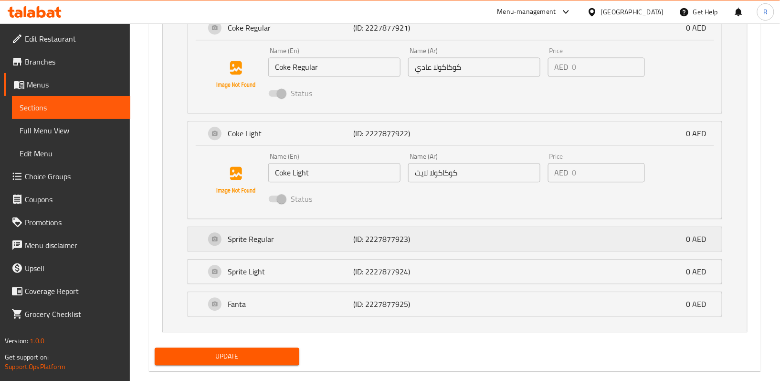
click at [298, 244] on p "Sprite Regular" at bounding box center [291, 238] width 126 height 11
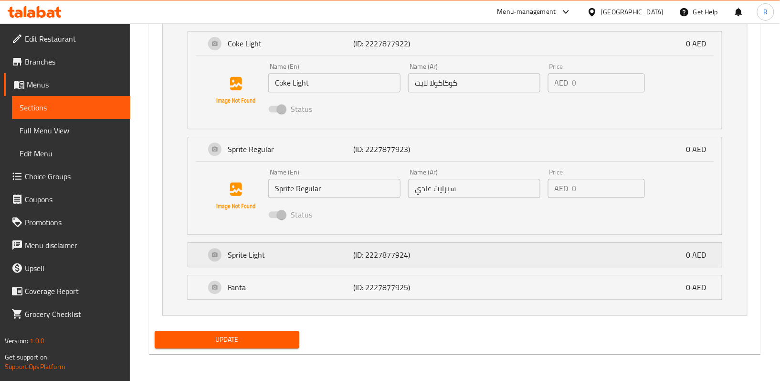
click at [298, 256] on p "Sprite Light" at bounding box center [291, 254] width 126 height 11
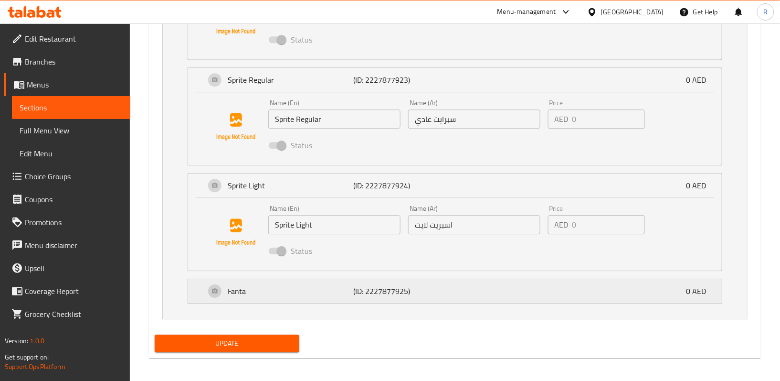
scroll to position [786, 0]
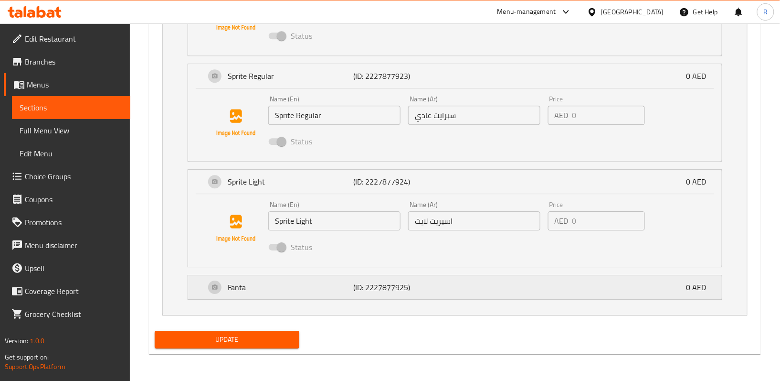
click at [310, 285] on p "Fanta" at bounding box center [291, 286] width 126 height 11
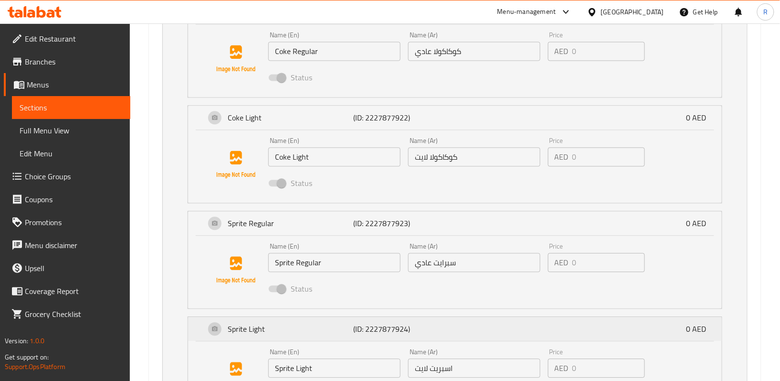
scroll to position [595, 0]
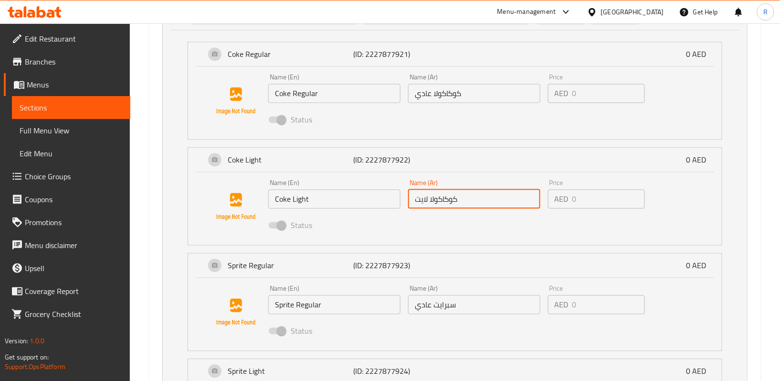
drag, startPoint x: 464, startPoint y: 200, endPoint x: 430, endPoint y: 205, distance: 34.4
click at [430, 205] on input "كوكاكولا لايت" at bounding box center [474, 198] width 132 height 19
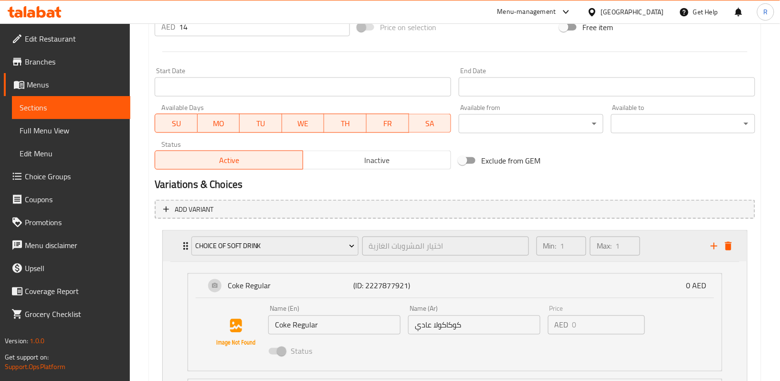
scroll to position [404, 0]
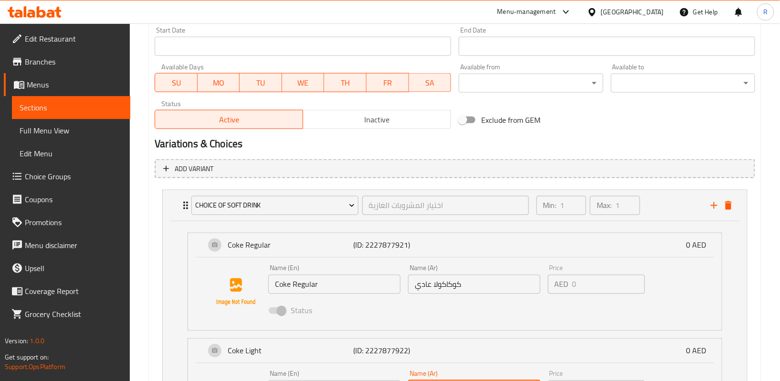
click at [43, 174] on span "Choice Groups" at bounding box center [74, 175] width 98 height 11
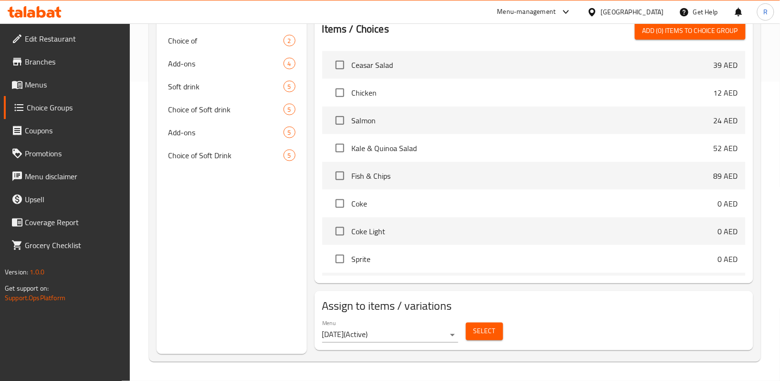
scroll to position [136, 0]
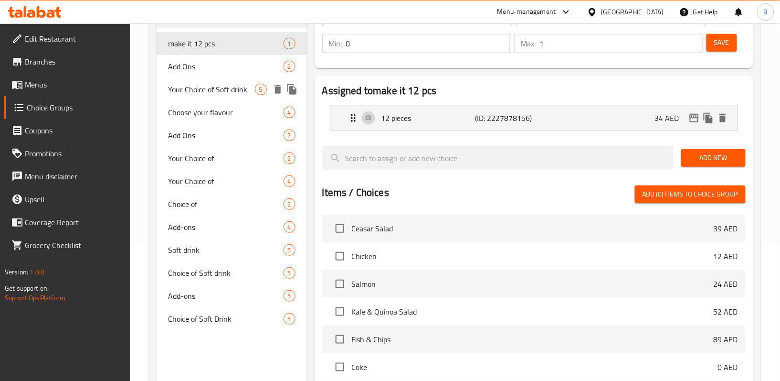
click at [216, 94] on span "Your Choice of Soft drink" at bounding box center [211, 89] width 86 height 11
type input "Your Choice of Soft drink"
type input "اختيارك من المشروبات الغازية"
type input "1"
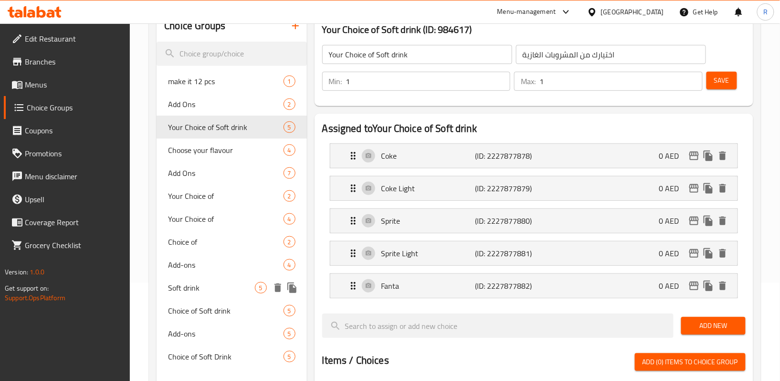
scroll to position [127, 0]
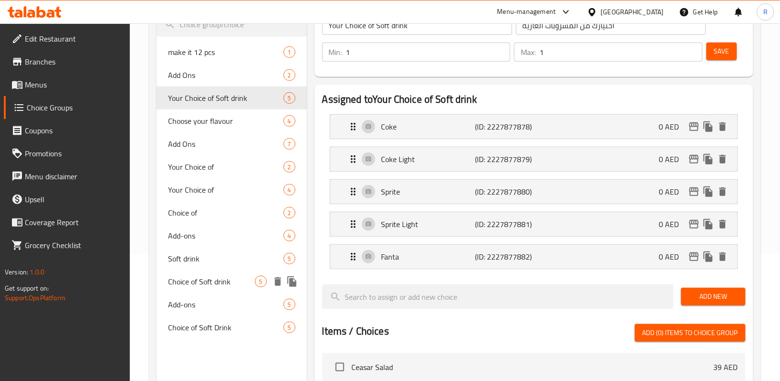
click at [216, 282] on span "Choice of Soft drink" at bounding box center [211, 281] width 86 height 11
type input "Choice of Soft drink"
type input "اختيار المشروبات الغازية"
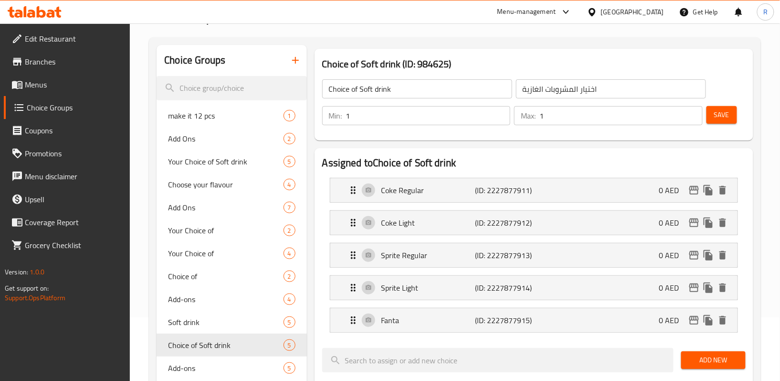
scroll to position [0, 0]
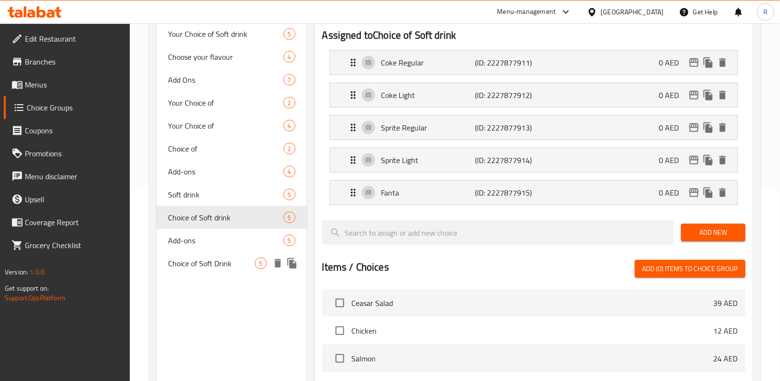
click at [216, 263] on span "Choice of Soft Drink" at bounding box center [211, 262] width 86 height 11
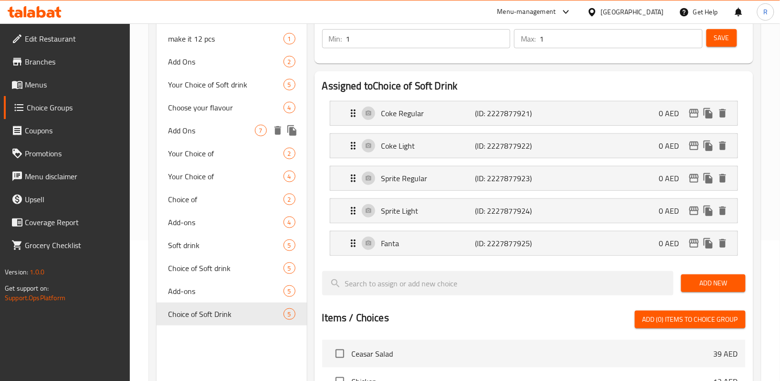
scroll to position [64, 0]
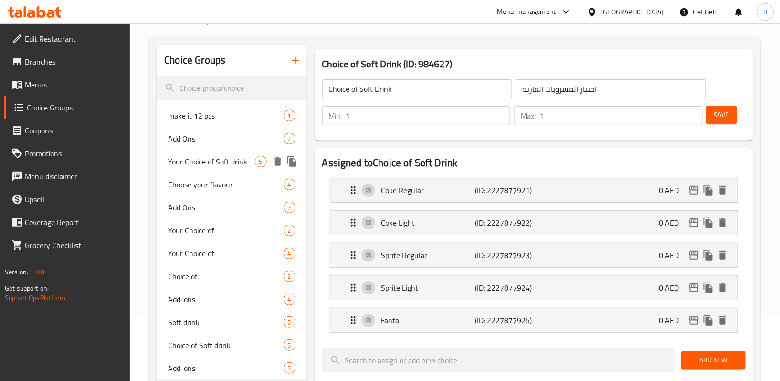
click at [214, 161] on span "Your Choice of Soft drink" at bounding box center [211, 161] width 86 height 11
type input "Your Choice of Soft drink"
type input "اختيارك من المشروبات الغازية"
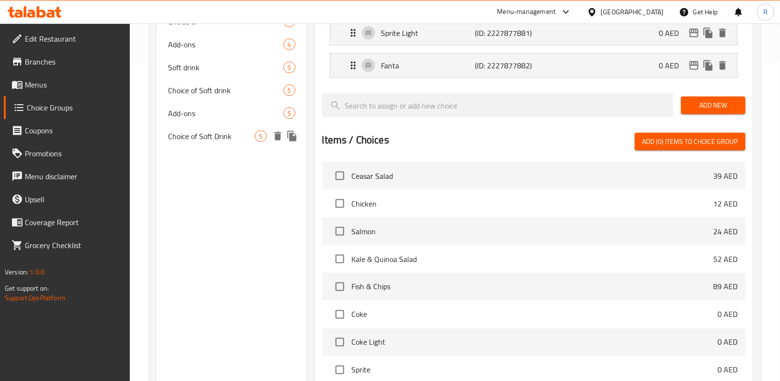
click at [219, 135] on span "Choice of Soft Drink" at bounding box center [211, 135] width 86 height 11
type input "Choice of Soft Drink"
type input "اختيار المشروبات الغازية"
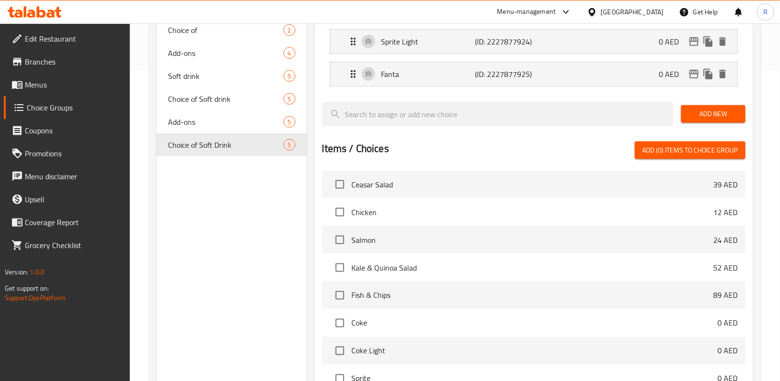
scroll to position [127, 0]
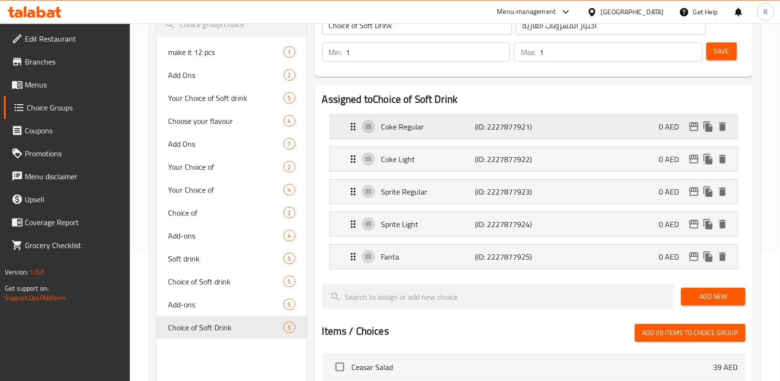
click at [484, 132] on p "(ID: 2227877921)" at bounding box center [507, 126] width 63 height 11
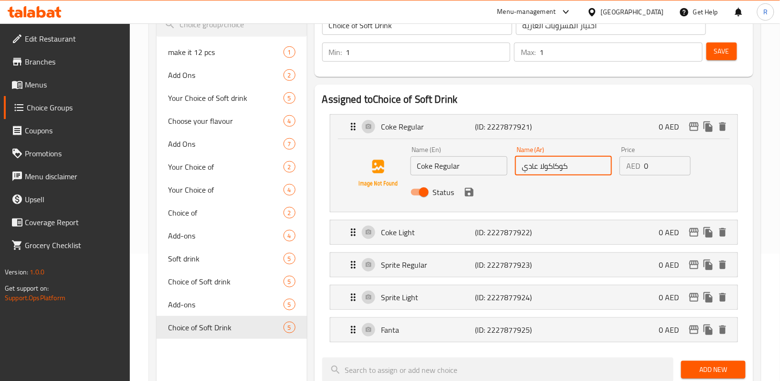
drag, startPoint x: 566, startPoint y: 167, endPoint x: 541, endPoint y: 175, distance: 26.1
click at [541, 175] on input "كوكاكولا عادي" at bounding box center [563, 165] width 97 height 19
click at [473, 193] on icon "save" at bounding box center [469, 192] width 9 height 9
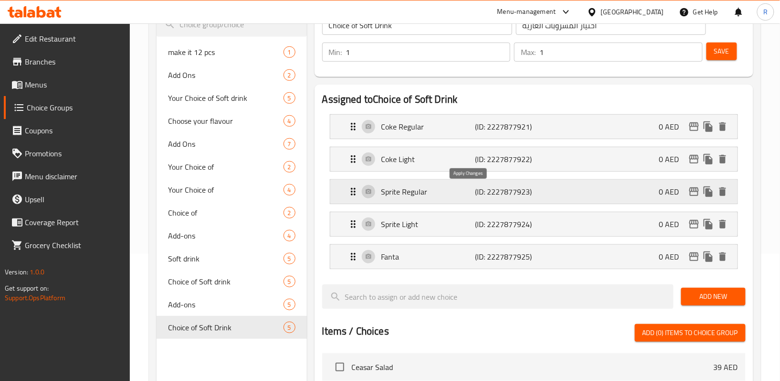
type input "كوك عادي"
click at [547, 163] on div "Coke Light (ID: 2227877922) 0 AED" at bounding box center [537, 159] width 379 height 24
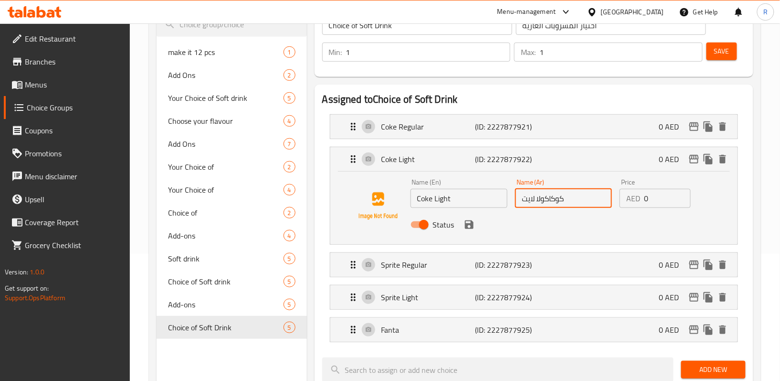
drag, startPoint x: 574, startPoint y: 196, endPoint x: 540, endPoint y: 208, distance: 36.6
click at [540, 208] on div "Name (Ar) [PERSON_NAME] Name (Ar)" at bounding box center [563, 193] width 105 height 37
click at [558, 199] on input "كوكاكولا لايت" at bounding box center [563, 198] width 97 height 19
drag, startPoint x: 569, startPoint y: 199, endPoint x: 537, endPoint y: 214, distance: 35.9
click at [537, 214] on div "Name (En) Coke Light Name (En) Name (Ar) كوكاكولا لايت Name (Ar) Price AED 0 Pr…" at bounding box center [564, 206] width 314 height 63
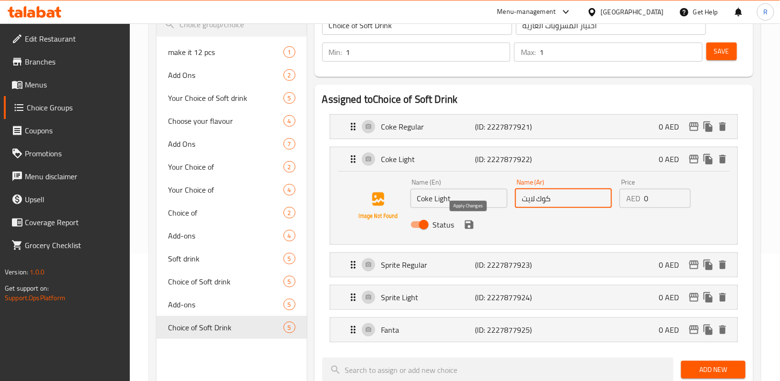
click at [474, 228] on icon "save" at bounding box center [469, 224] width 11 height 11
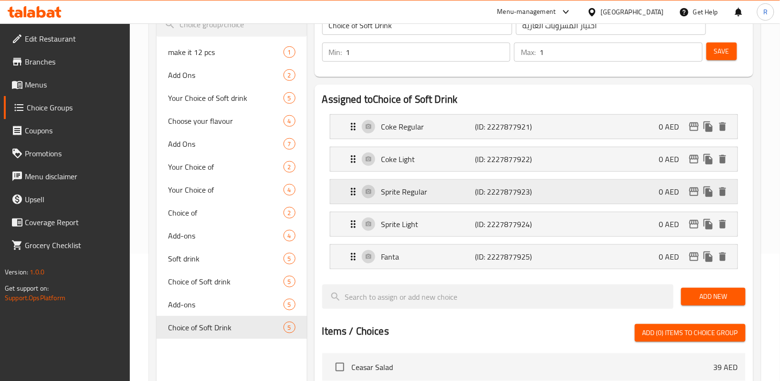
type input "كوك لايت"
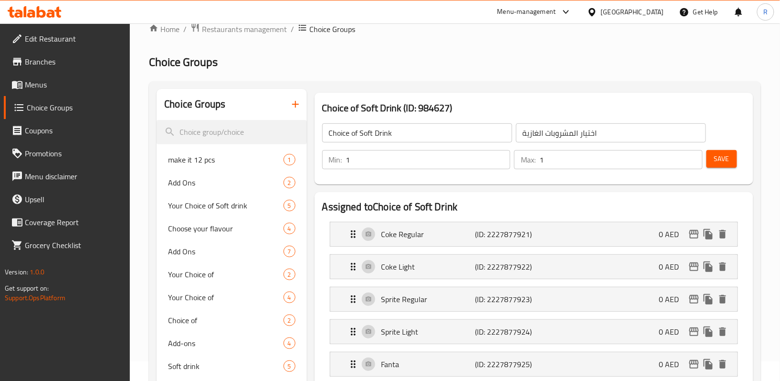
scroll to position [0, 0]
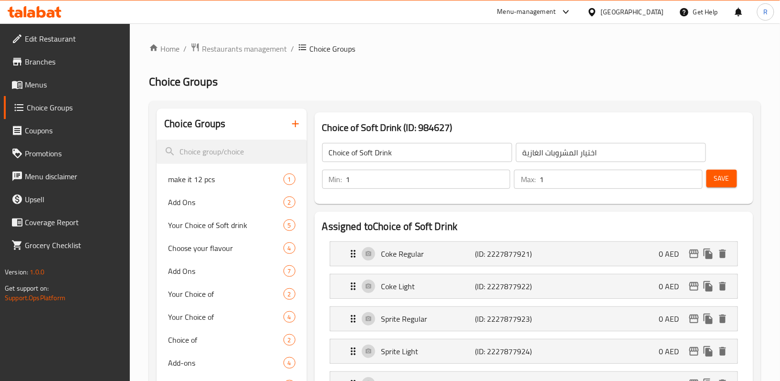
click at [724, 188] on div "Save" at bounding box center [722, 179] width 35 height 23
click at [723, 181] on span "Save" at bounding box center [721, 178] width 15 height 12
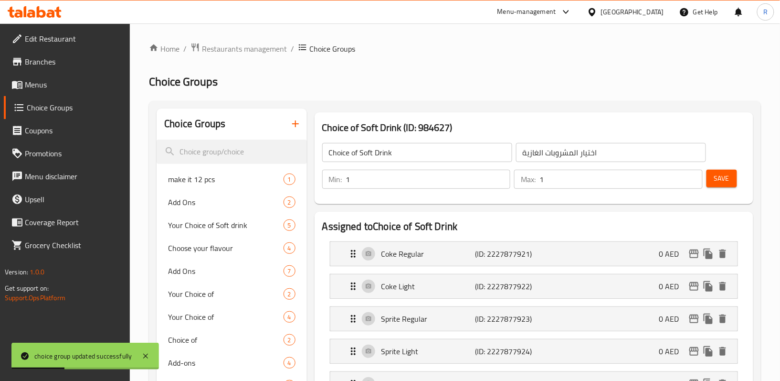
click at [88, 90] on link "Menus" at bounding box center [67, 84] width 127 height 23
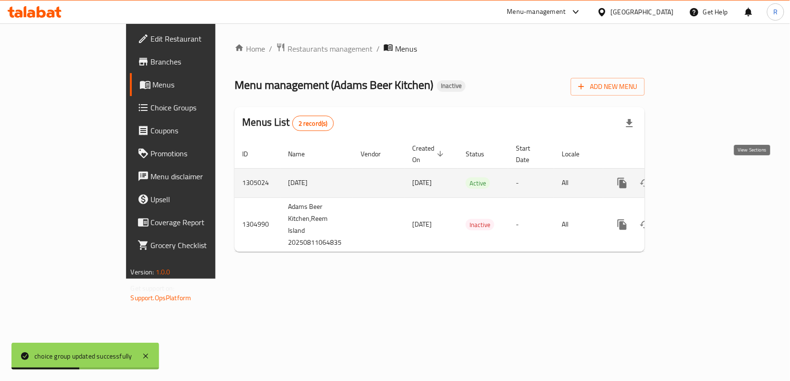
click at [695, 179] on icon "enhanced table" at bounding box center [691, 183] width 9 height 9
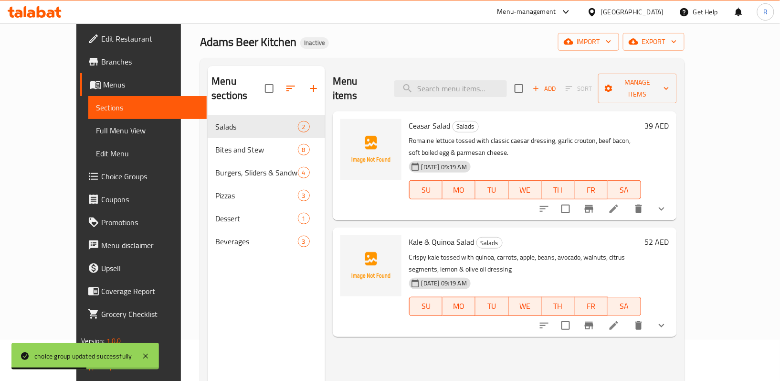
scroll to position [64, 0]
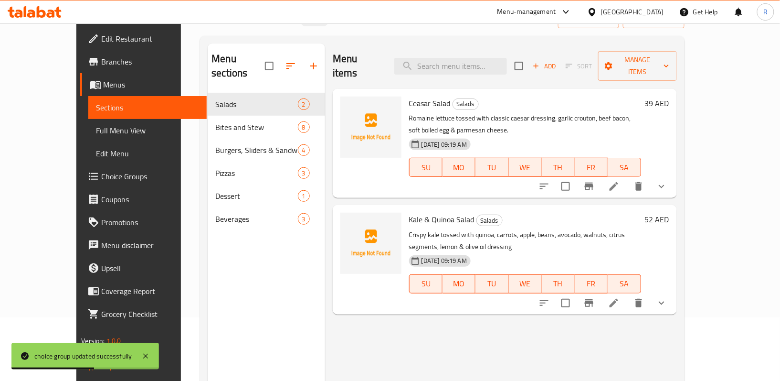
click at [215, 213] on span "Beverages" at bounding box center [256, 218] width 82 height 11
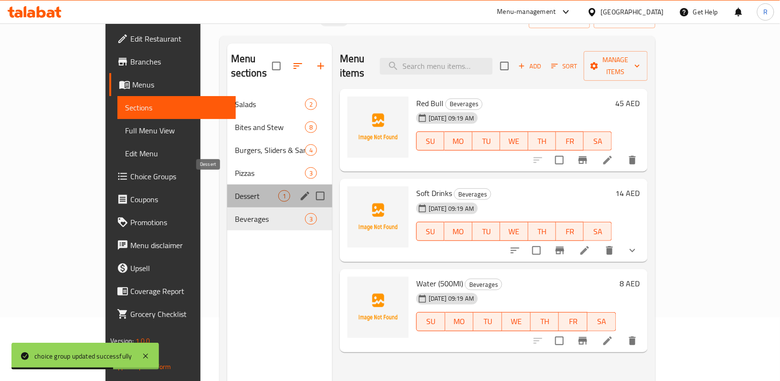
click at [235, 190] on span "Dessert" at bounding box center [256, 195] width 43 height 11
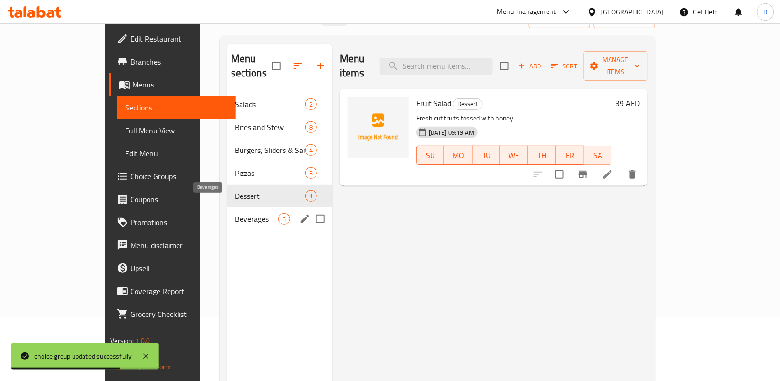
click at [235, 213] on span "Beverages" at bounding box center [256, 218] width 43 height 11
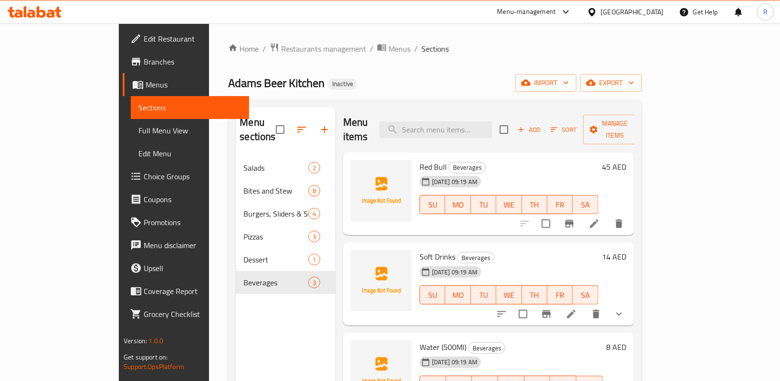
click at [144, 66] on span "Branches" at bounding box center [193, 61] width 98 height 11
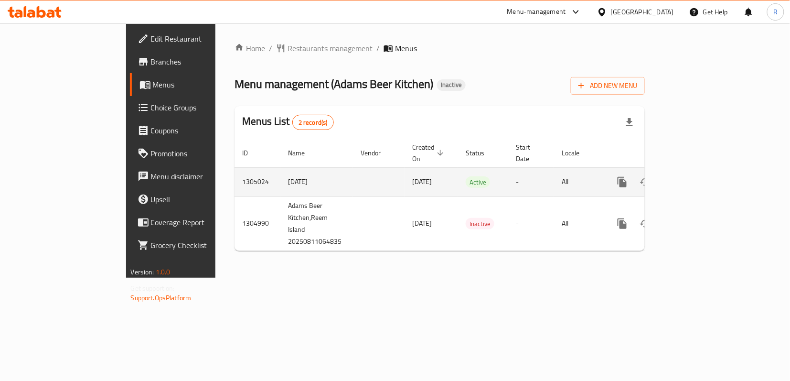
click at [697, 176] on icon "enhanced table" at bounding box center [690, 181] width 11 height 11
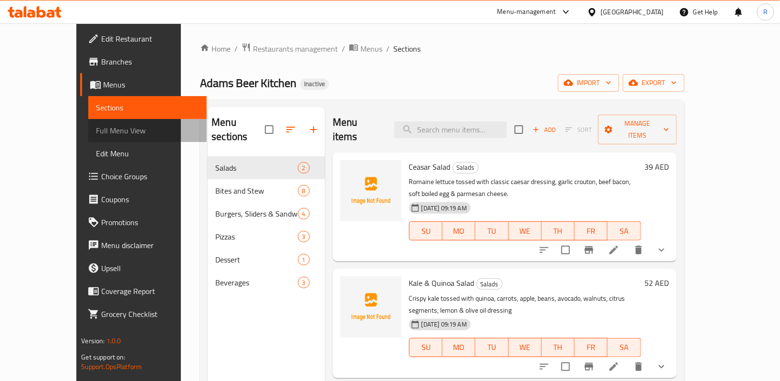
click at [96, 132] on span "Full Menu View" at bounding box center [147, 130] width 103 height 11
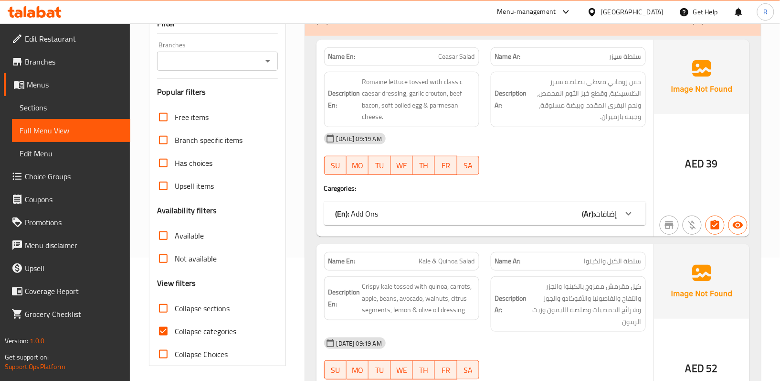
scroll to position [127, 0]
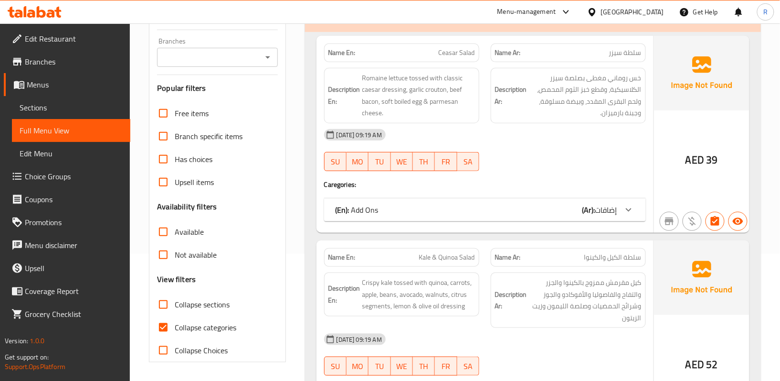
click at [164, 326] on input "Collapse categories" at bounding box center [163, 327] width 23 height 23
checkbox input "false"
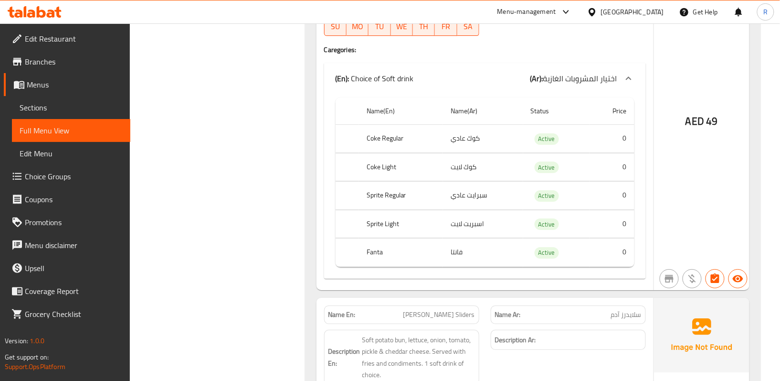
scroll to position [3316, 0]
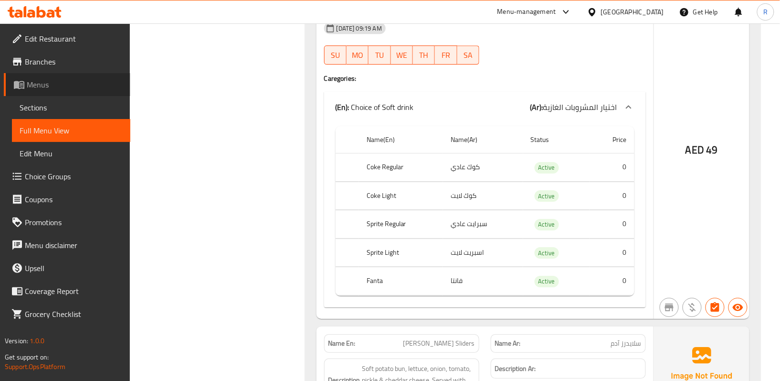
click at [69, 82] on span "Menus" at bounding box center [75, 84] width 96 height 11
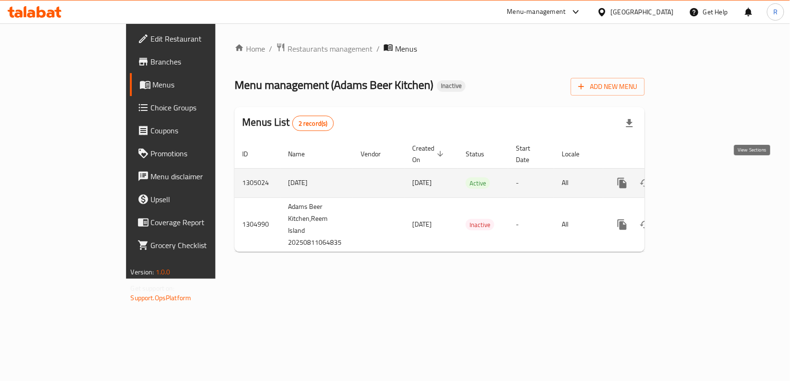
click at [697, 177] on icon "enhanced table" at bounding box center [690, 182] width 11 height 11
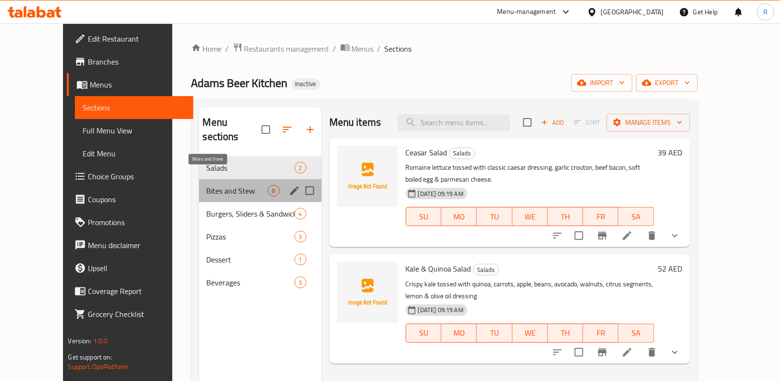
click at [220, 185] on span "Bites and Stew" at bounding box center [237, 190] width 61 height 11
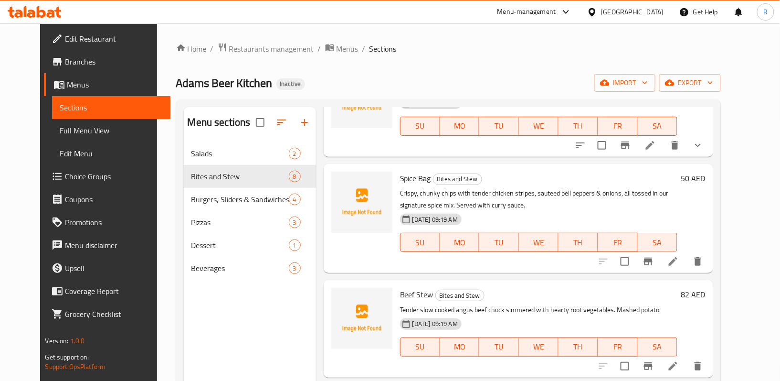
scroll to position [255, 0]
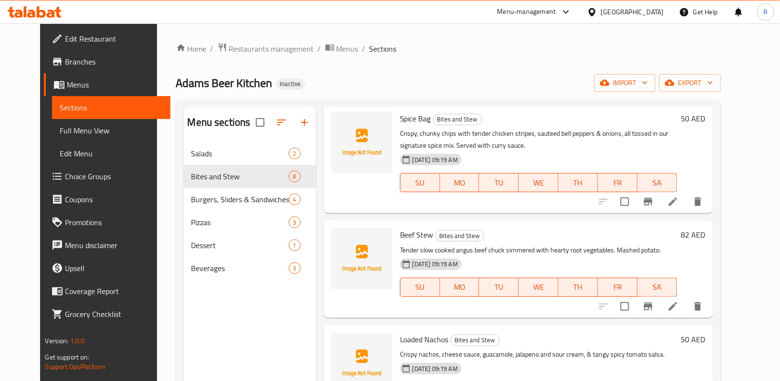
click at [679, 300] on icon at bounding box center [673, 305] width 11 height 11
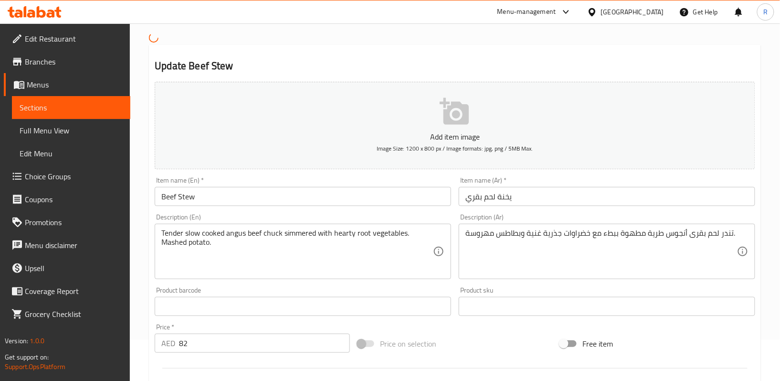
scroll to position [64, 0]
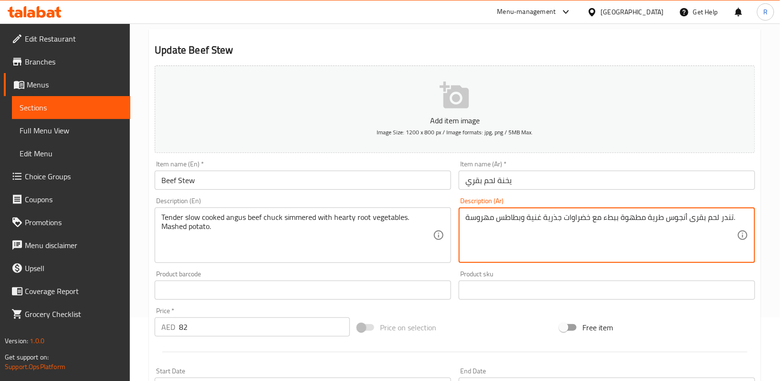
drag, startPoint x: 529, startPoint y: 217, endPoint x: 540, endPoint y: 218, distance: 10.5
type textarea "تندر لحم بقرى أنجوس طرية مطهوة ببطء مع خضراوات جذرية هيرتى وبطاطس مهروسة."
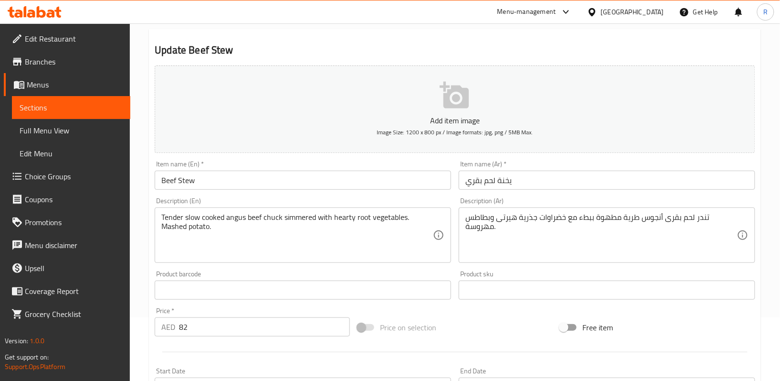
click at [455, 265] on div "Description (Ar) تندر لحم بقرى أنجوس طرية مطهوة ببطء مع خضراوات جذرية هيرتى وبط…" at bounding box center [607, 229] width 304 height 73
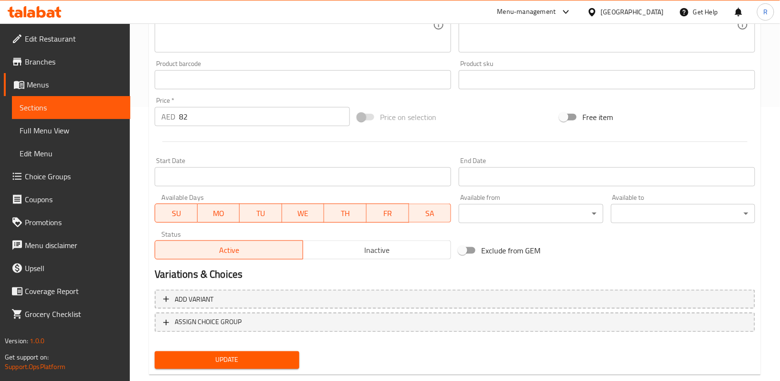
scroll to position [293, 0]
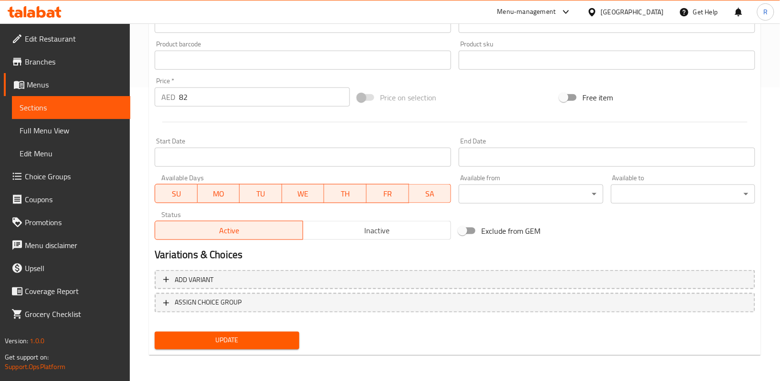
click at [298, 334] on button "Update" at bounding box center [227, 340] width 144 height 18
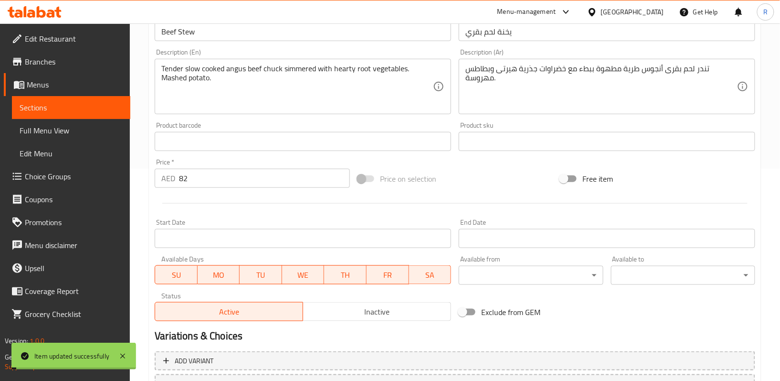
scroll to position [0, 0]
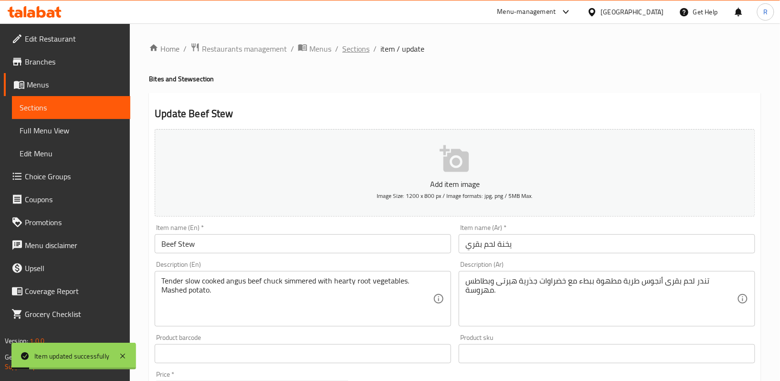
click at [350, 51] on span "Sections" at bounding box center [355, 48] width 27 height 11
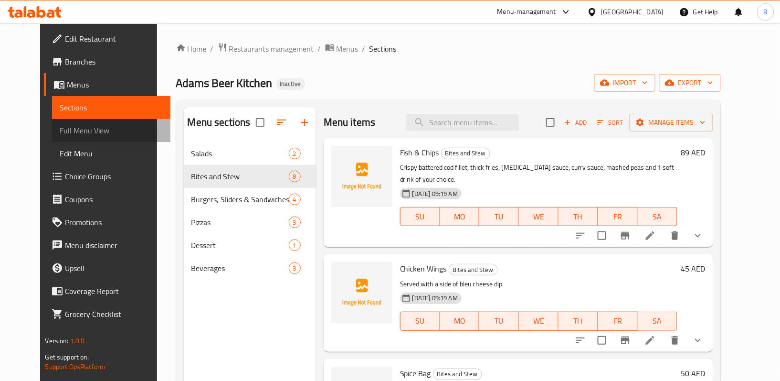
click at [88, 129] on span "Full Menu View" at bounding box center [111, 130] width 103 height 11
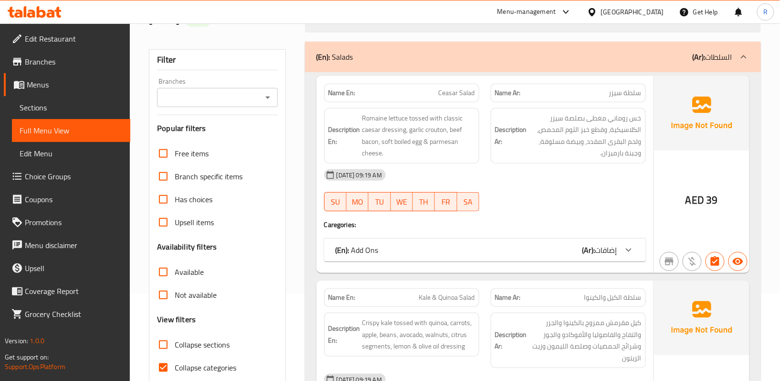
scroll to position [127, 0]
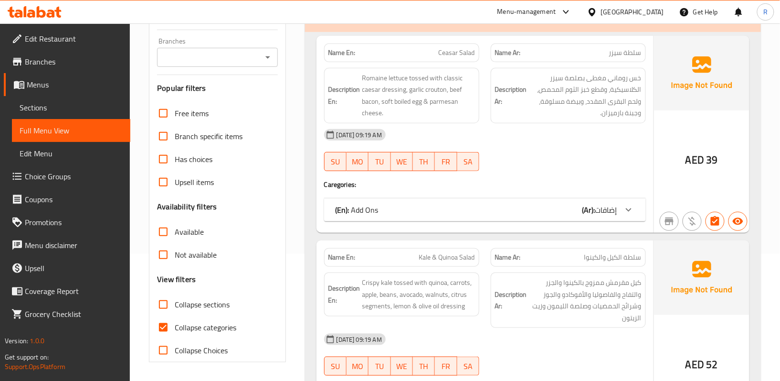
click at [163, 321] on input "Collapse categories" at bounding box center [163, 327] width 23 height 23
checkbox input "false"
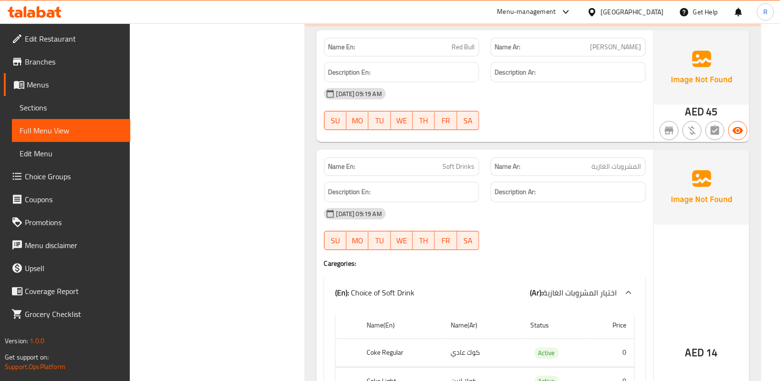
scroll to position [6627, 0]
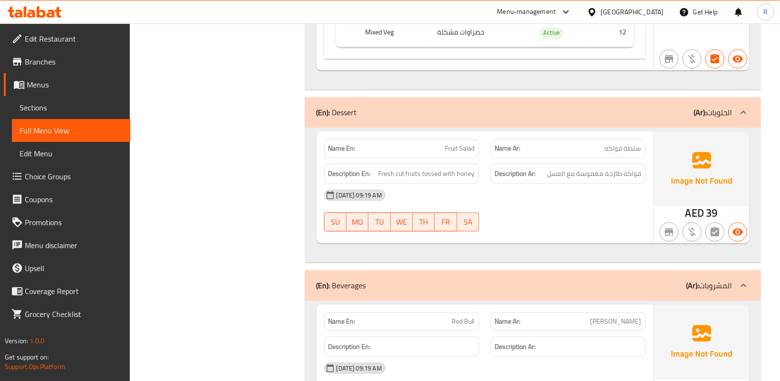
click at [640, 10] on div "[GEOGRAPHIC_DATA]" at bounding box center [632, 12] width 63 height 11
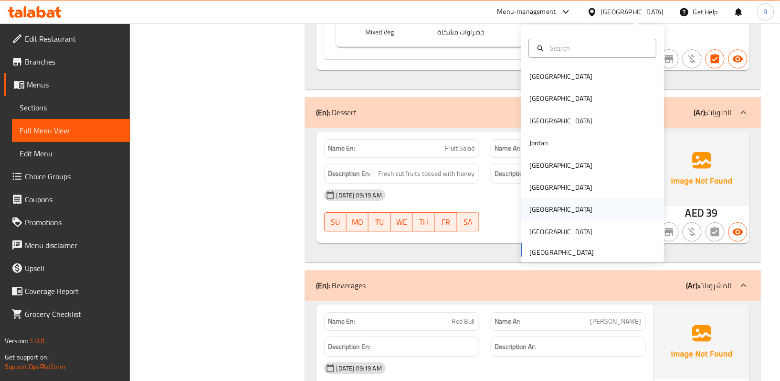
click at [541, 212] on div "Qatar" at bounding box center [561, 209] width 78 height 22
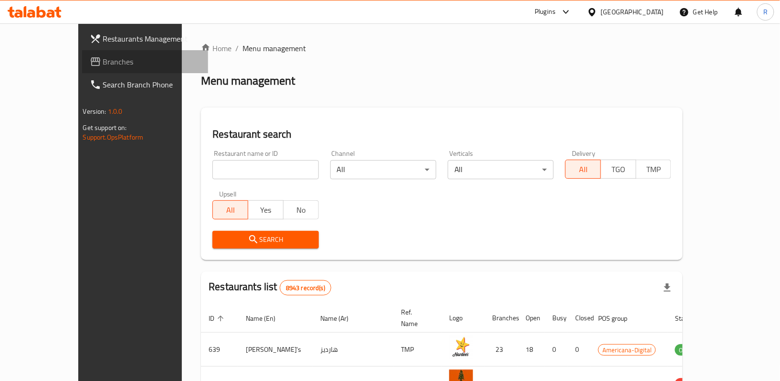
click at [103, 56] on span "Branches" at bounding box center [152, 61] width 98 height 11
